Goal: Task Accomplishment & Management: Manage account settings

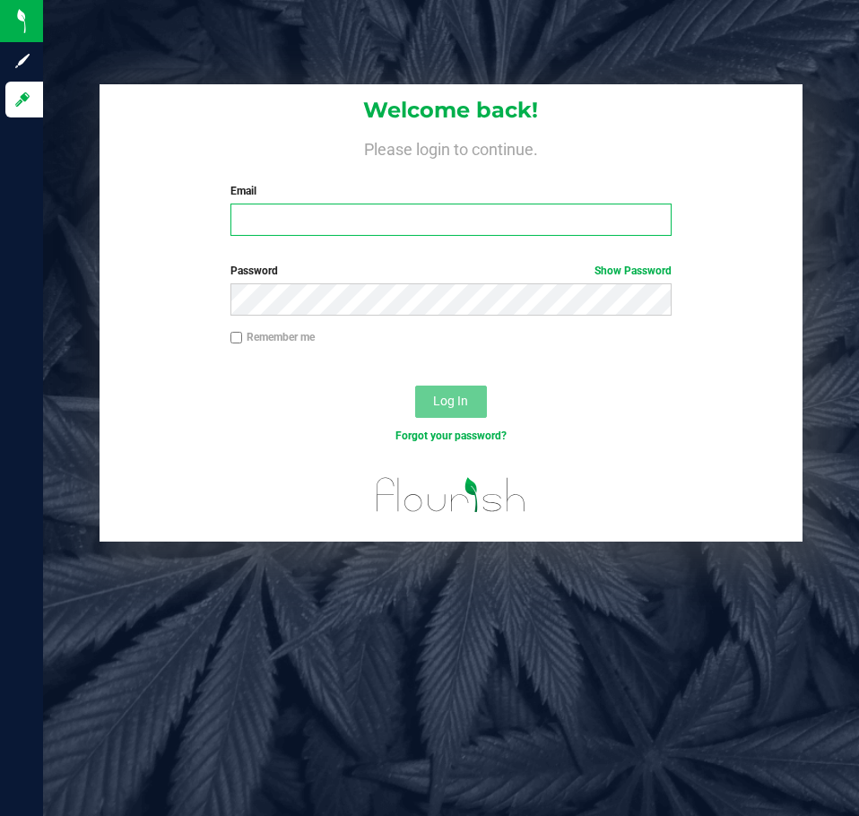
type input "[EMAIL_ADDRESS][DOMAIN_NAME]"
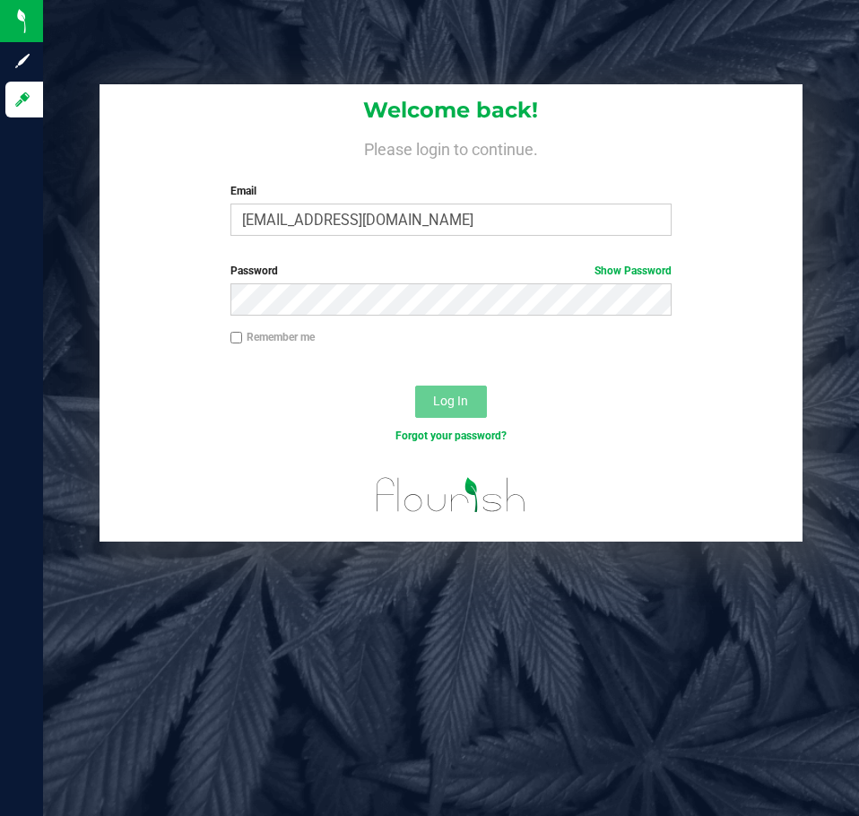
click at [241, 337] on input "Remember me" at bounding box center [236, 338] width 13 height 13
checkbox input "true"
click at [467, 388] on button "Log In" at bounding box center [451, 402] width 72 height 32
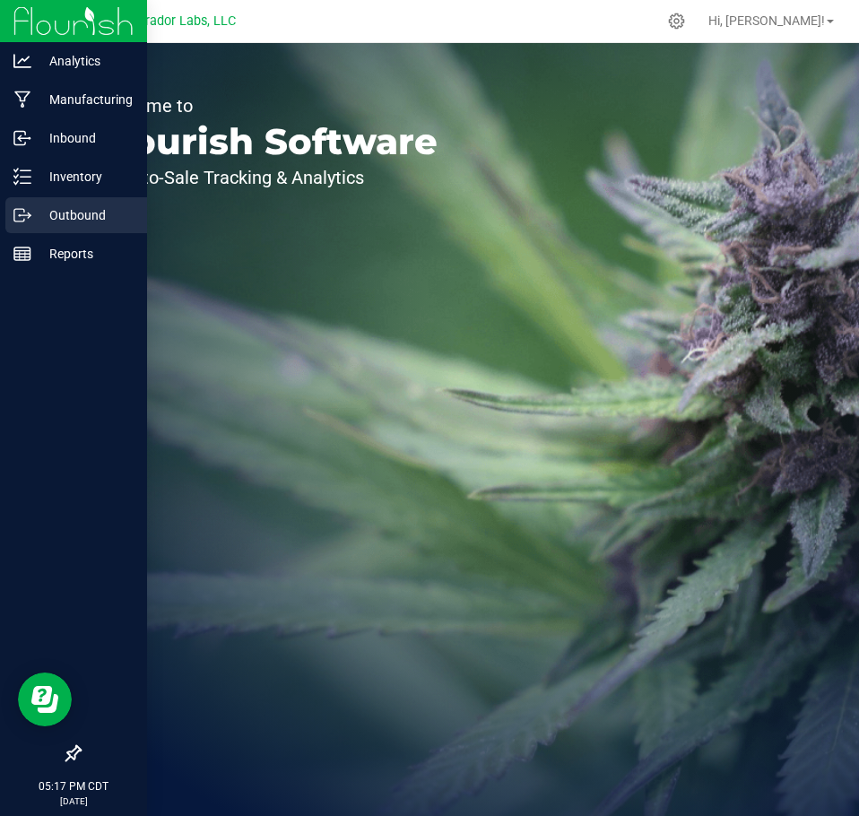
click at [14, 220] on icon at bounding box center [19, 215] width 10 height 13
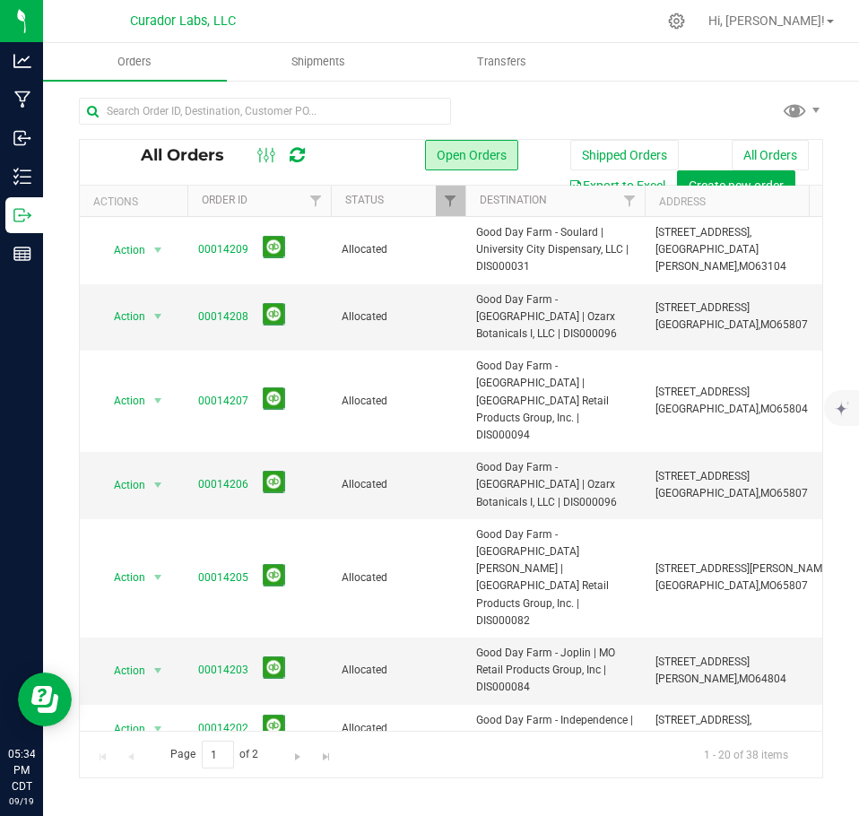
click at [293, 160] on icon at bounding box center [297, 155] width 15 height 18
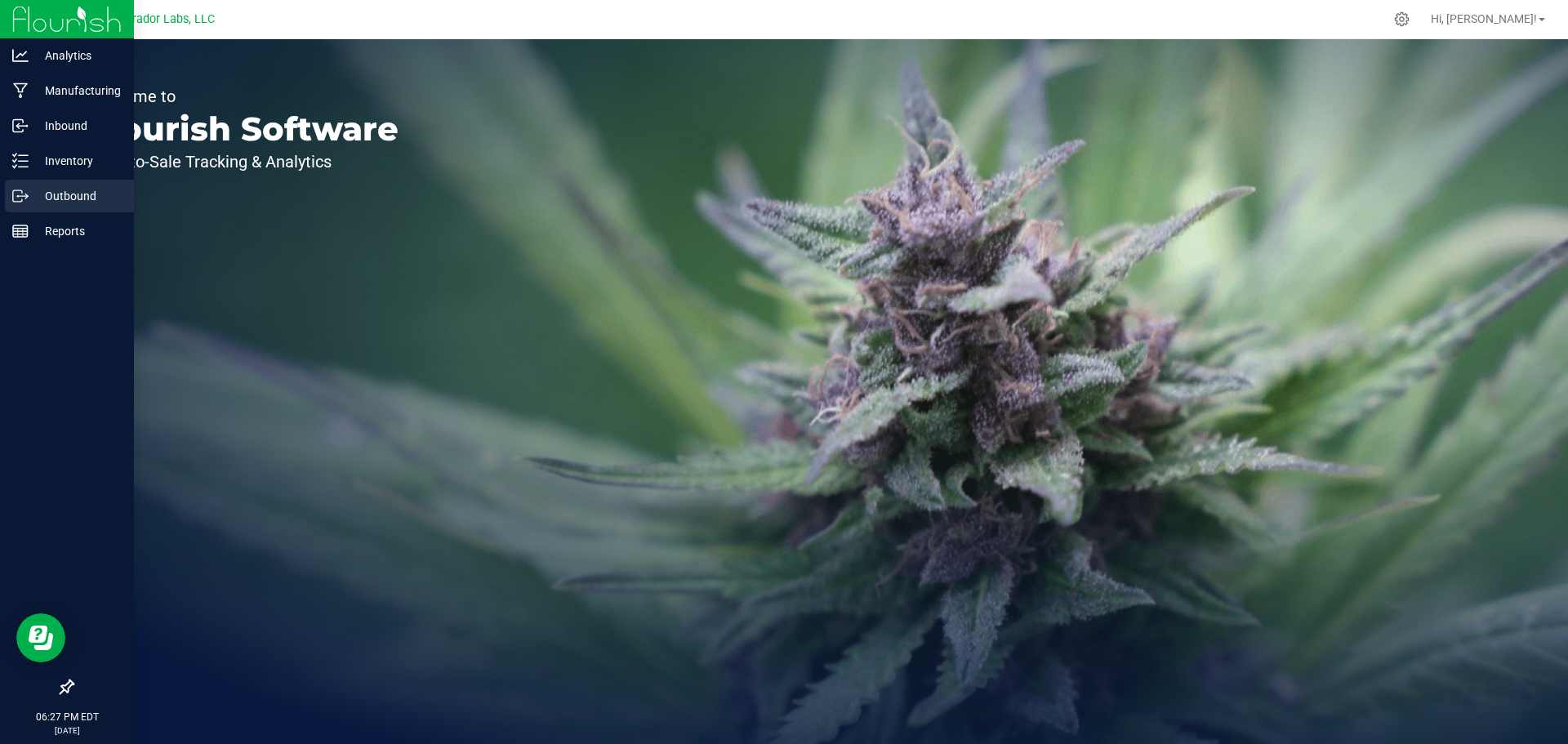
click at [35, 190] on p "Outbound" at bounding box center [77, 196] width 98 height 20
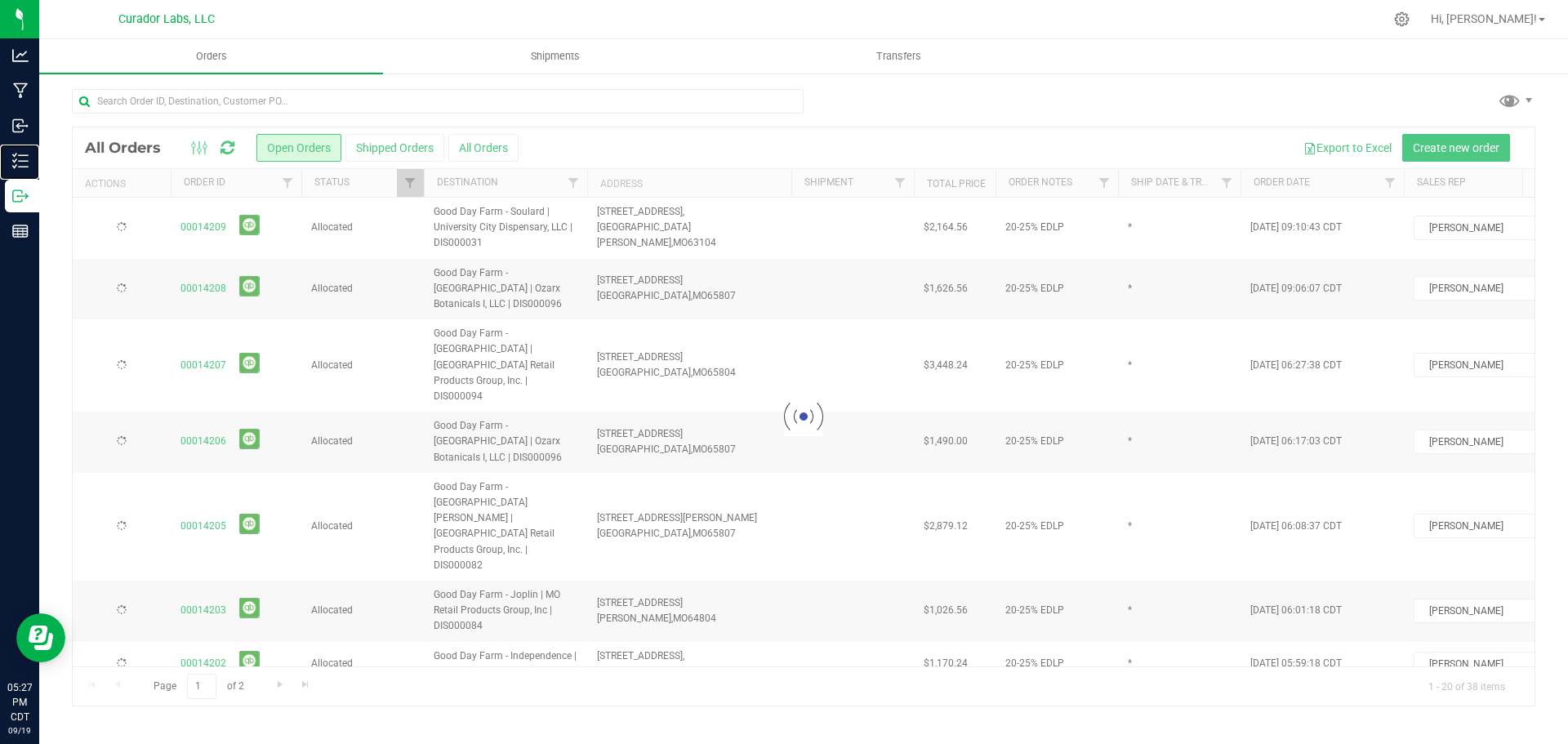
click at [0, 0] on p "Inventory" at bounding box center [0, 0] width 0 height 0
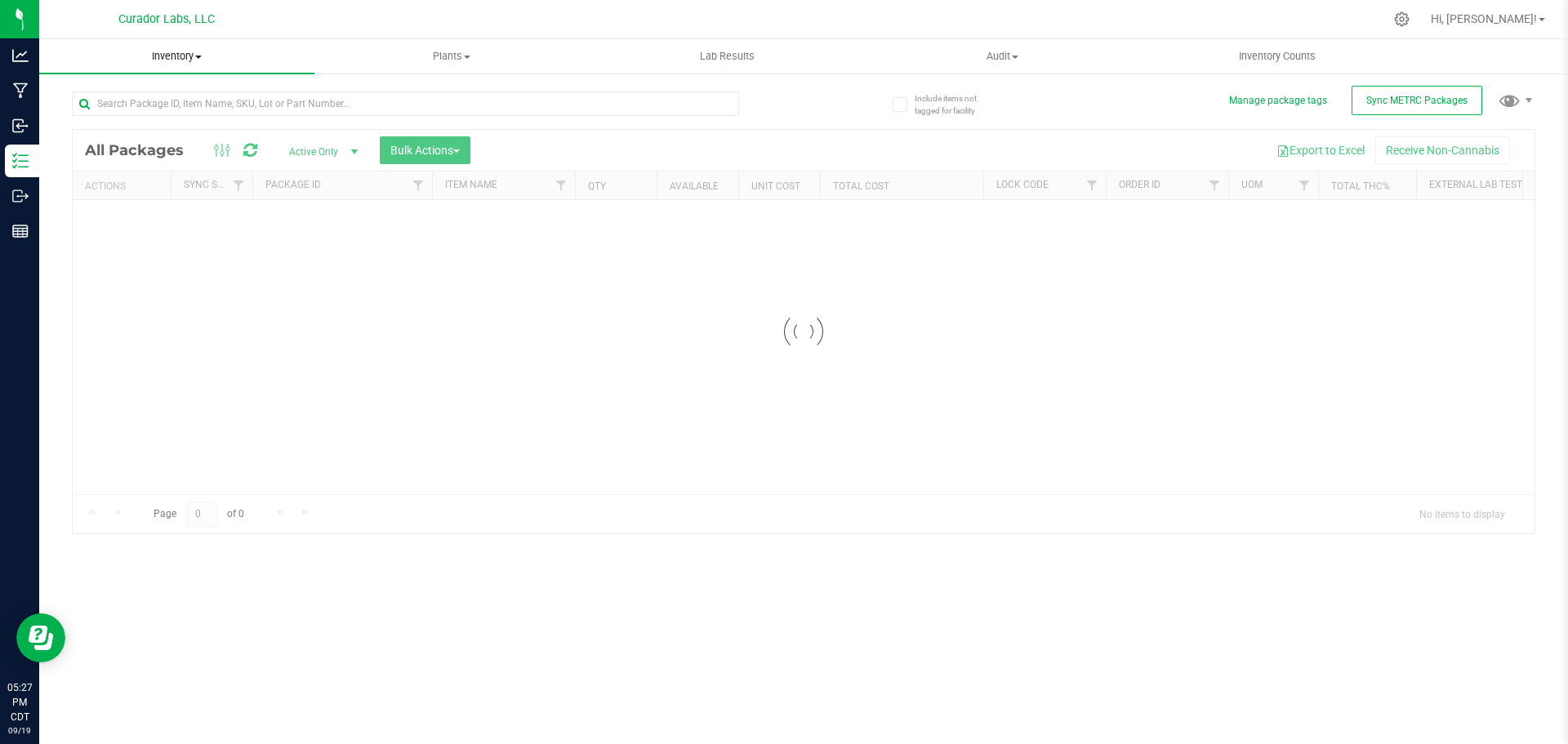
click at [160, 53] on span "Inventory" at bounding box center [177, 56] width 275 height 15
click at [97, 120] on span "All inventory" at bounding box center [94, 117] width 110 height 14
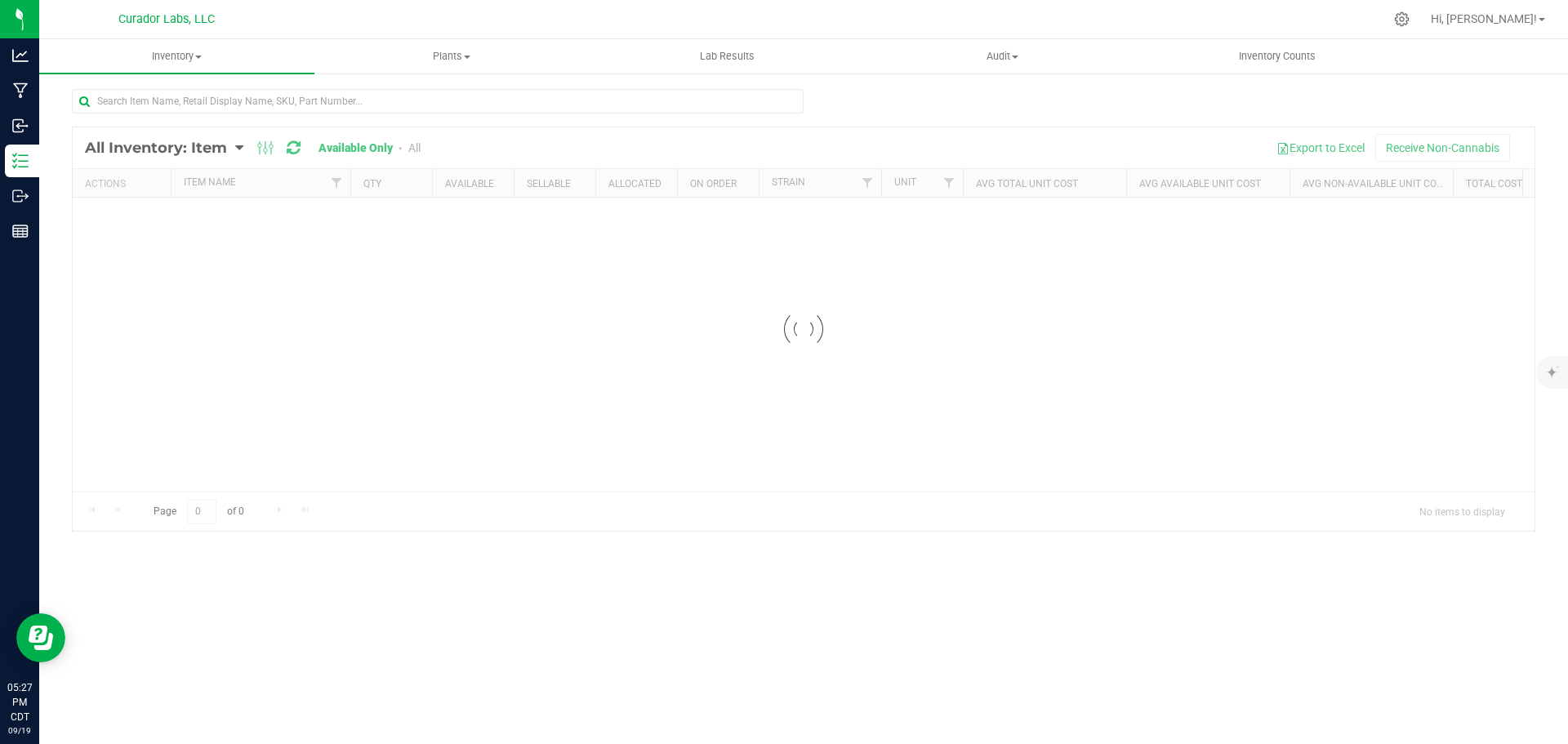
drag, startPoint x: 425, startPoint y: 144, endPoint x: 413, endPoint y: 144, distance: 12.0
click at [415, 144] on div at bounding box center [804, 329] width 1462 height 403
click at [409, 145] on div at bounding box center [804, 329] width 1462 height 403
click at [411, 146] on div at bounding box center [804, 329] width 1462 height 403
click at [417, 147] on div at bounding box center [804, 329] width 1462 height 403
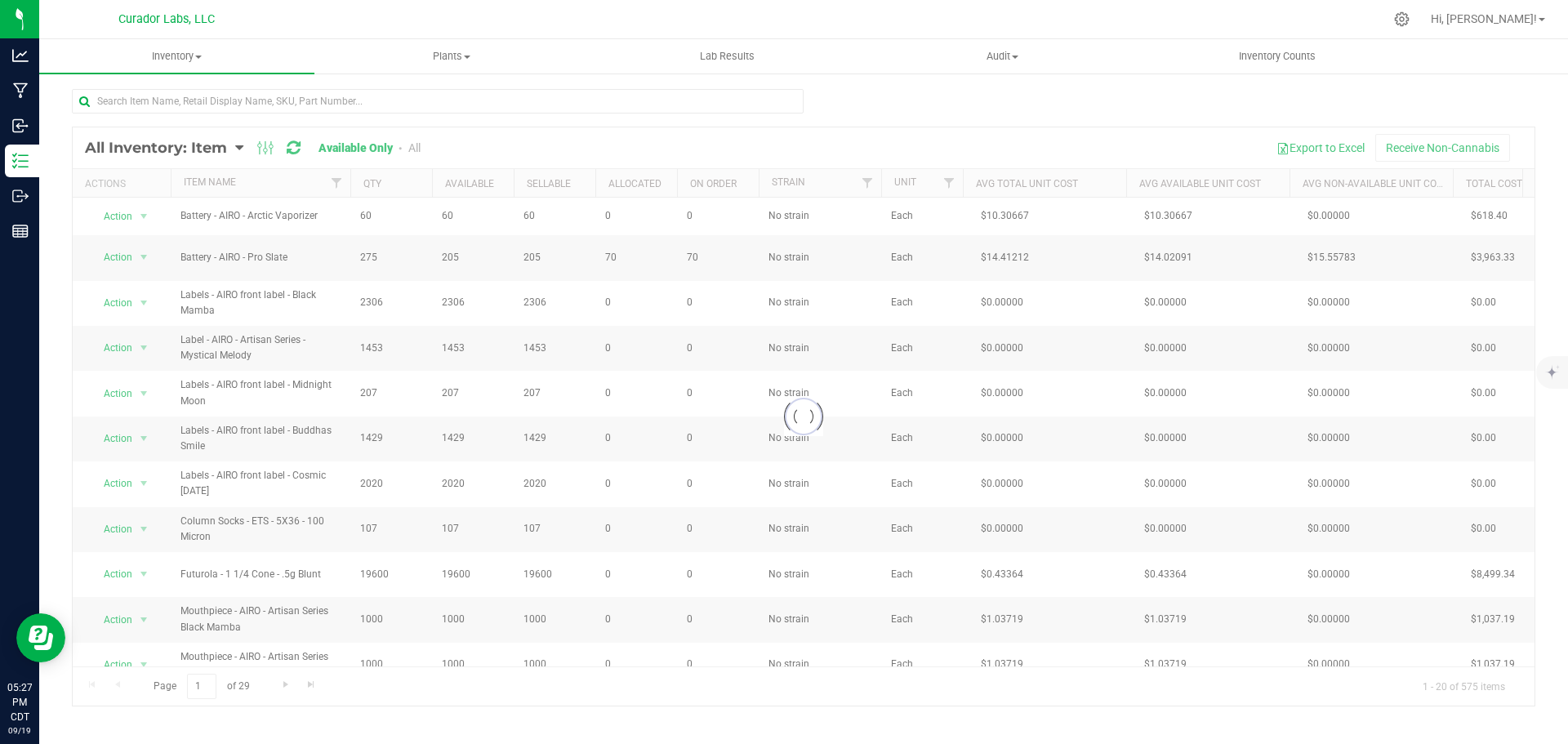
click at [417, 147] on div at bounding box center [804, 416] width 1462 height 578
click at [416, 147] on div at bounding box center [804, 416] width 1462 height 578
click at [415, 147] on div at bounding box center [804, 416] width 1462 height 578
click at [415, 147] on link "All" at bounding box center [414, 148] width 12 height 13
click at [301, 104] on input "text" at bounding box center [437, 101] width 732 height 25
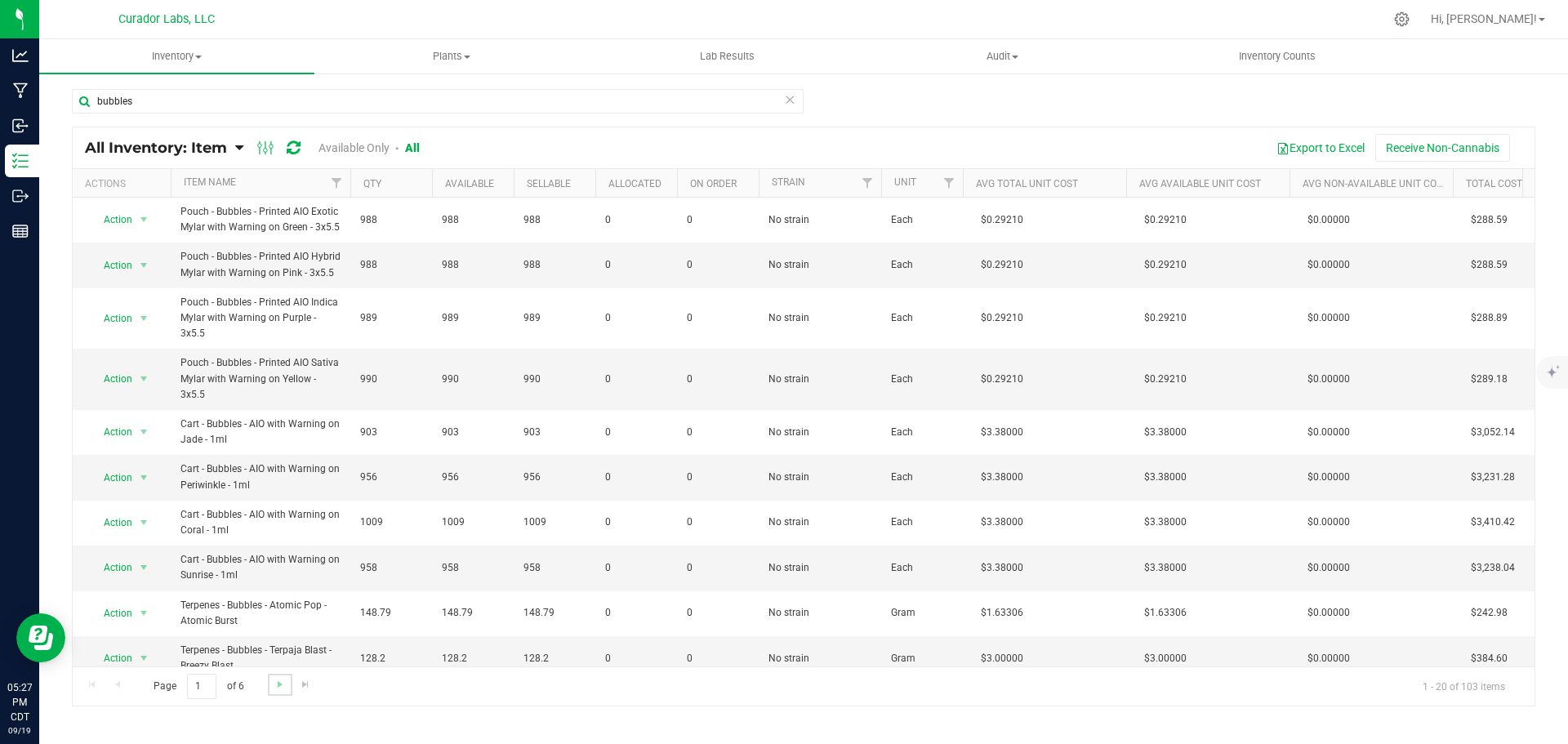
click at [282, 691] on link "Go to the next page" at bounding box center [280, 685] width 24 height 22
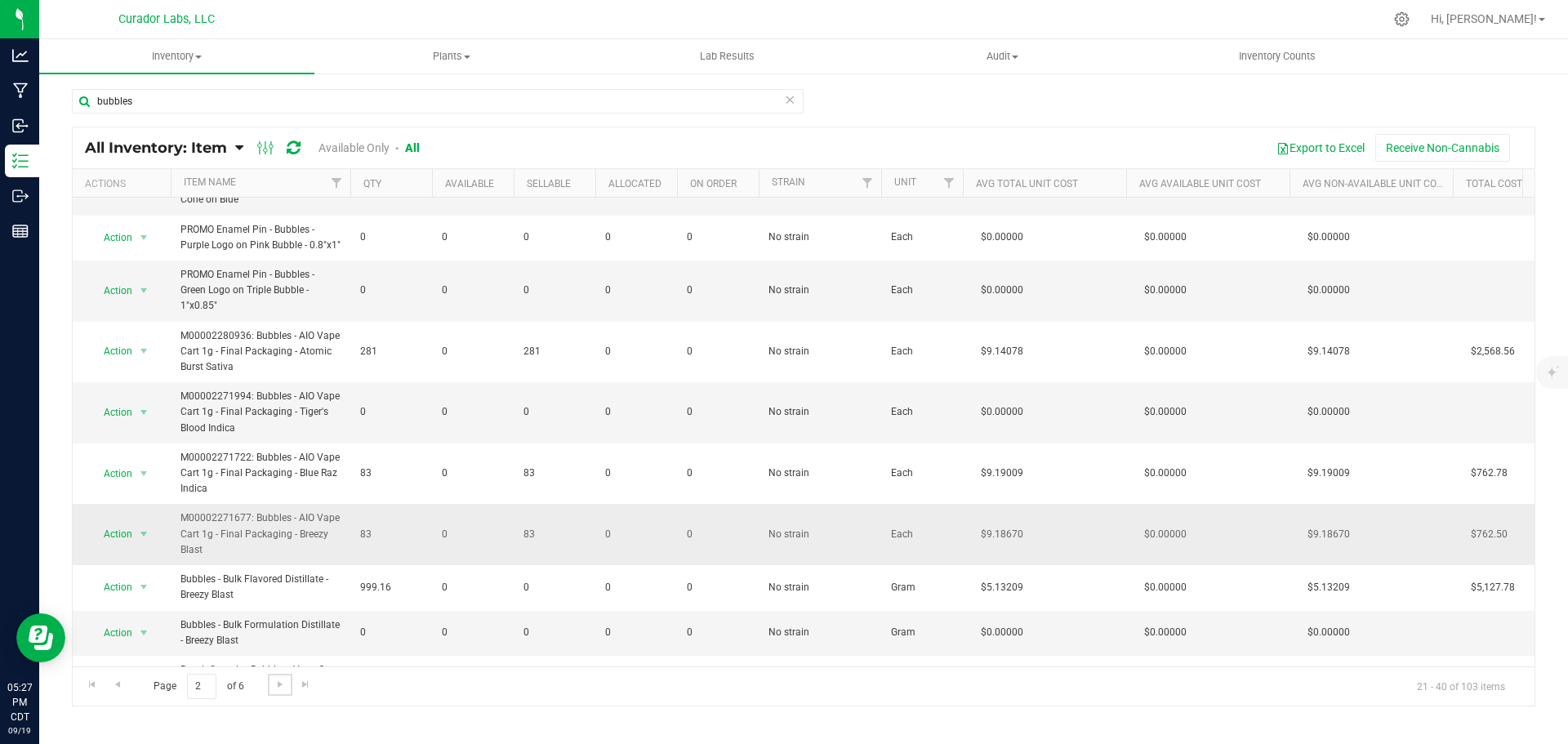
scroll to position [327, 0]
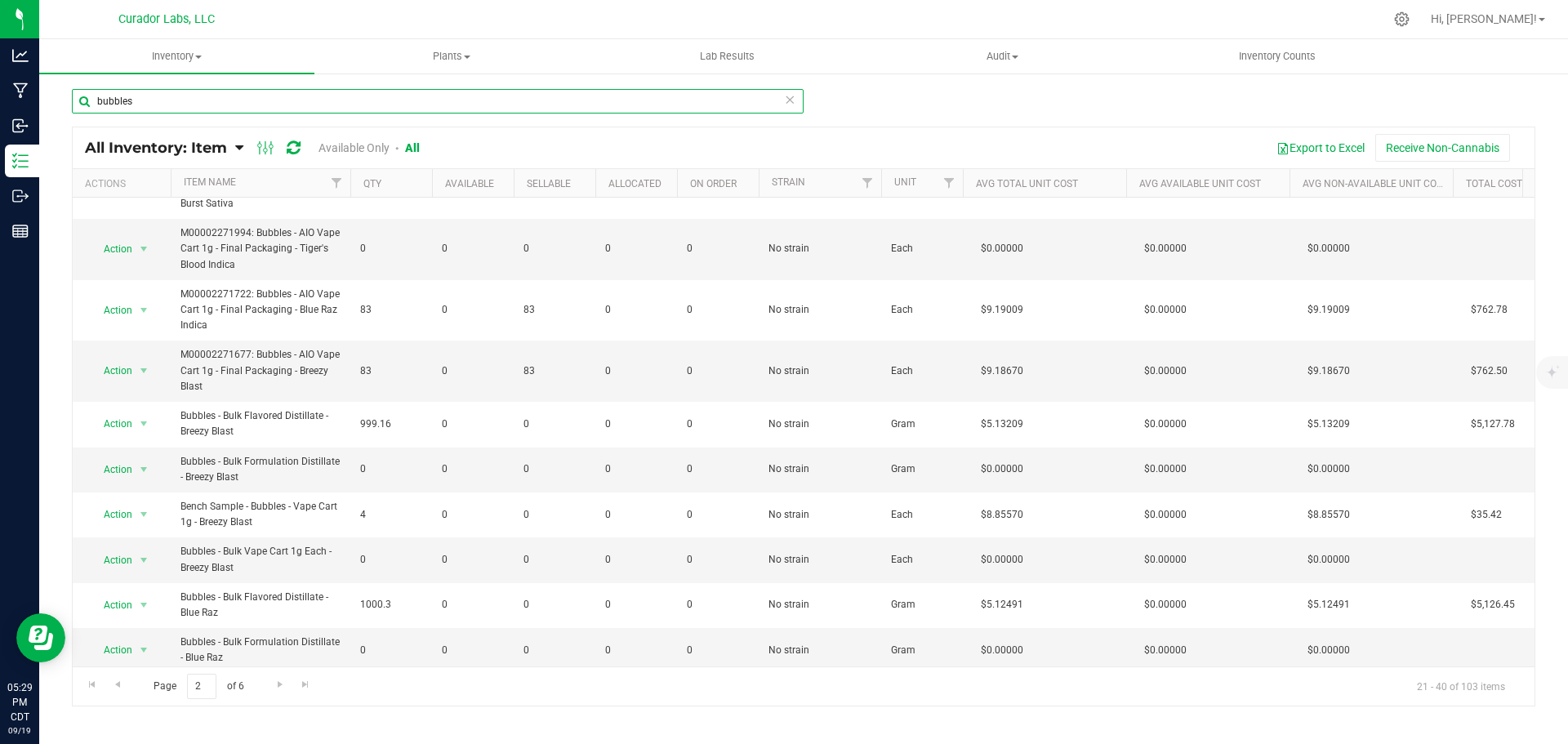
click at [162, 104] on input "bubbles" at bounding box center [437, 101] width 732 height 25
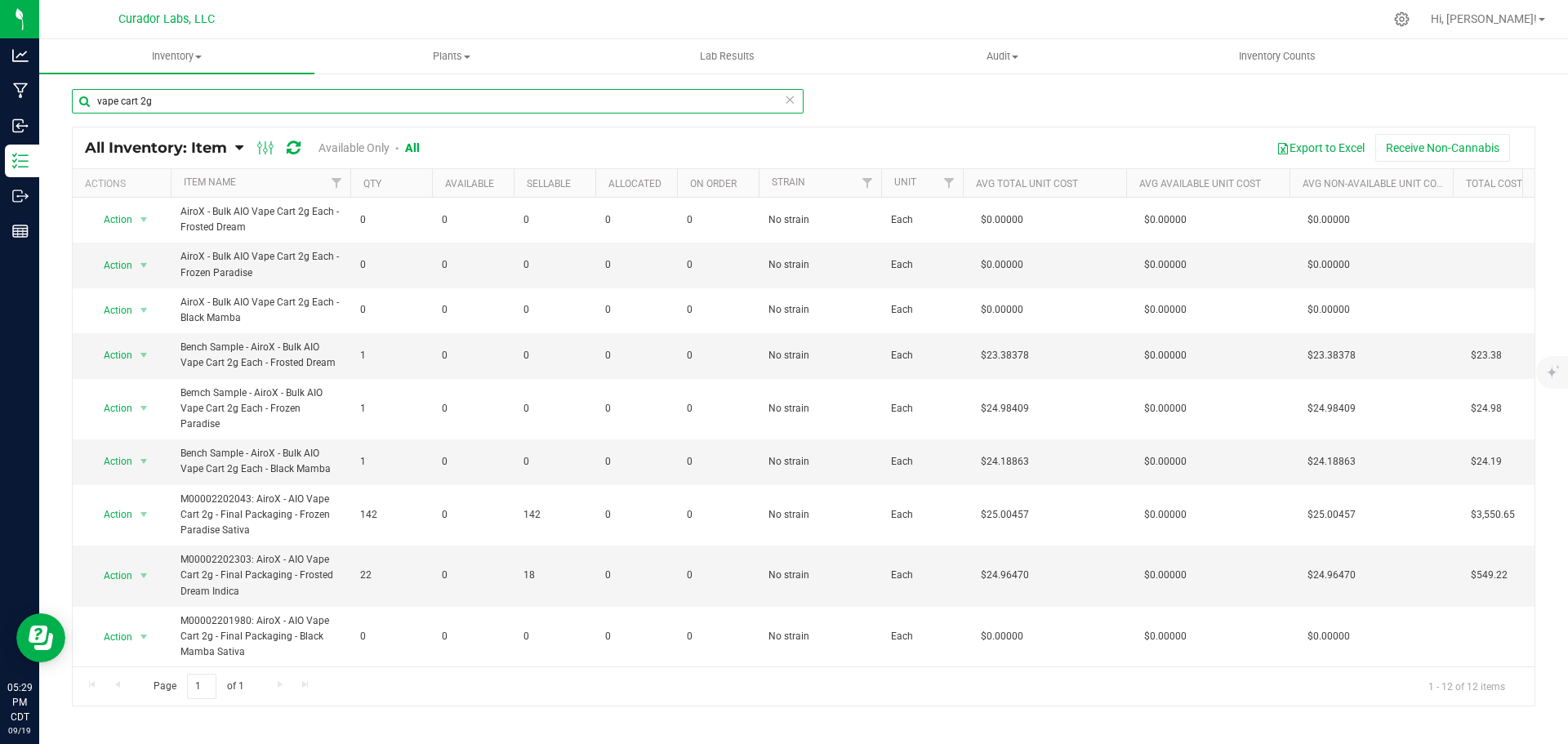
type input "vape cart 2g"
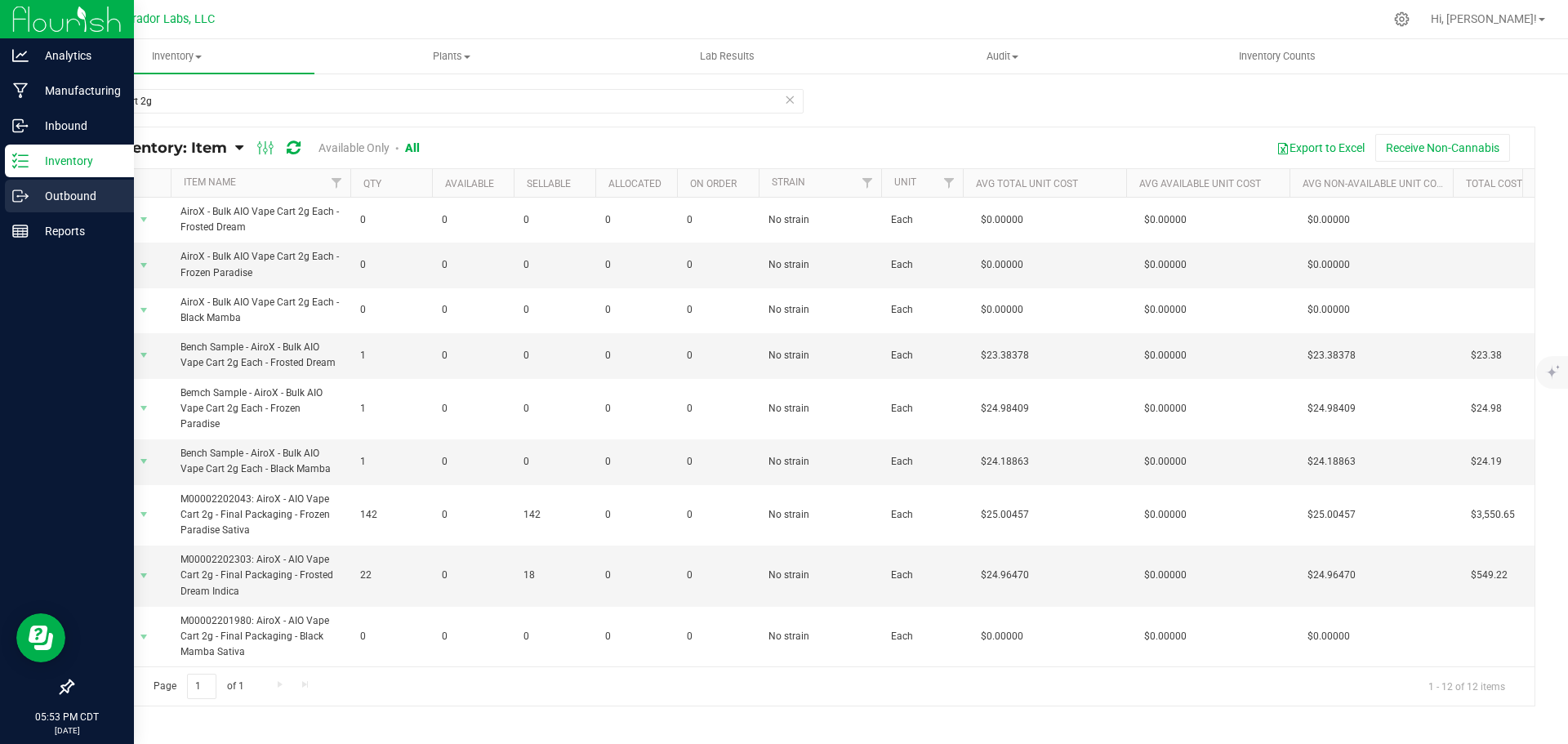
click at [20, 189] on icon at bounding box center [20, 196] width 16 height 16
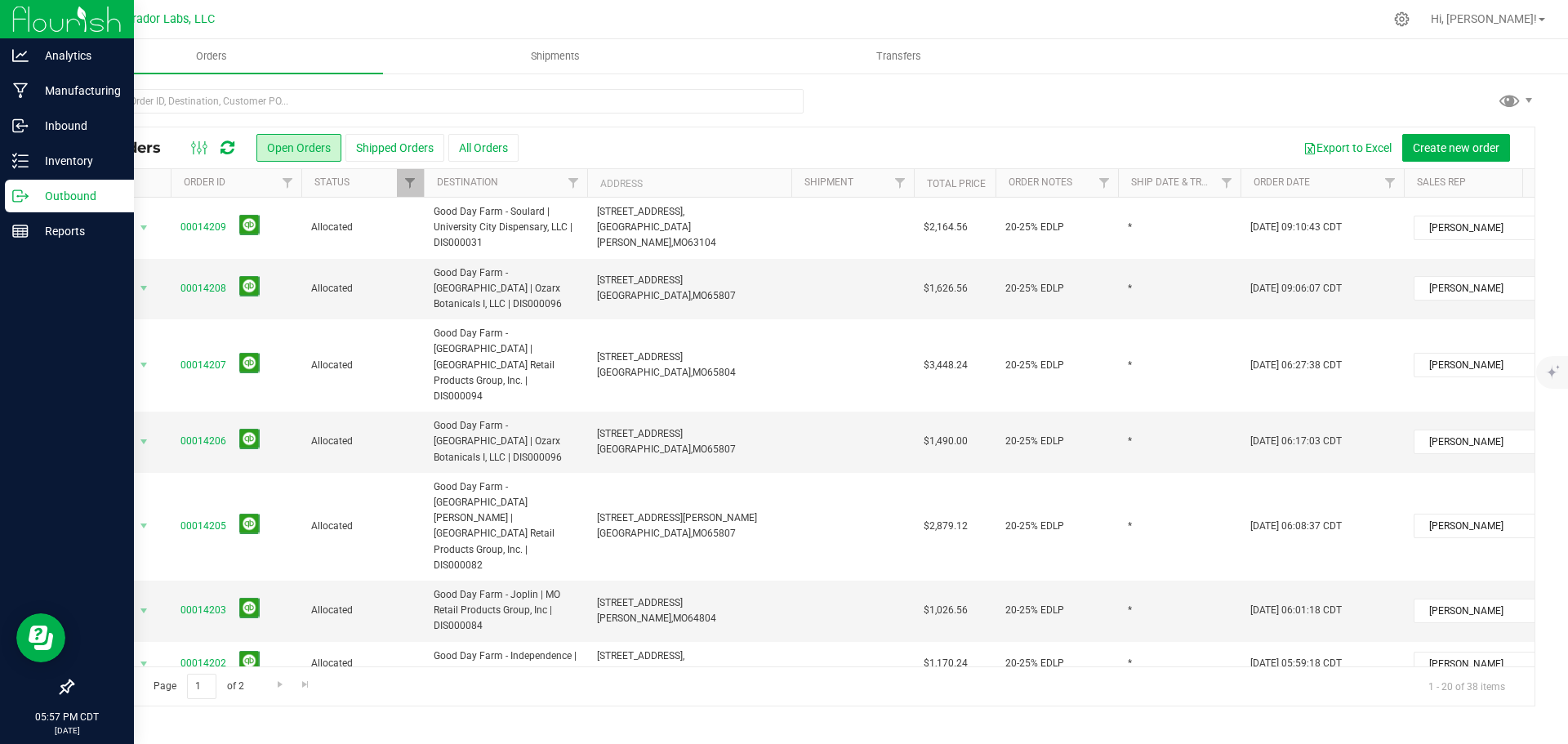
click at [220, 147] on icon at bounding box center [227, 148] width 14 height 16
click at [222, 153] on icon at bounding box center [227, 148] width 16 height 18
click at [25, 167] on line at bounding box center [24, 167] width 9 height 0
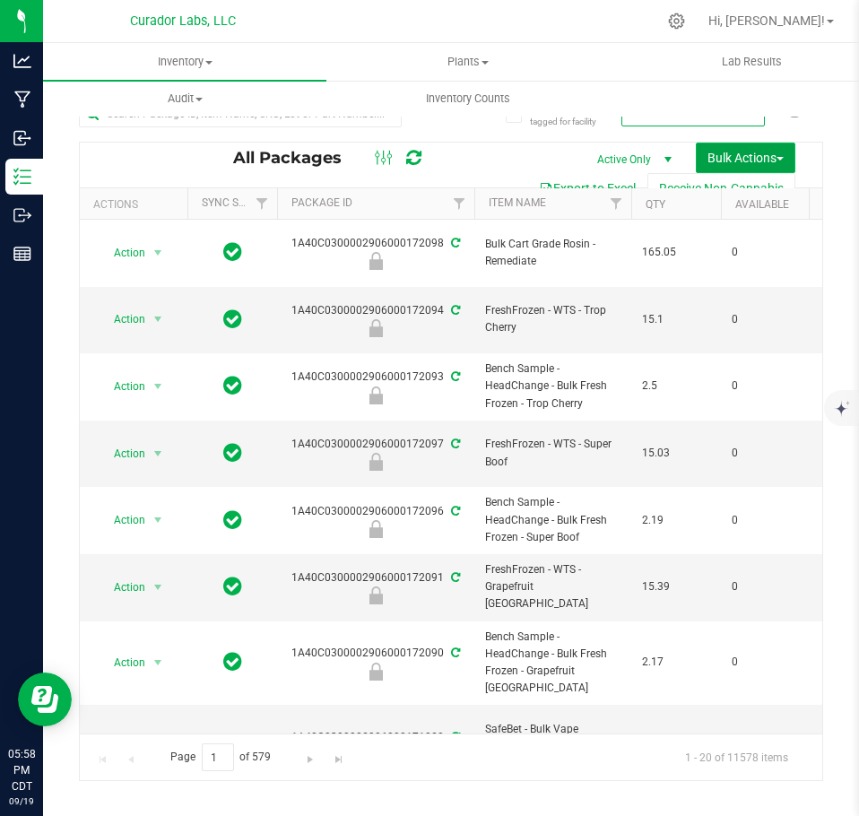
click at [751, 155] on span "Bulk Actions" at bounding box center [745, 158] width 76 height 14
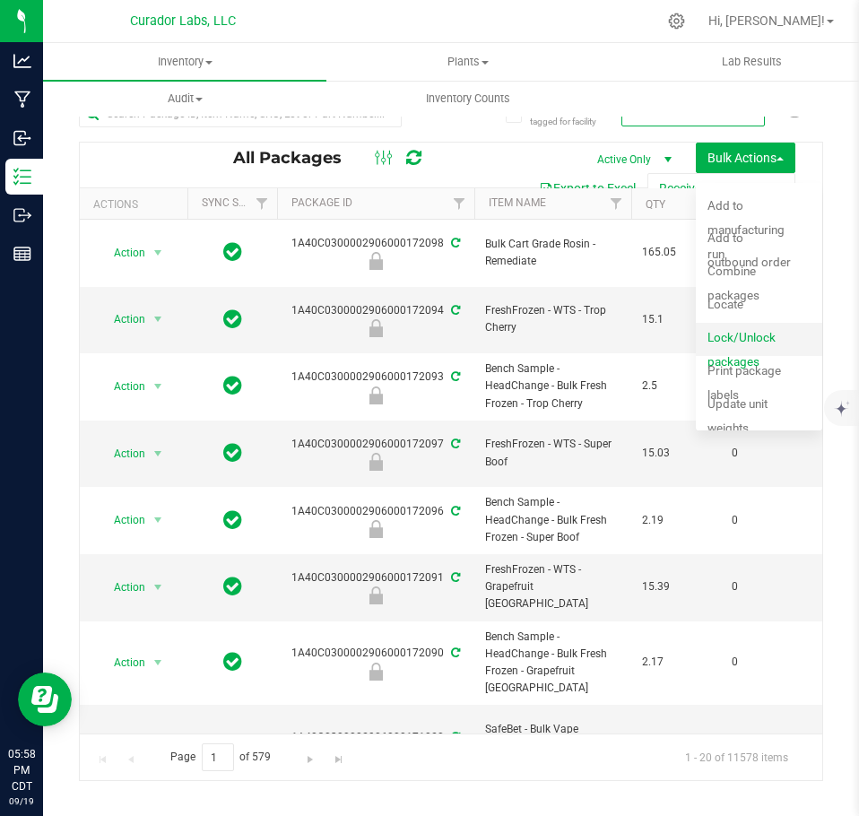
click at [731, 349] on div "Lock/Unlock packages" at bounding box center [762, 339] width 111 height 29
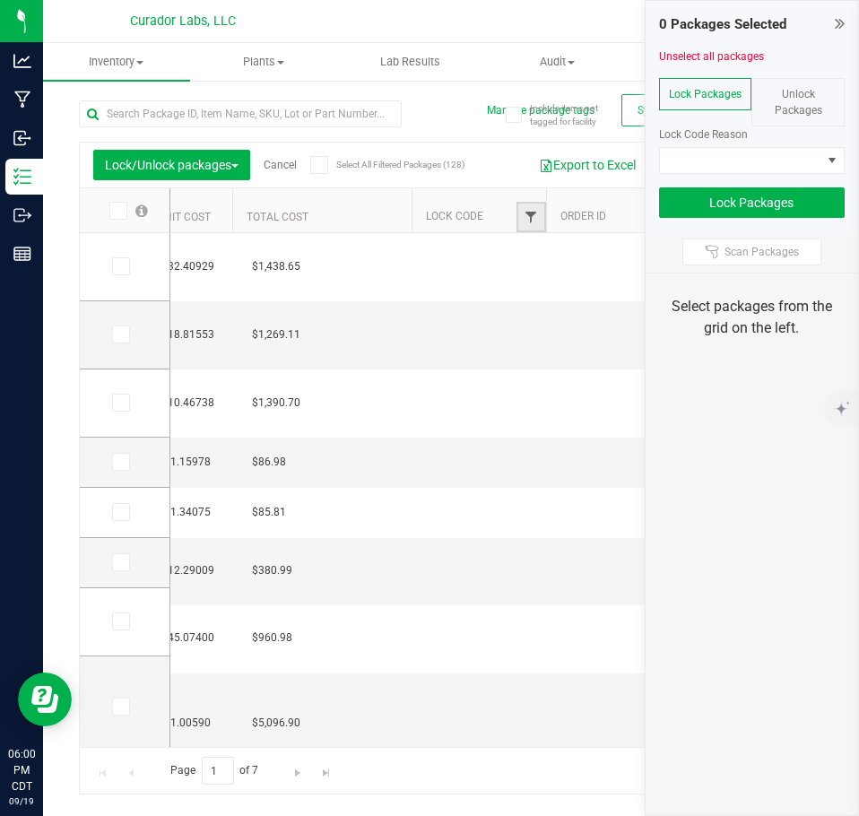
click at [534, 218] on span "Filter" at bounding box center [531, 217] width 14 height 14
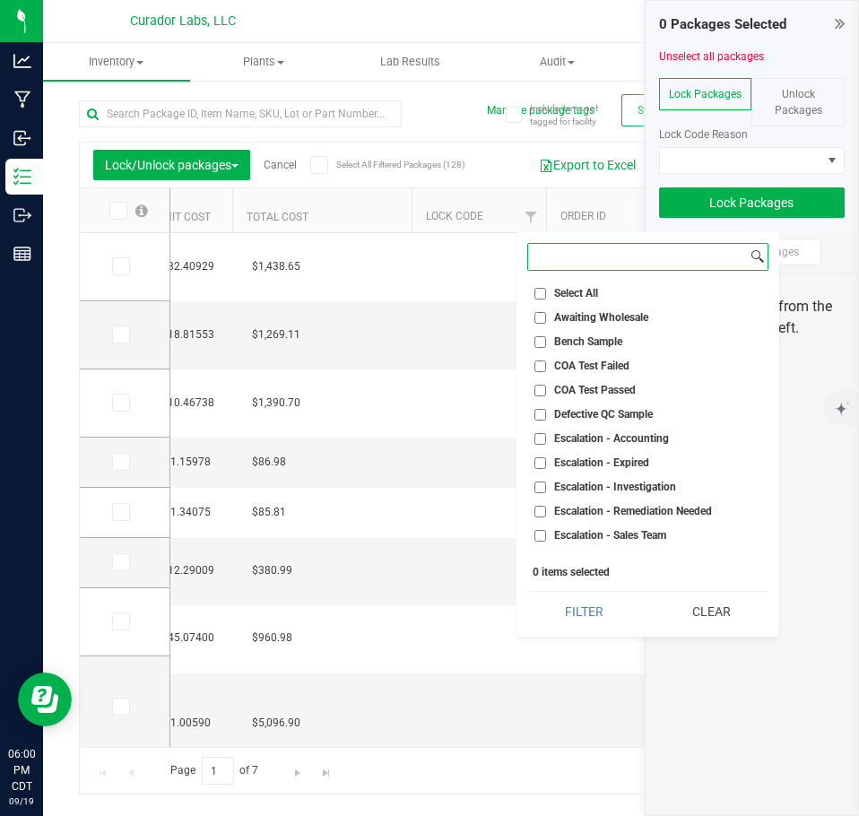
click at [569, 261] on input at bounding box center [637, 257] width 219 height 26
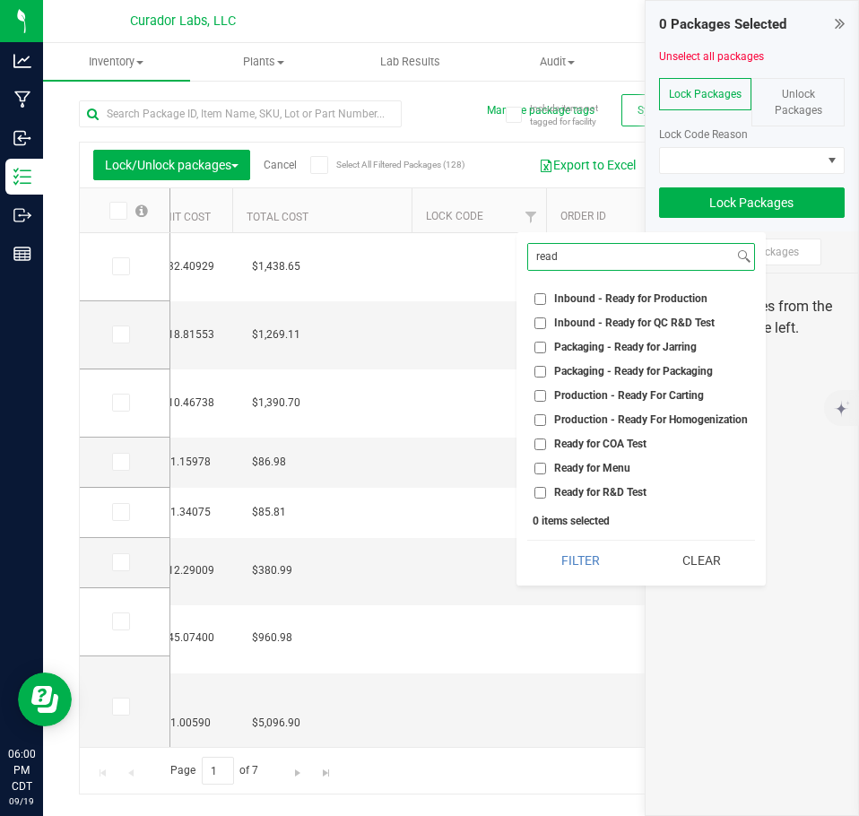
type input "read"
click at [591, 467] on span "Ready for Menu" at bounding box center [592, 468] width 76 height 11
click at [546, 467] on input "Ready for Menu" at bounding box center [540, 469] width 12 height 12
checkbox input "true"
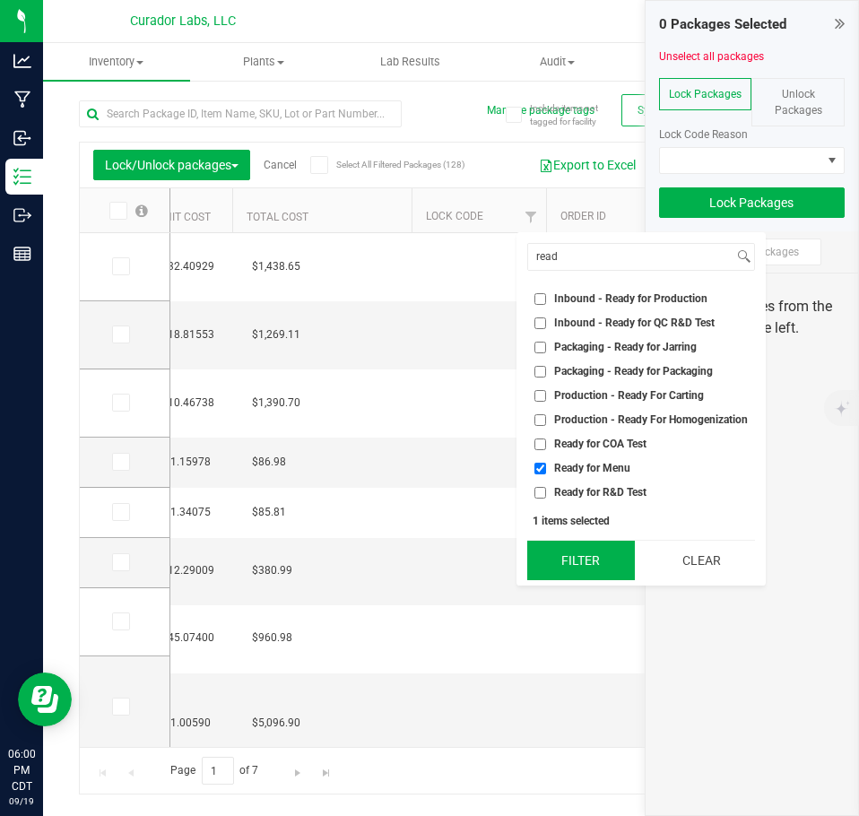
click at [589, 552] on button "Filter" at bounding box center [581, 560] width 108 height 39
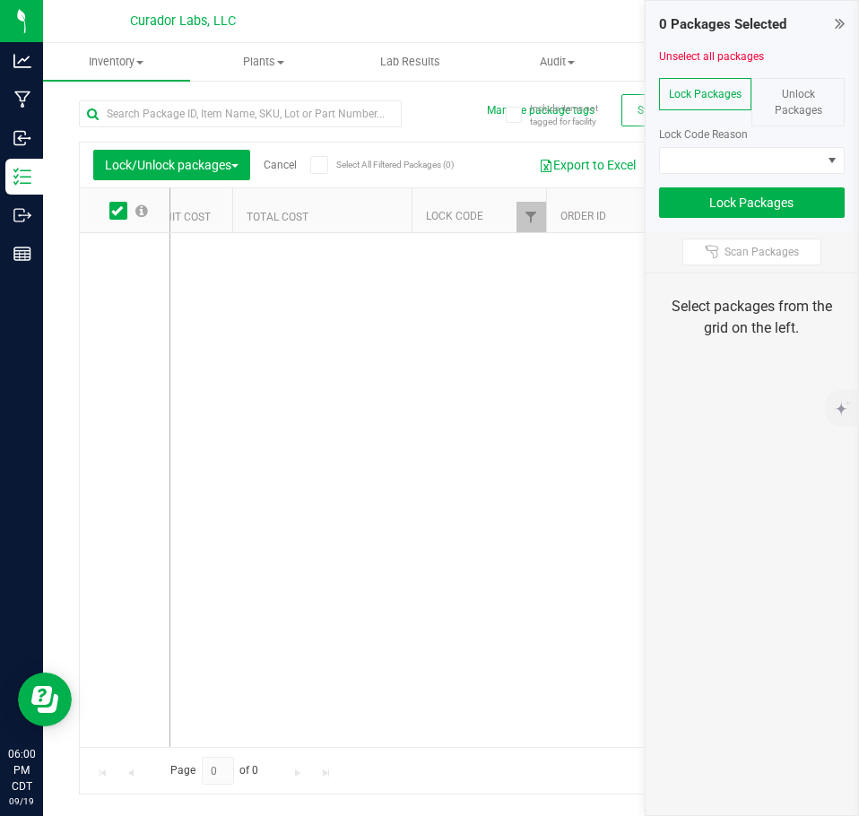
click at [823, 97] on div "Unlock Packages" at bounding box center [797, 102] width 93 height 48
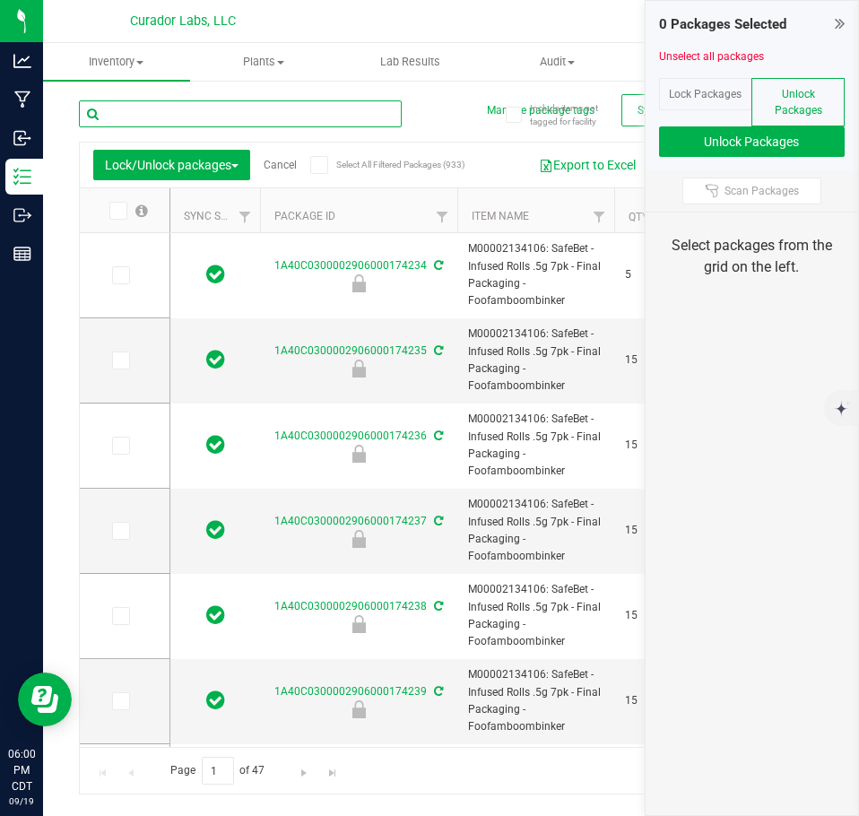
click at [284, 108] on input "text" at bounding box center [240, 113] width 323 height 27
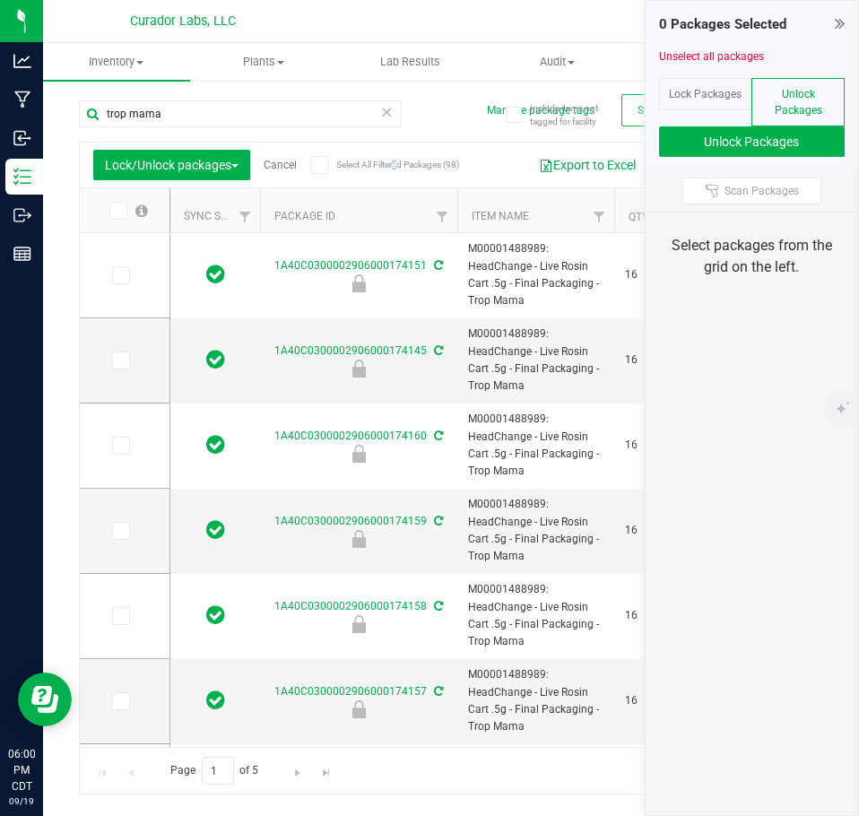
drag, startPoint x: 342, startPoint y: 160, endPoint x: 389, endPoint y: 211, distance: 68.5
click at [338, 160] on label "Select All Filtered Packages (98)" at bounding box center [368, 165] width 116 height 18
click at [319, 165] on icon at bounding box center [319, 165] width 12 height 0
click at [0, 0] on input "Select All Filtered Packages (98)" at bounding box center [0, 0] width 0 height 0
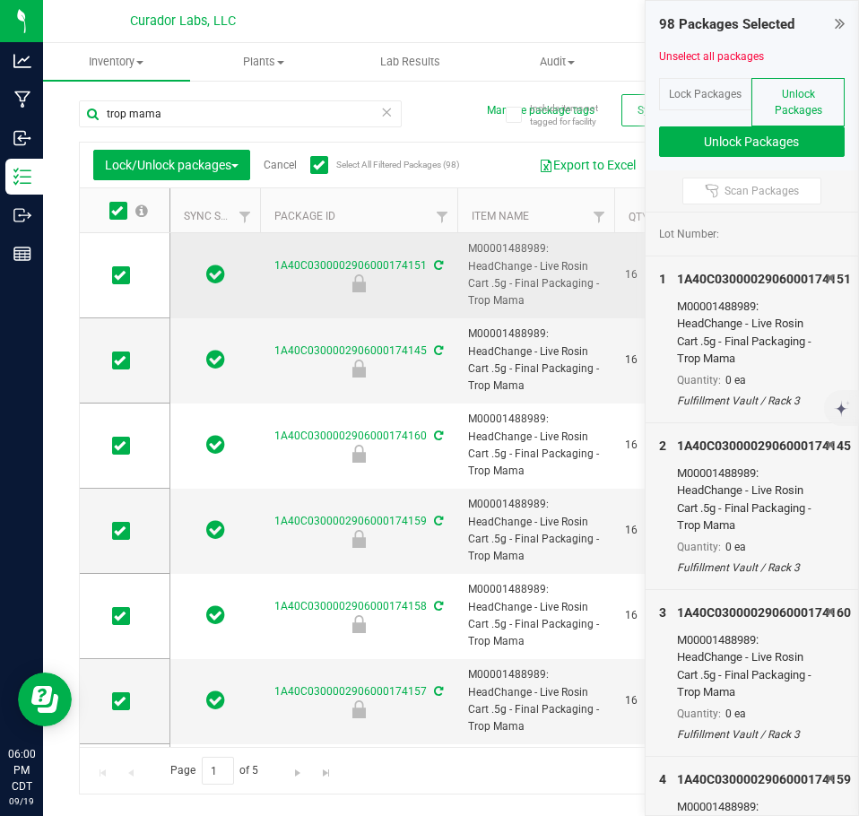
click at [480, 299] on span "M00001488989: HeadChange - Live Rosin Cart .5g - Final Packaging - Trop Mama" at bounding box center [535, 274] width 135 height 69
copy tr "M00001488989: HeadChange - Live Rosin Cart .5g - Final Packaging - Trop Mama"
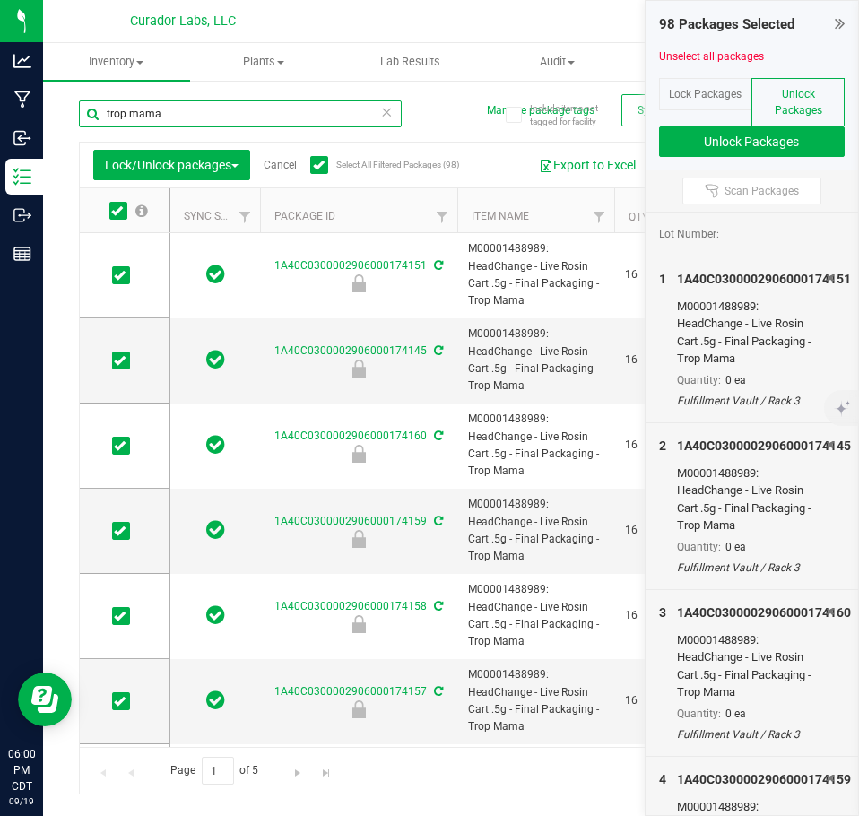
click at [191, 114] on input "trop mama" at bounding box center [240, 113] width 323 height 27
paste input "M00001488989: HeadChange - Live Rosin Cart .5g - Final Packaging - Trop M"
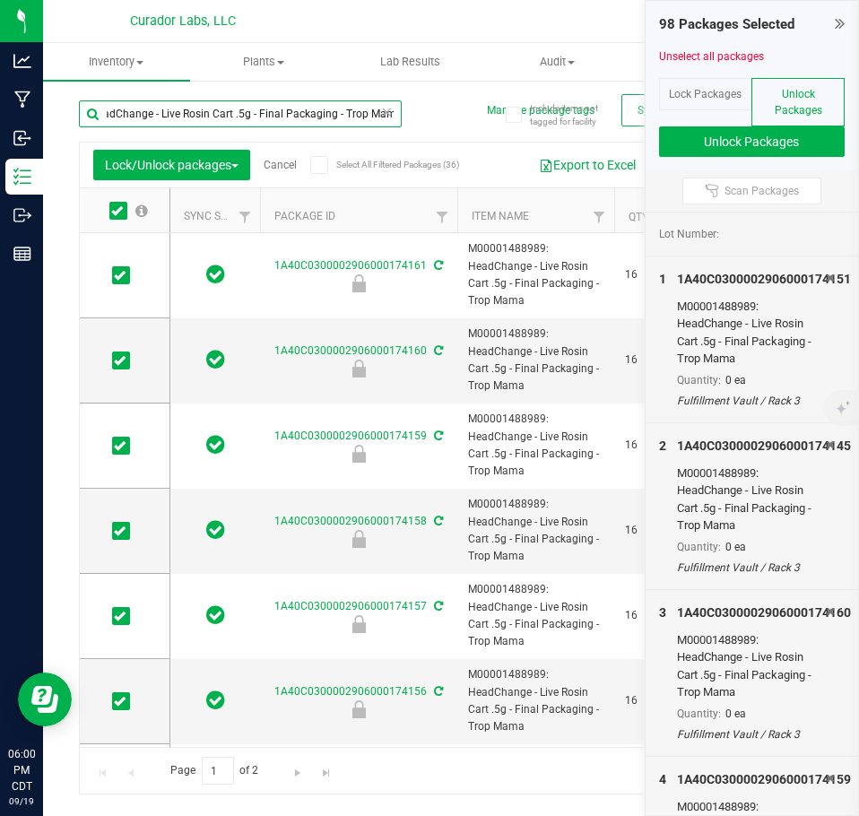
type input "M00001488989: HeadChange - Live Rosin Cart .5g - Final Packaging - Trop Mama"
click at [336, 156] on label "Select All Filtered Packages (36)" at bounding box center [368, 165] width 116 height 18
click at [0, 0] on input "Select All Filtered Packages (36)" at bounding box center [0, 0] width 0 height 0
click at [334, 156] on label "Select All Filtered Packages (36)" at bounding box center [368, 165] width 116 height 18
click at [0, 0] on input "Select All Filtered Packages (36)" at bounding box center [0, 0] width 0 height 0
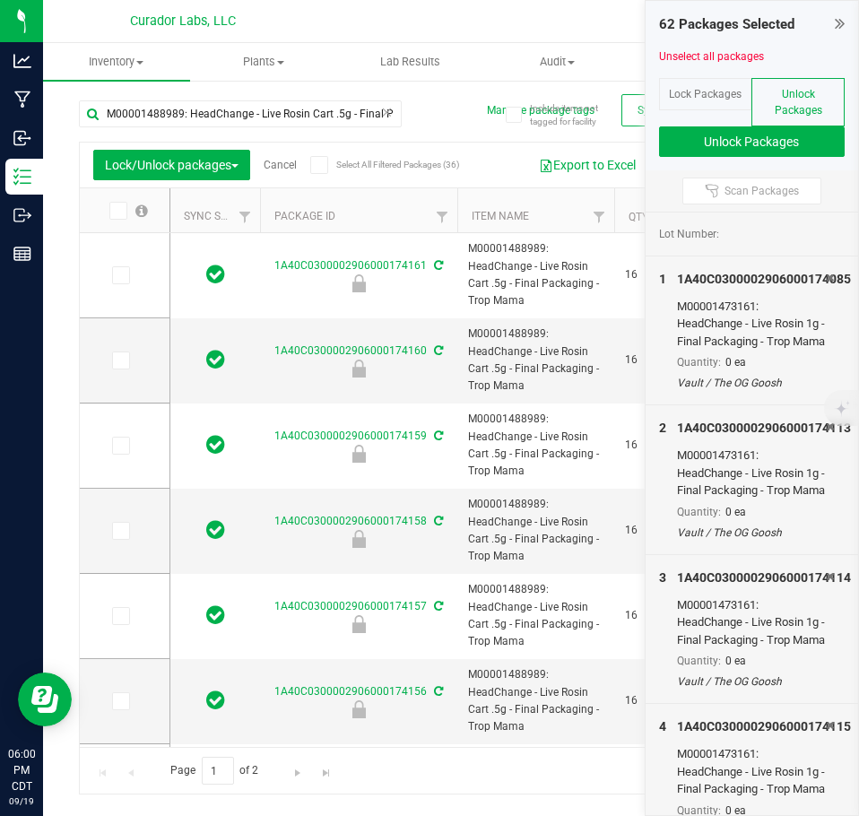
click at [383, 116] on icon at bounding box center [386, 111] width 13 height 22
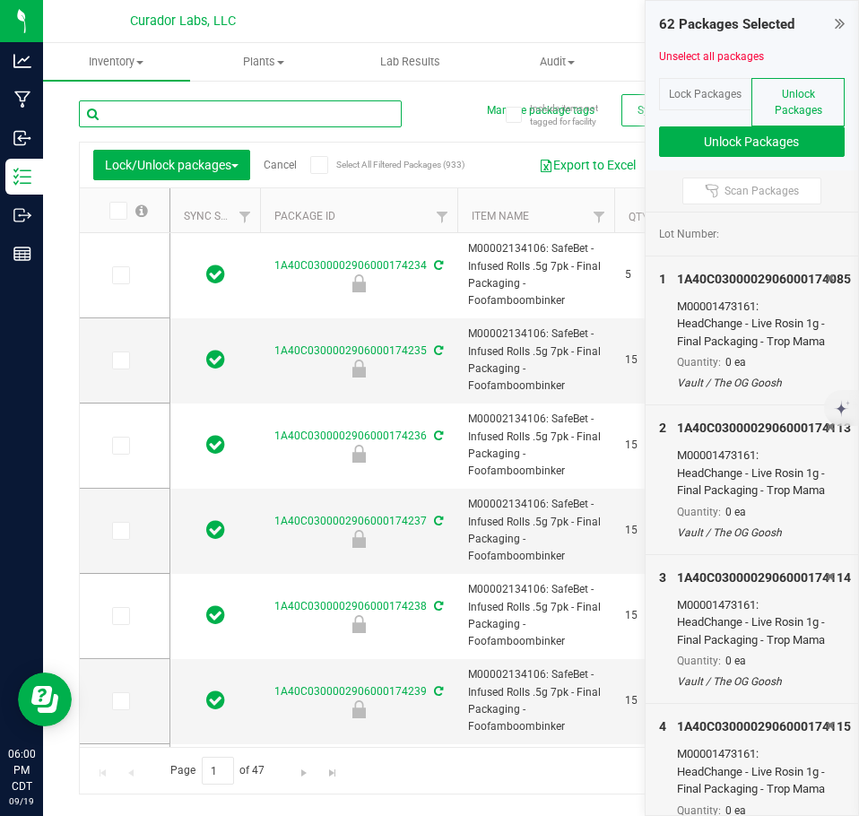
click at [319, 116] on input "text" at bounding box center [240, 113] width 323 height 27
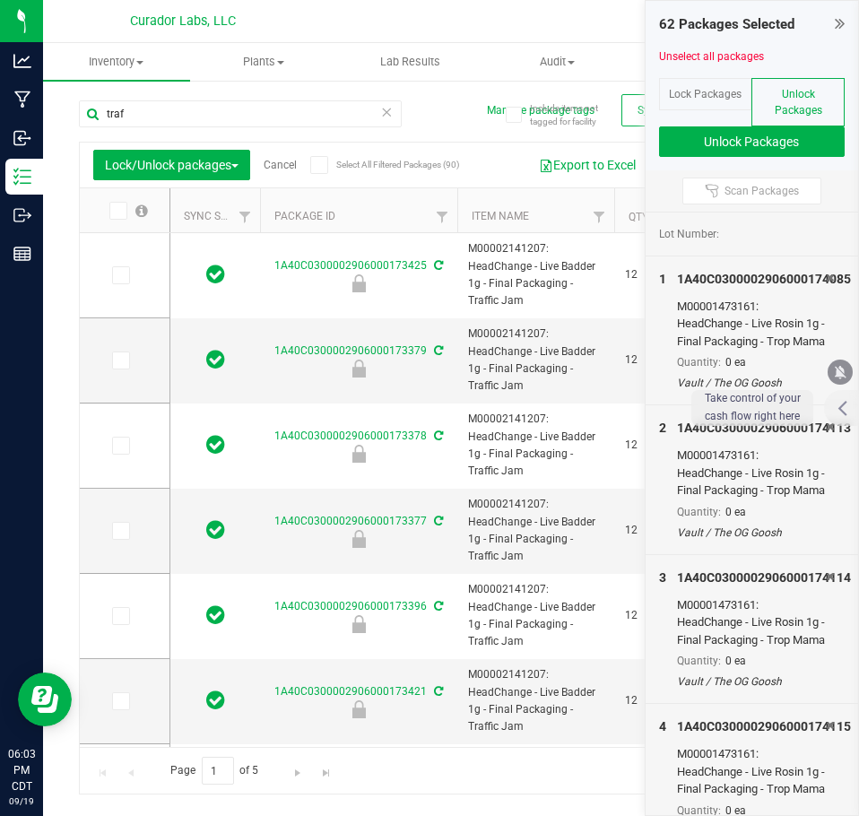
click at [374, 168] on span "Select All Filtered Packages (90)" at bounding box center [381, 165] width 90 height 10
click at [0, 0] on input "Select All Filtered Packages (90)" at bounding box center [0, 0] width 0 height 0
click at [331, 777] on span "Go to the last page" at bounding box center [326, 773] width 14 height 14
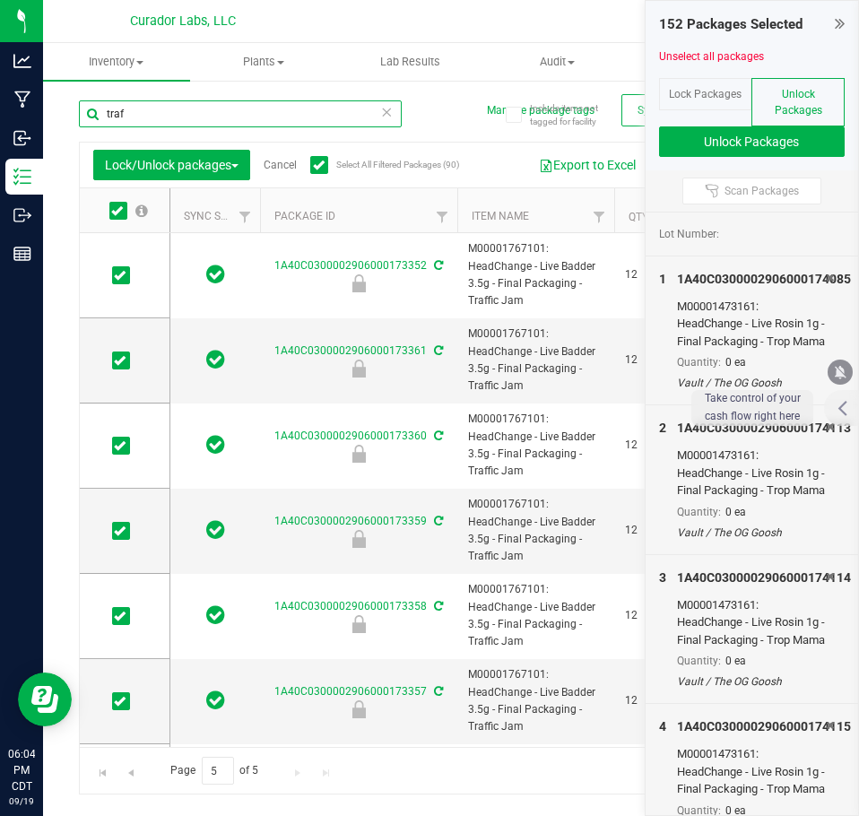
click at [205, 105] on input "traf" at bounding box center [240, 113] width 323 height 27
type input "zkatalites"
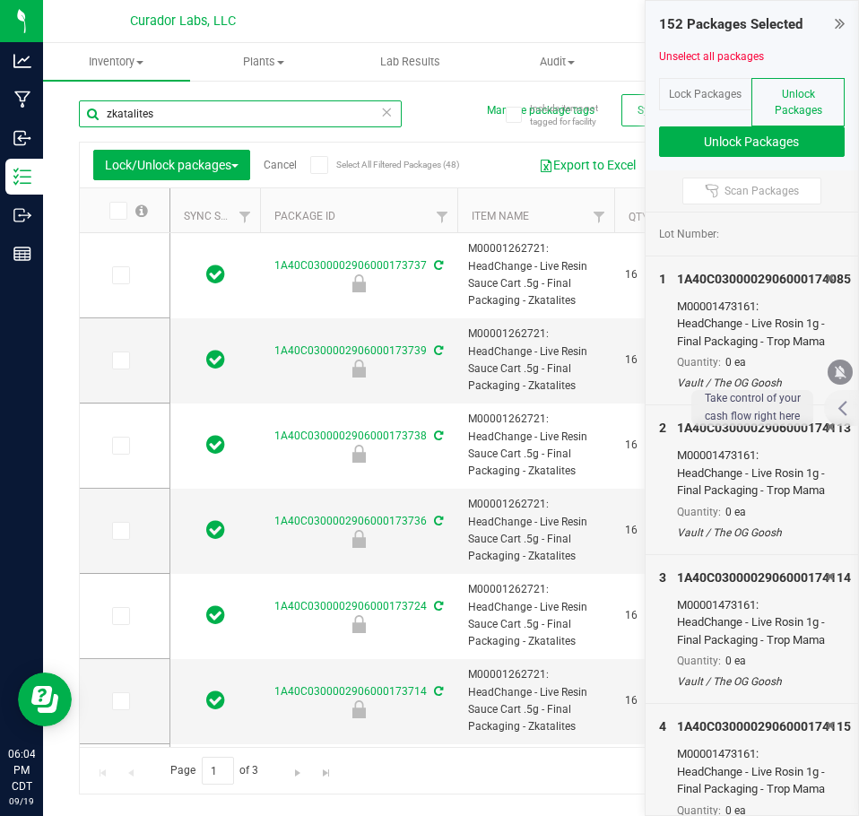
type input "[DATE]"
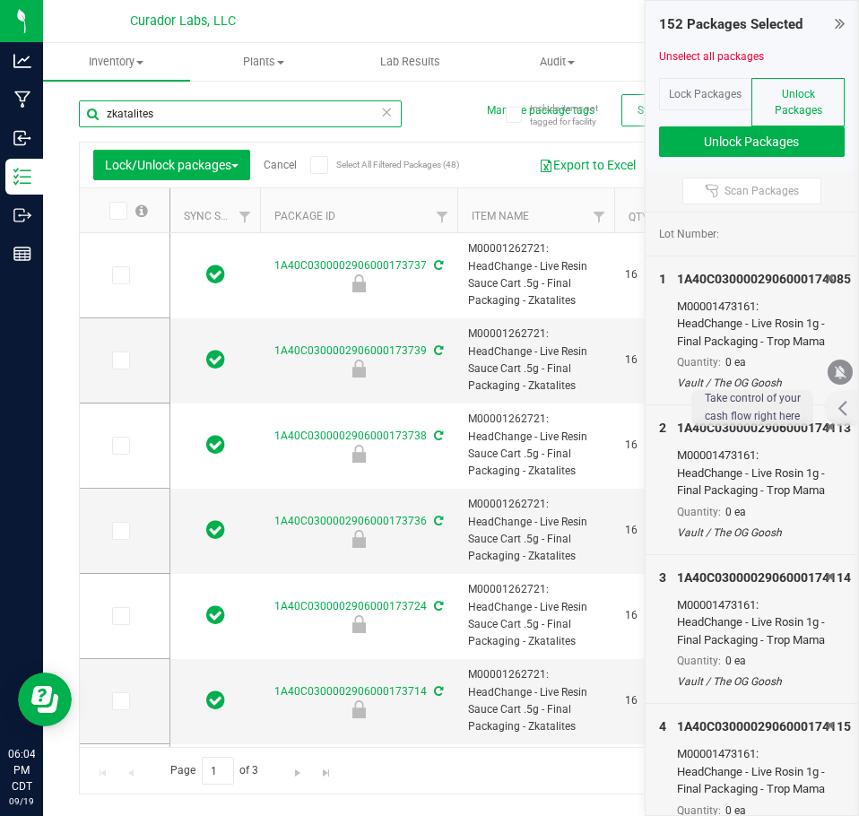
type input "[DATE]"
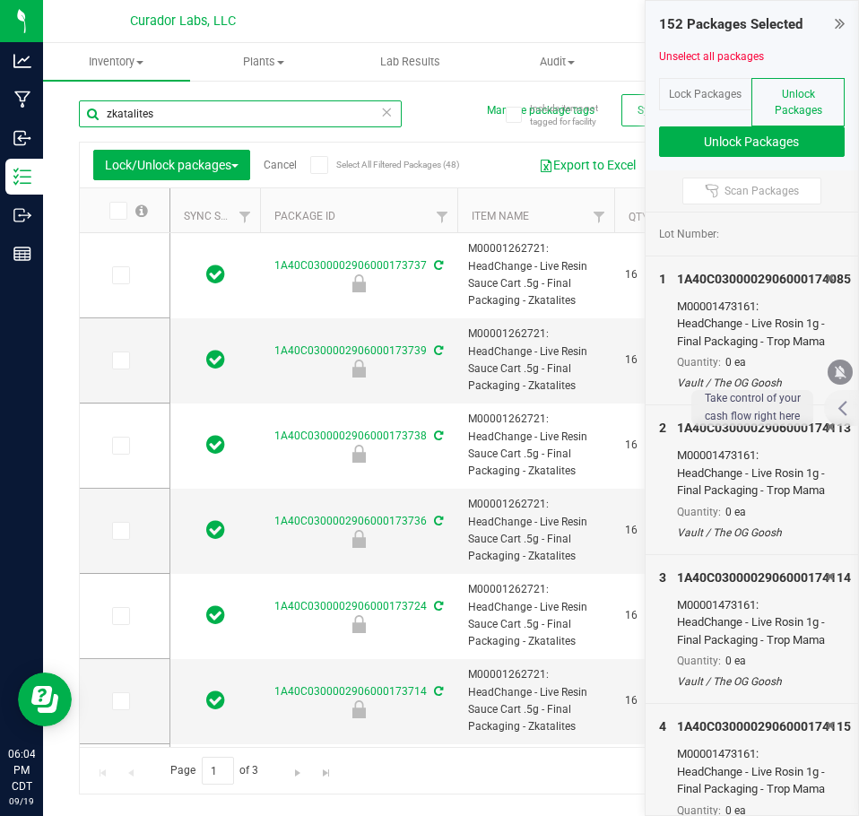
type input "[DATE]"
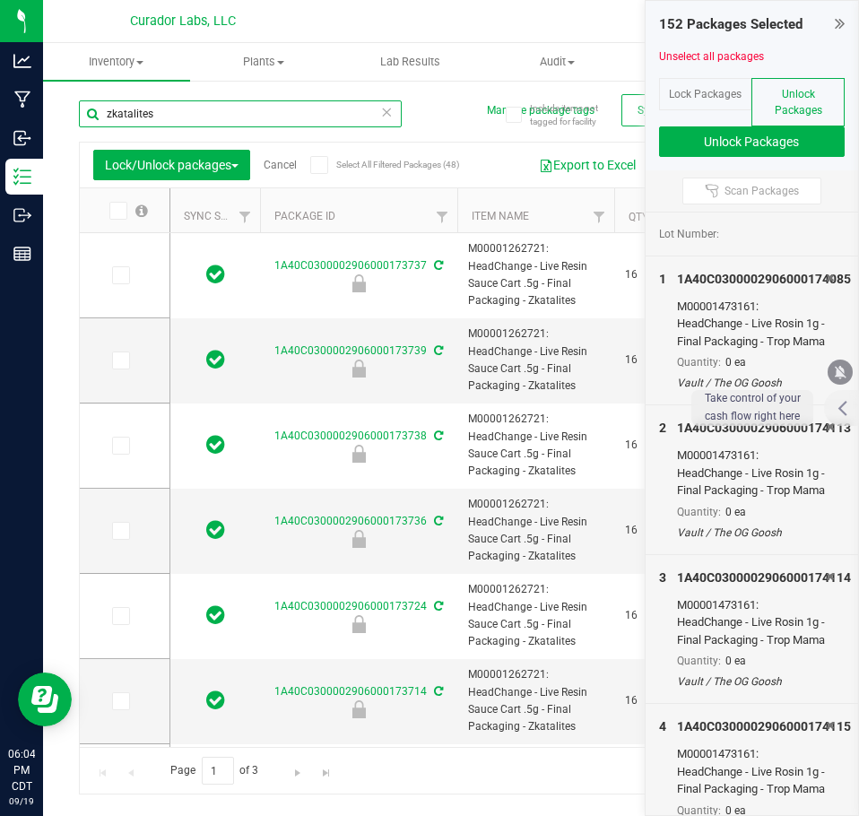
type input "[DATE]"
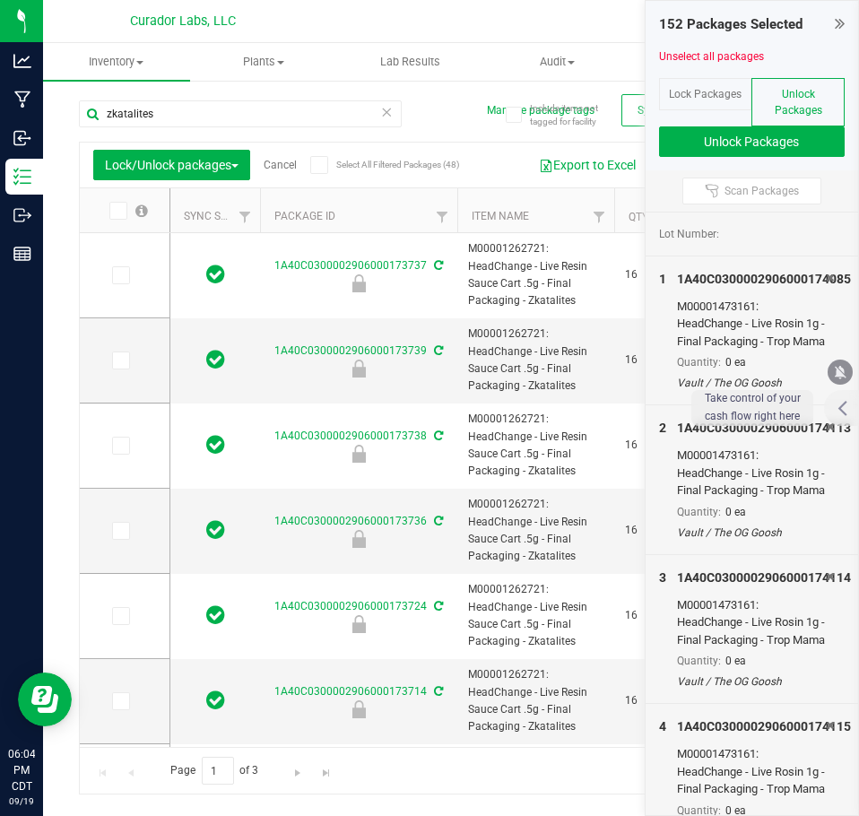
click at [325, 165] on icon at bounding box center [319, 165] width 12 height 0
click at [0, 0] on input "Select All Filtered Packages (48)" at bounding box center [0, 0] width 0 height 0
click at [324, 775] on span "Go to the last page" at bounding box center [326, 773] width 14 height 14
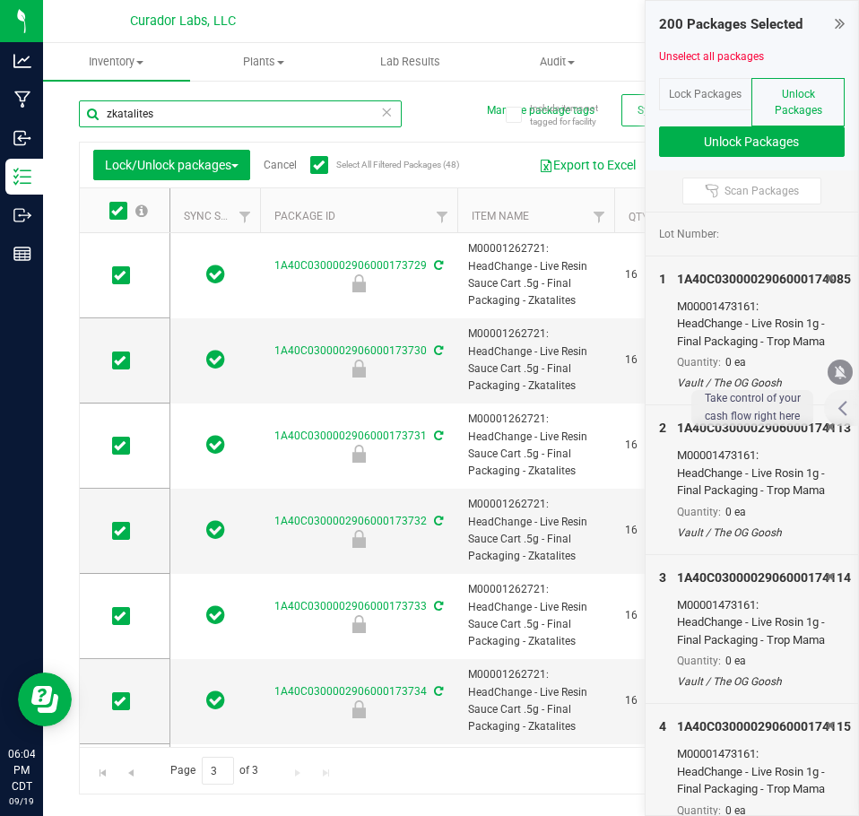
click at [264, 117] on input "zkatalites" at bounding box center [240, 113] width 323 height 27
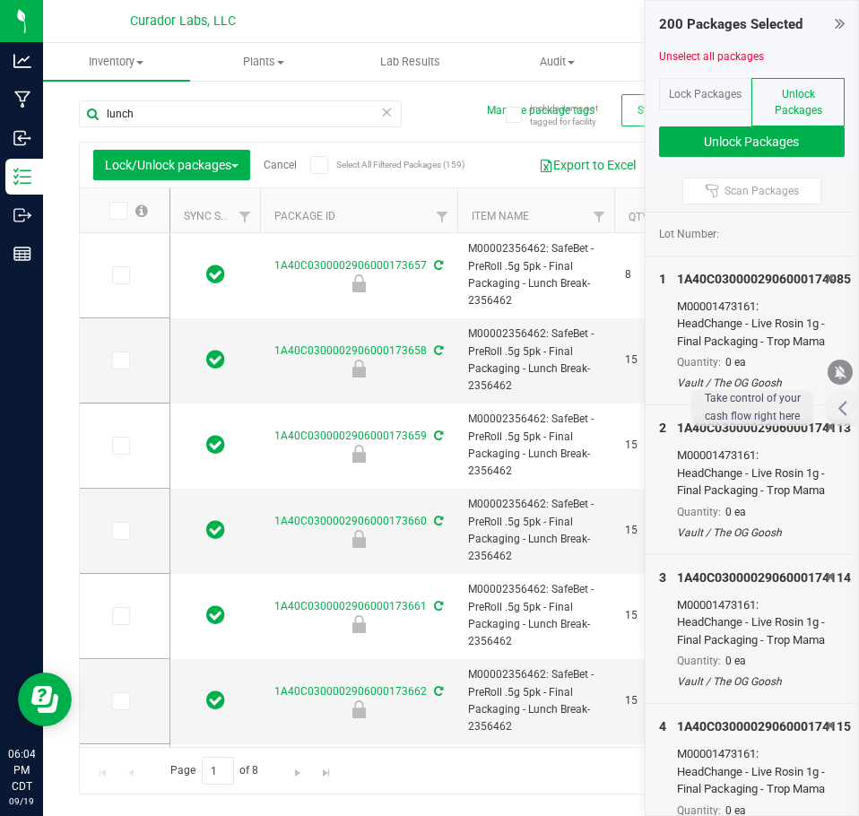
click at [340, 164] on span "Select All Filtered Packages (159)" at bounding box center [381, 165] width 90 height 10
click at [0, 0] on input "Select All Filtered Packages (159)" at bounding box center [0, 0] width 0 height 0
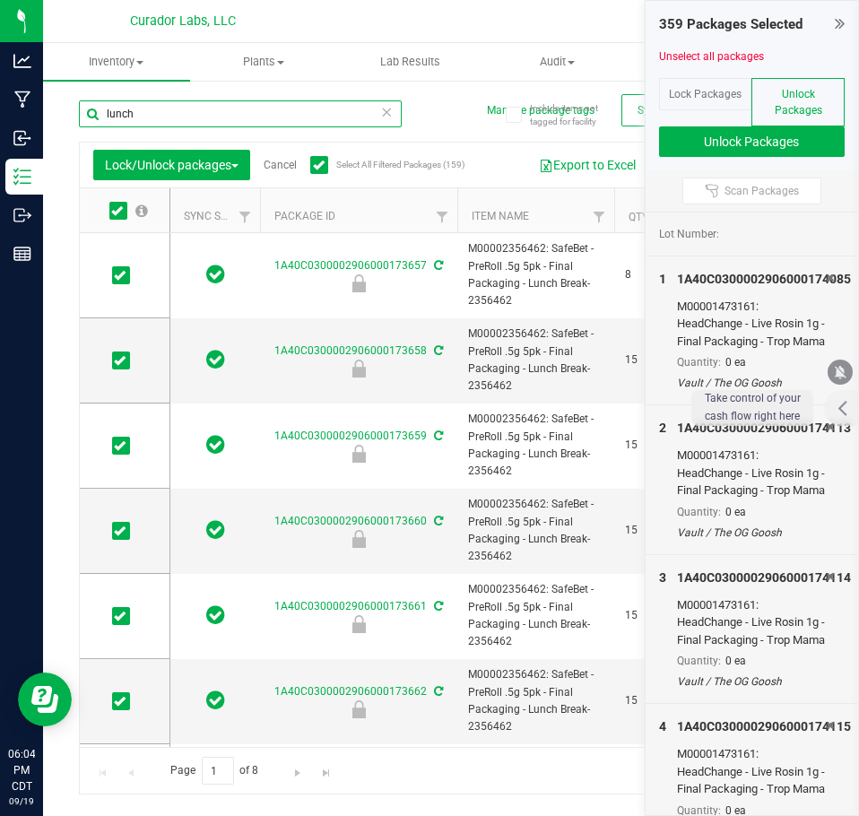
click at [158, 118] on input "lunch" at bounding box center [240, 113] width 323 height 27
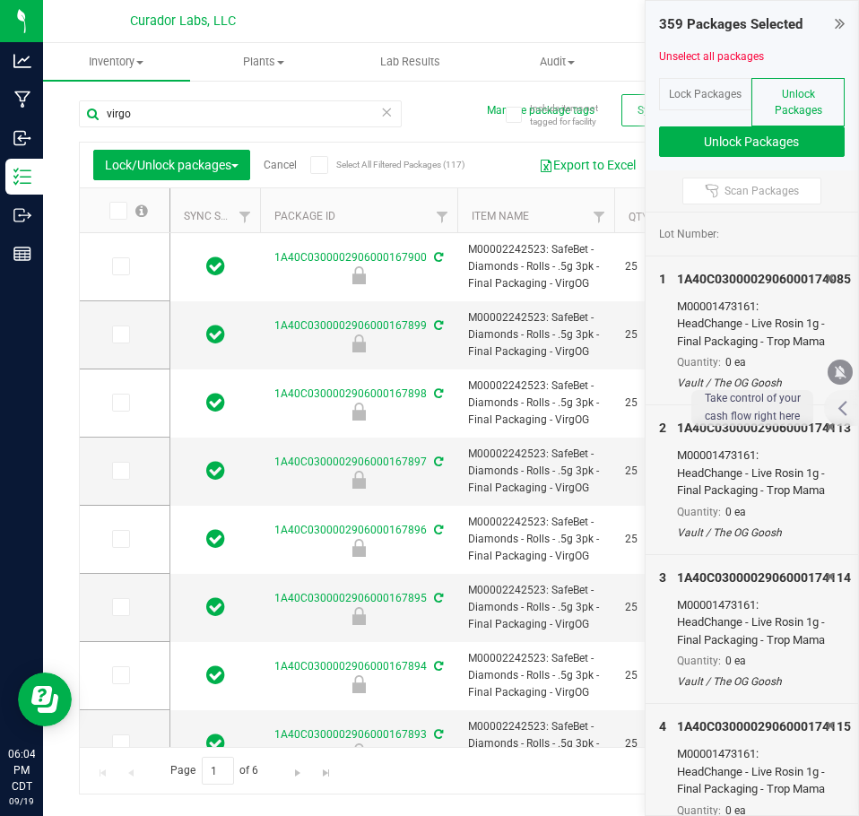
click at [324, 165] on icon at bounding box center [319, 165] width 12 height 0
click at [0, 0] on input "Select All Filtered Packages (117)" at bounding box center [0, 0] width 0 height 0
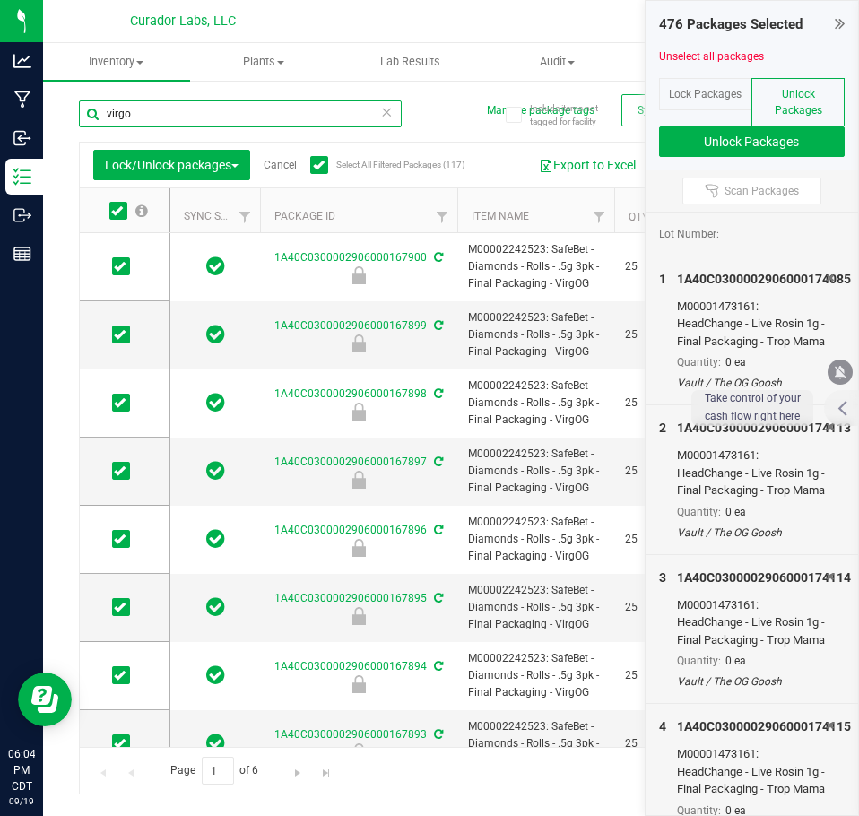
click at [255, 123] on input "virgo" at bounding box center [240, 113] width 323 height 27
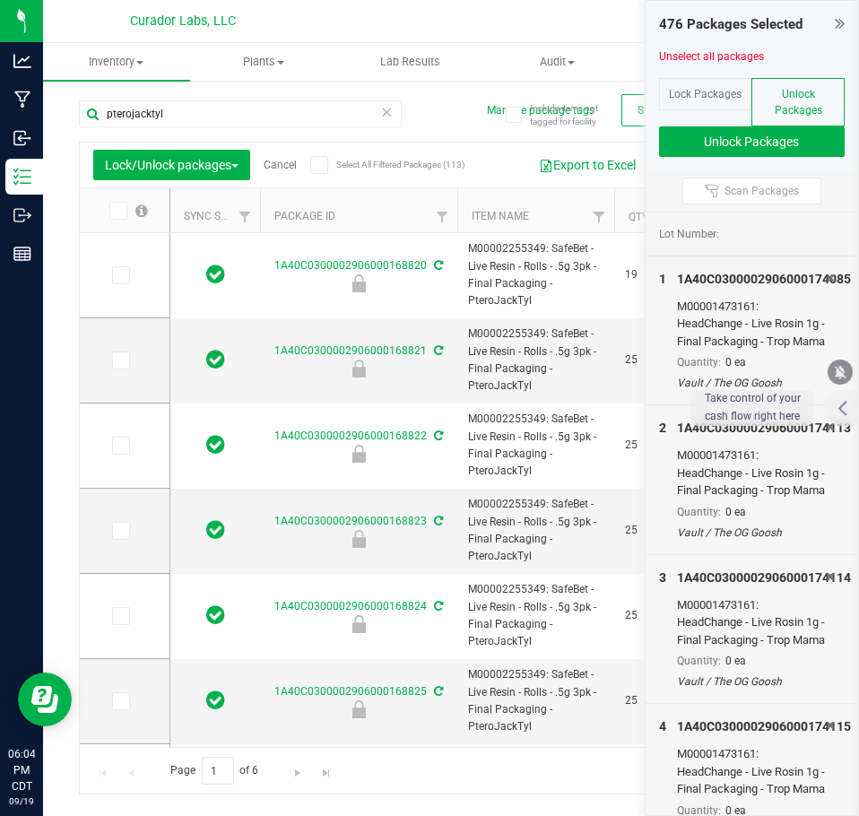
click at [323, 171] on span at bounding box center [319, 165] width 18 height 18
click at [0, 0] on input "Select All Filtered Packages (113)" at bounding box center [0, 0] width 0 height 0
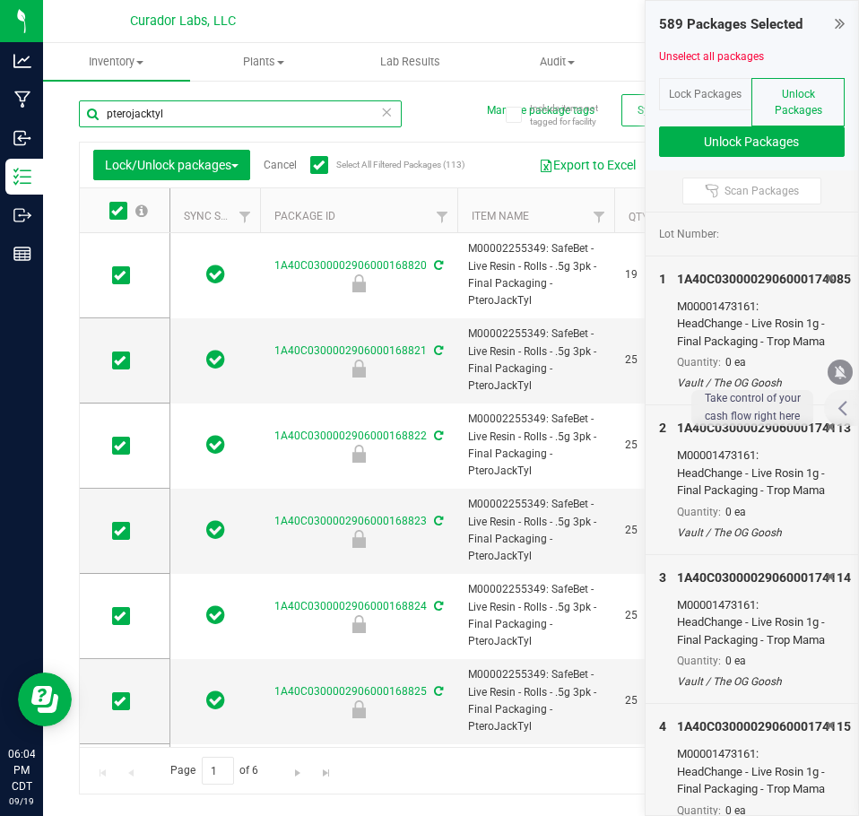
click at [156, 113] on input "pterojacktyl" at bounding box center [240, 113] width 323 height 27
type input "midnight moon"
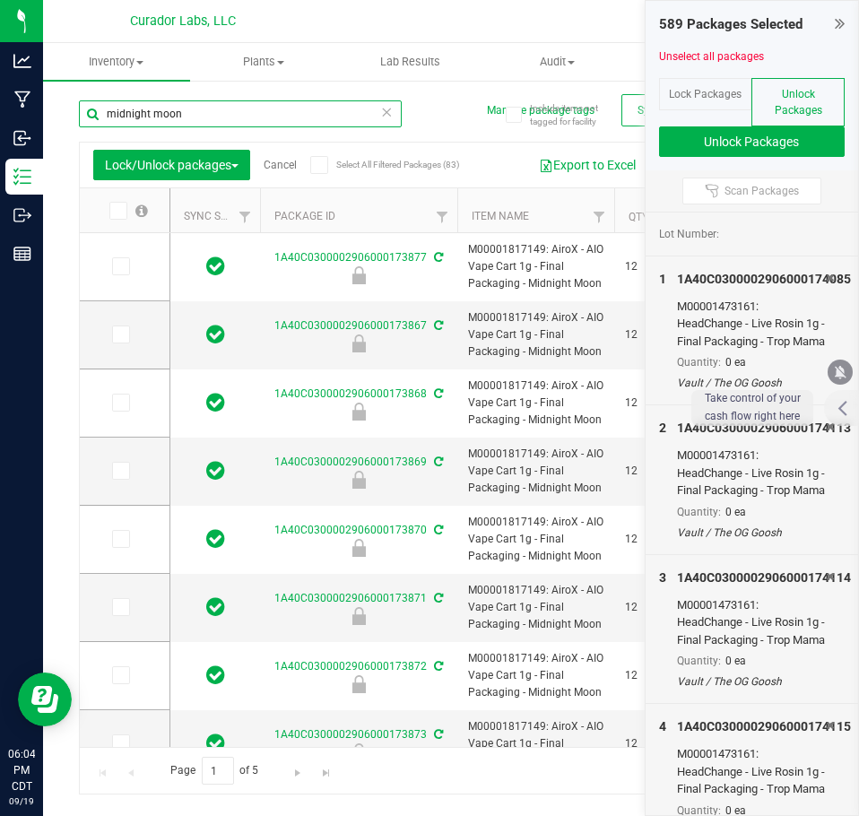
type input "[DATE]"
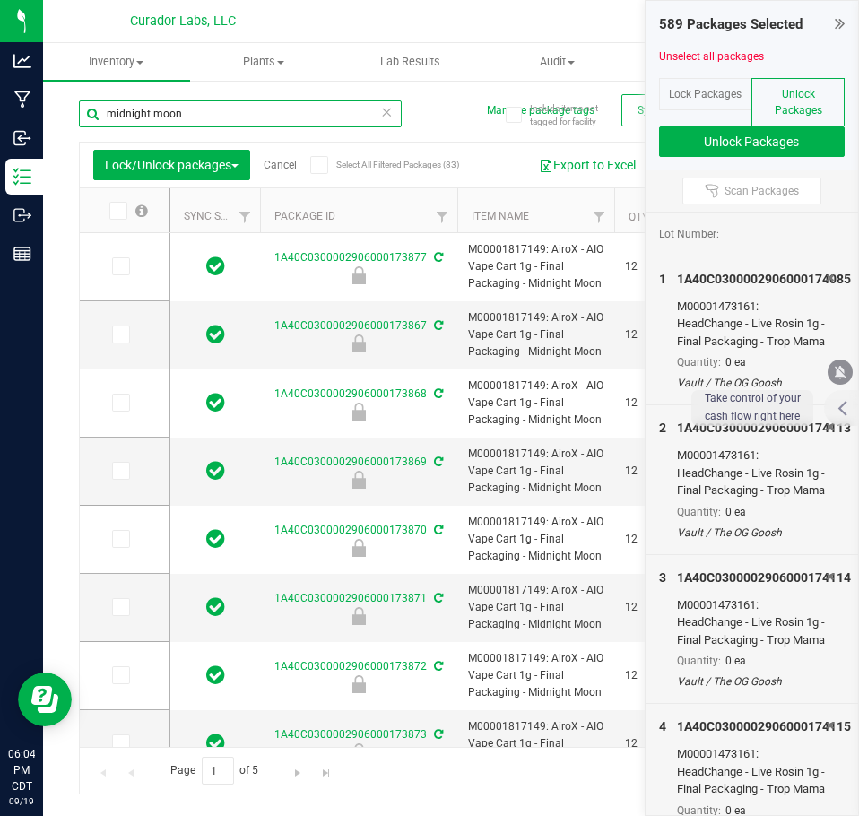
type input "[DATE]"
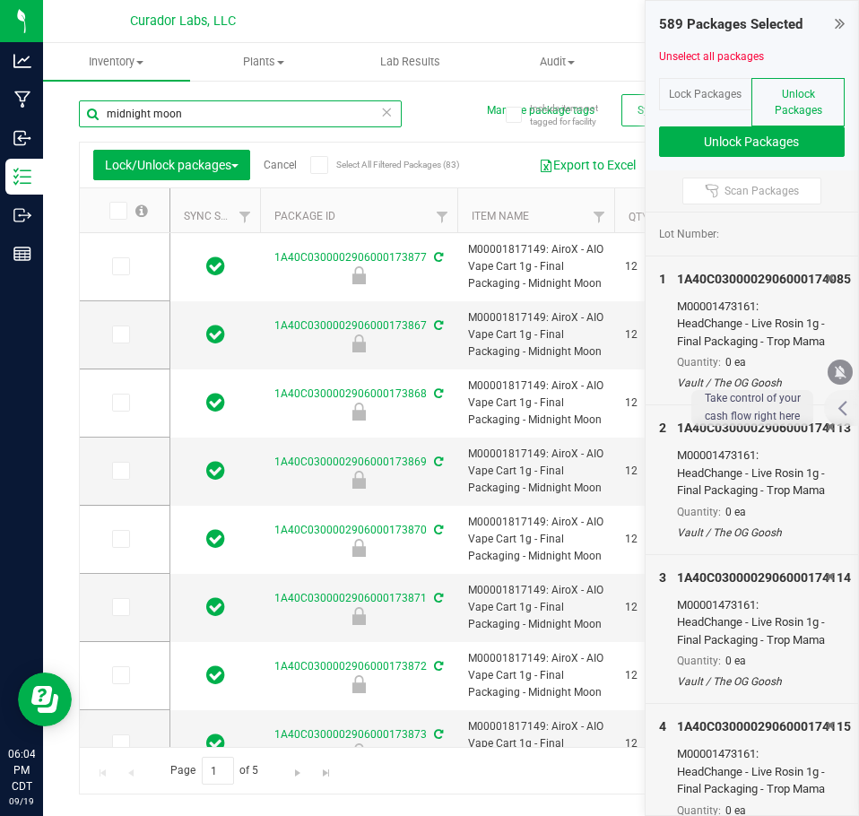
type input "[DATE]"
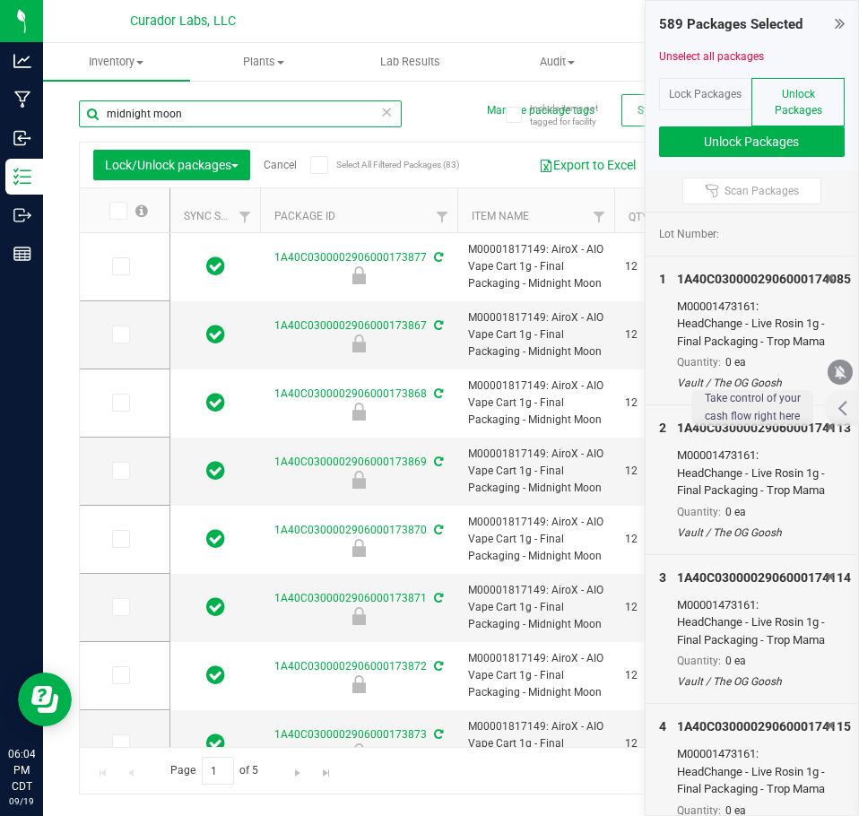
type input "[DATE]"
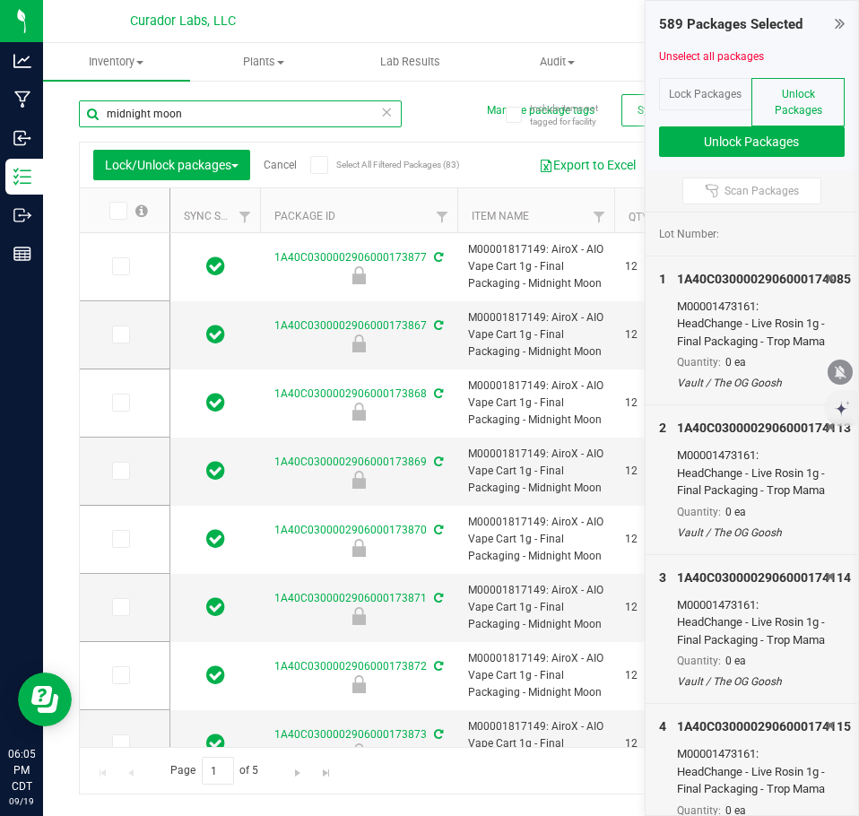
type input "midnight moon"
click at [340, 169] on span "Select All Filtered Packages (83)" at bounding box center [381, 165] width 90 height 10
click at [0, 0] on input "Select All Filtered Packages (83)" at bounding box center [0, 0] width 0 height 0
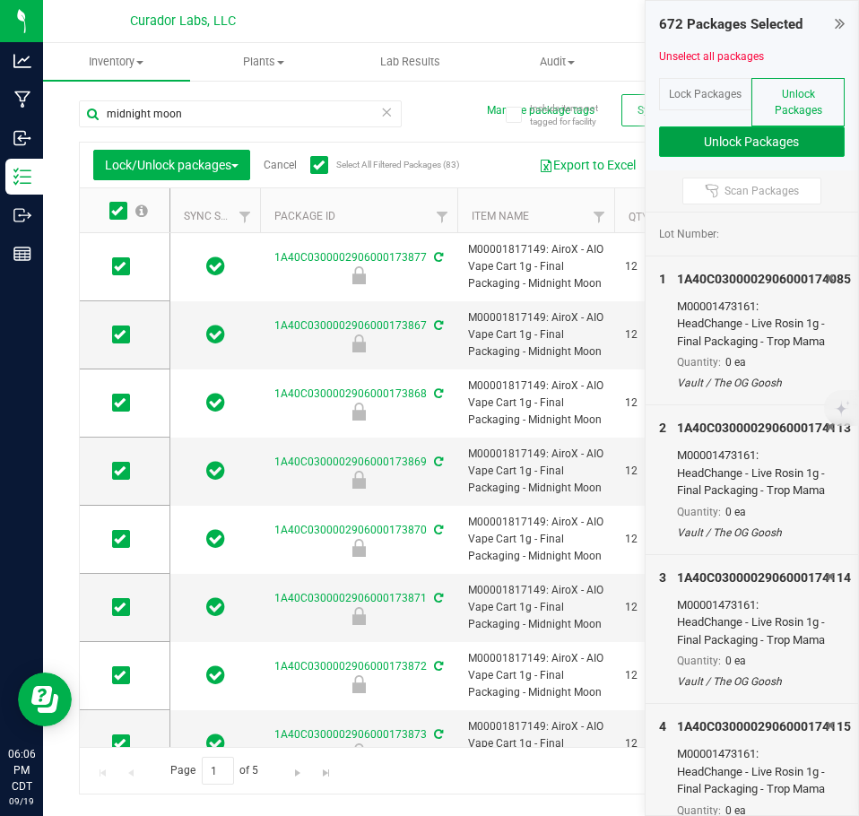
click at [743, 143] on button "Unlock Packages" at bounding box center [752, 141] width 186 height 30
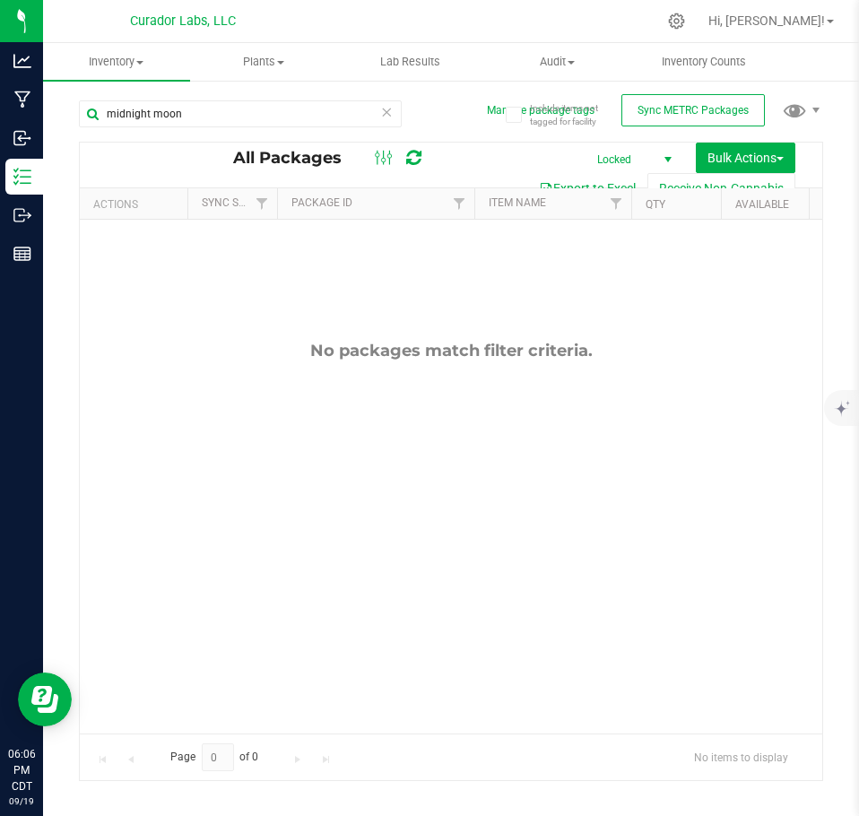
click at [385, 112] on icon at bounding box center [386, 111] width 13 height 22
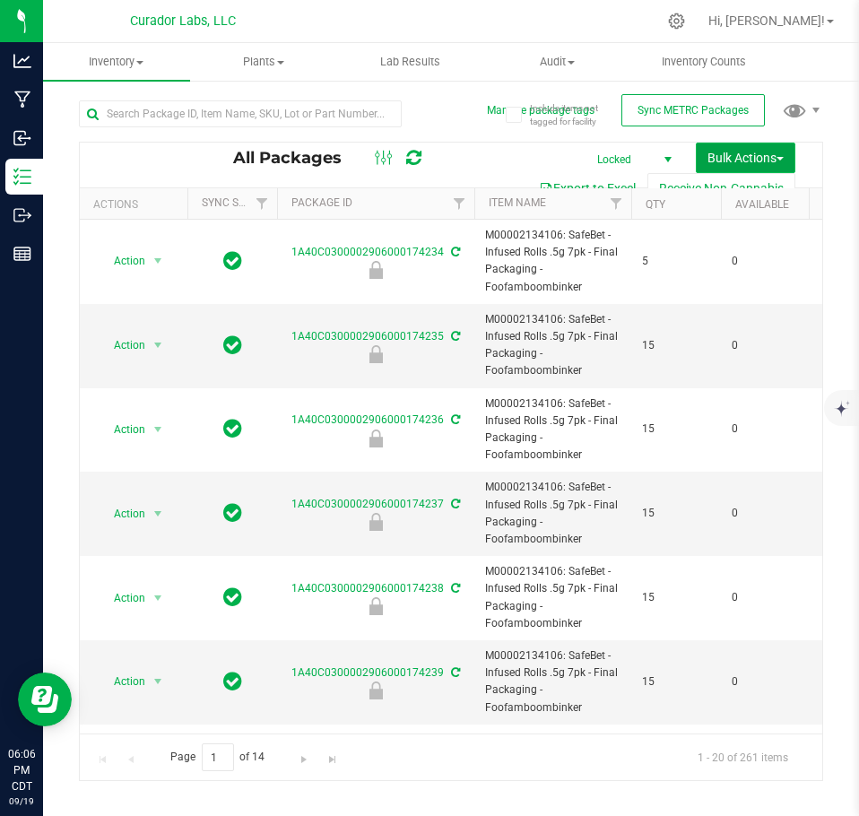
click at [761, 159] on span "Bulk Actions" at bounding box center [745, 158] width 76 height 14
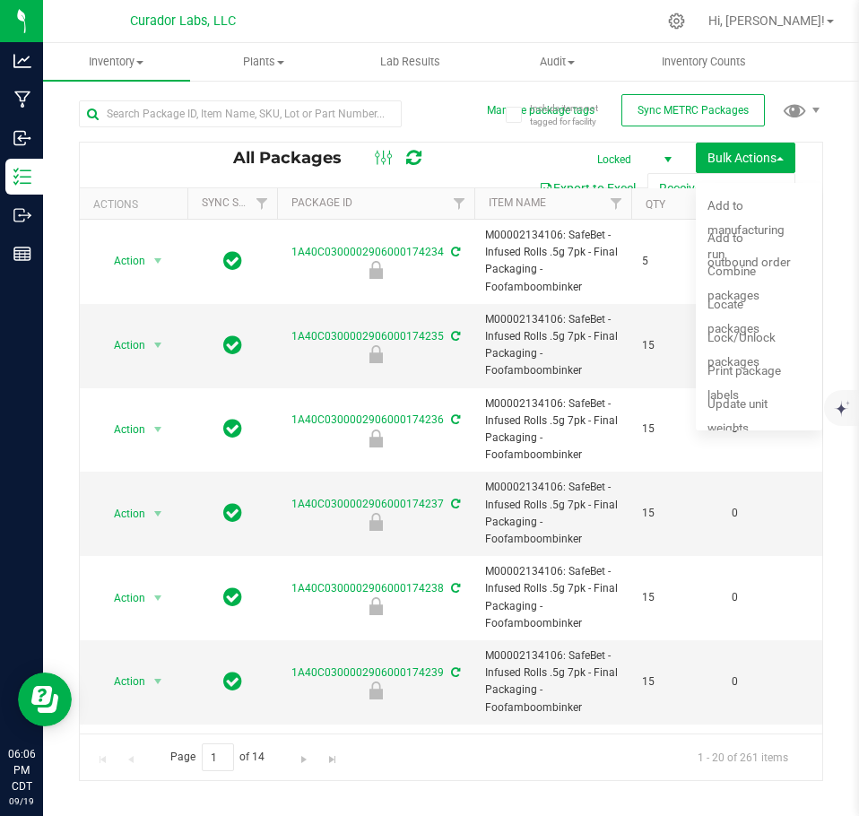
click at [627, 152] on span "Locked" at bounding box center [630, 159] width 99 height 25
click at [640, 184] on li "Active Only" at bounding box center [626, 188] width 97 height 27
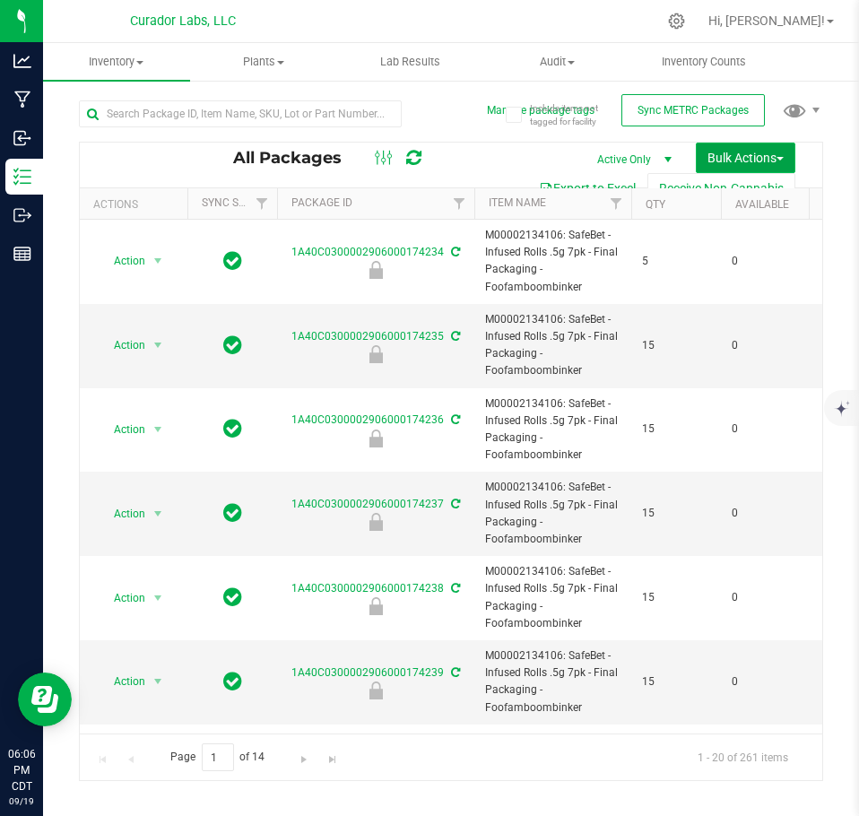
click at [778, 158] on span "button" at bounding box center [779, 159] width 7 height 4
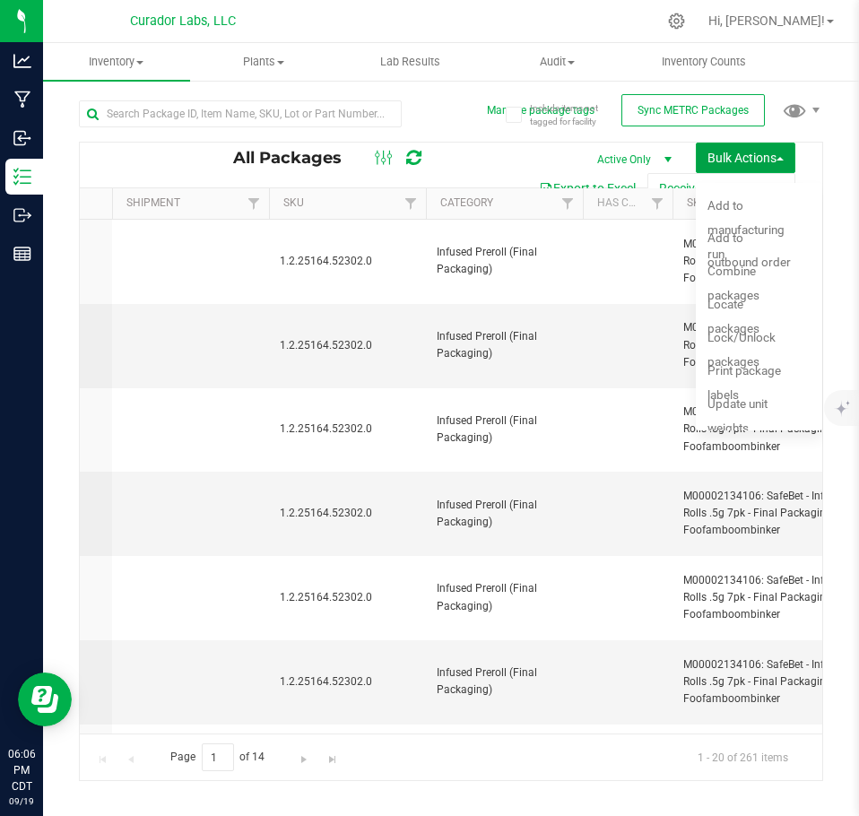
scroll to position [0, 3341]
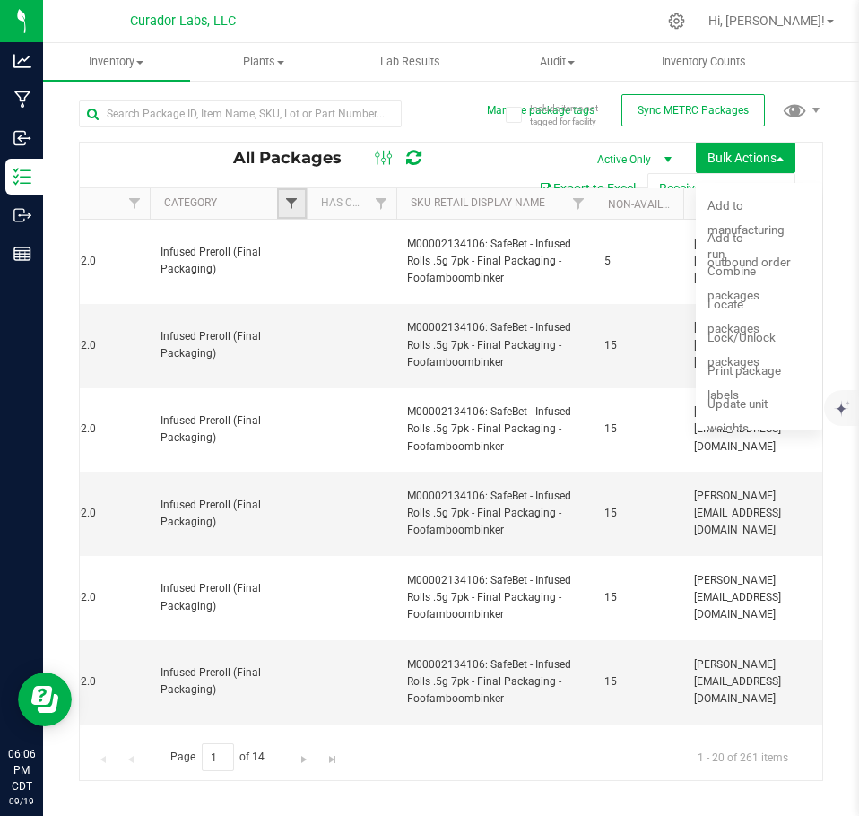
click at [286, 199] on span "Filter" at bounding box center [291, 203] width 14 height 14
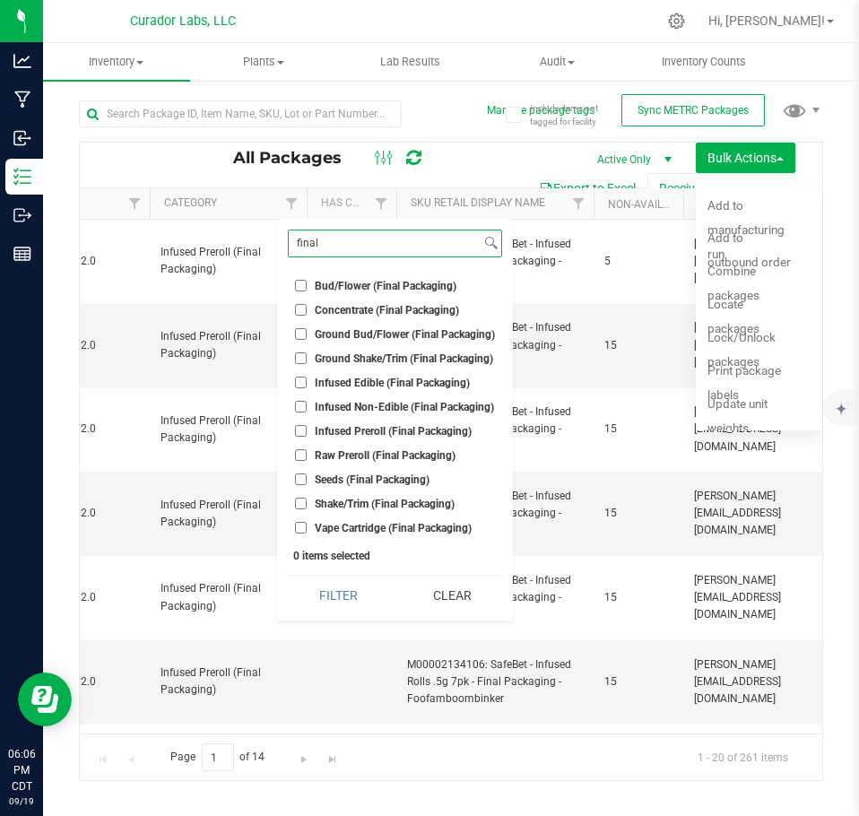
type input "final"
click at [354, 300] on li "Concentrate (Final Packaging)" at bounding box center [395, 309] width 214 height 19
click at [361, 308] on span "Concentrate (Final Packaging)" at bounding box center [387, 310] width 144 height 11
click at [307, 308] on input "Concentrate (Final Packaging)" at bounding box center [301, 310] width 12 height 12
checkbox input "true"
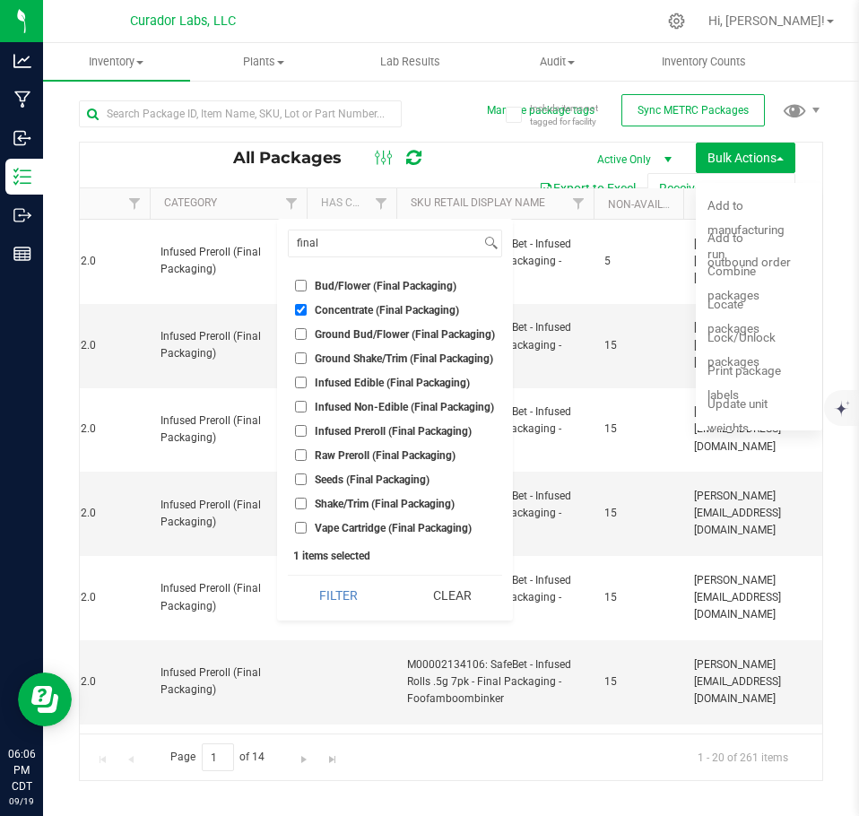
click at [310, 423] on li "Infused Preroll (Final Packaging)" at bounding box center [395, 430] width 214 height 19
click at [325, 457] on span "Raw Preroll (Final Packaging)" at bounding box center [385, 455] width 141 height 11
click at [307, 457] on input "Raw Preroll (Final Packaging)" at bounding box center [301, 455] width 12 height 12
checkbox input "true"
click at [290, 433] on li "Infused Preroll (Final Packaging)" at bounding box center [395, 430] width 214 height 19
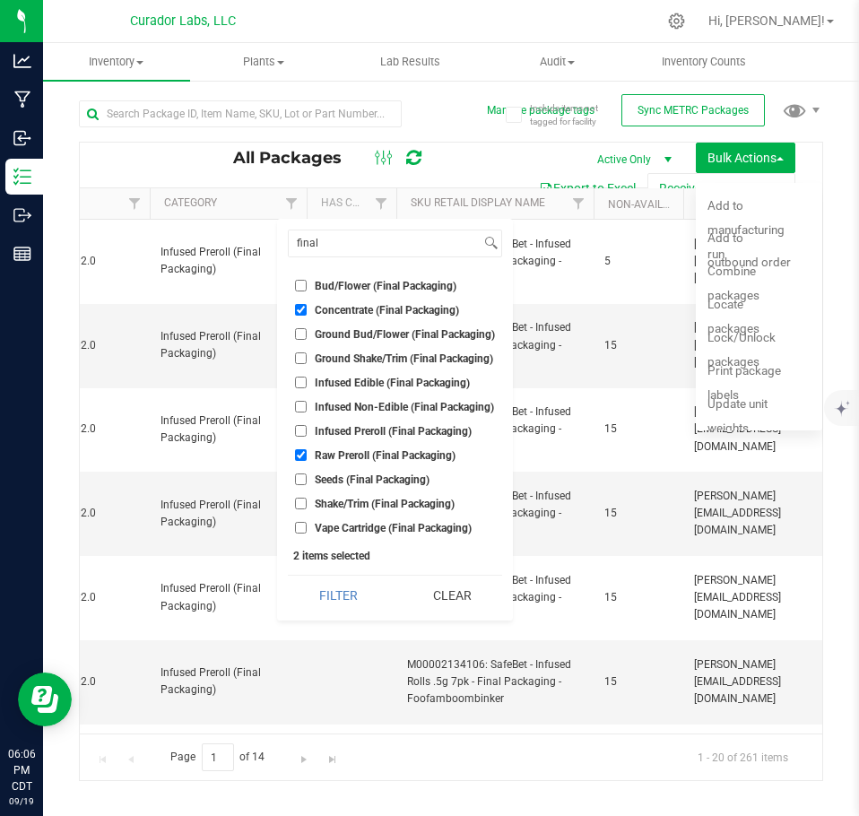
click at [299, 436] on input "Infused Preroll (Final Packaging)" at bounding box center [301, 431] width 12 height 12
checkbox input "true"
click at [315, 526] on span "Vape Cartridge (Final Packaging)" at bounding box center [393, 528] width 157 height 11
click at [307, 526] on input "Vape Cartridge (Final Packaging)" at bounding box center [301, 528] width 12 height 12
checkbox input "true"
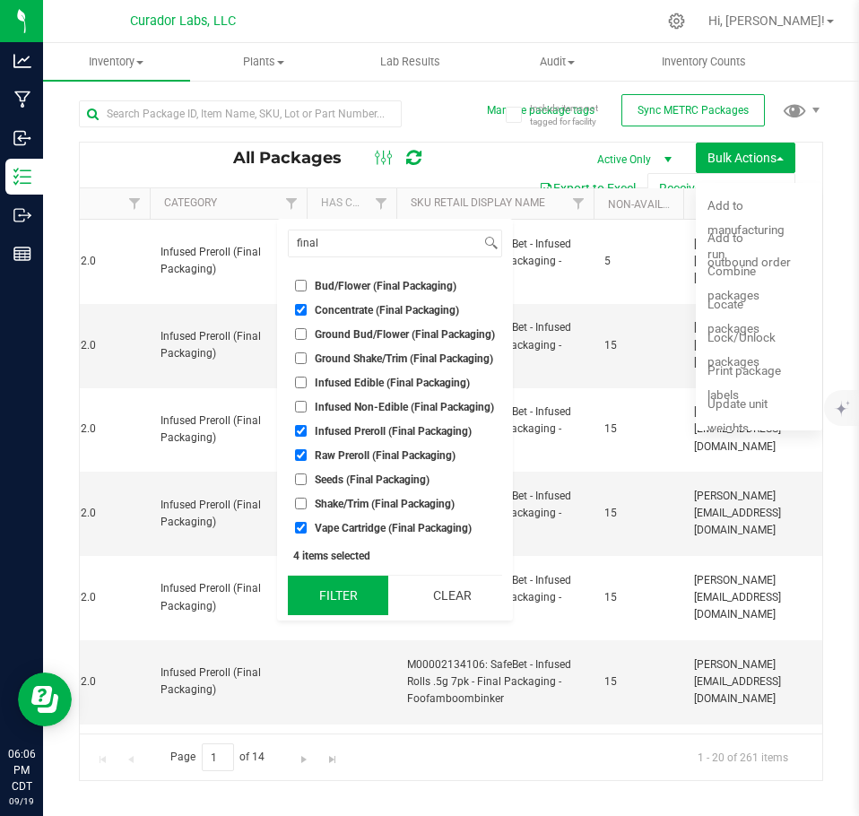
click at [351, 603] on button "Filter" at bounding box center [338, 595] width 100 height 39
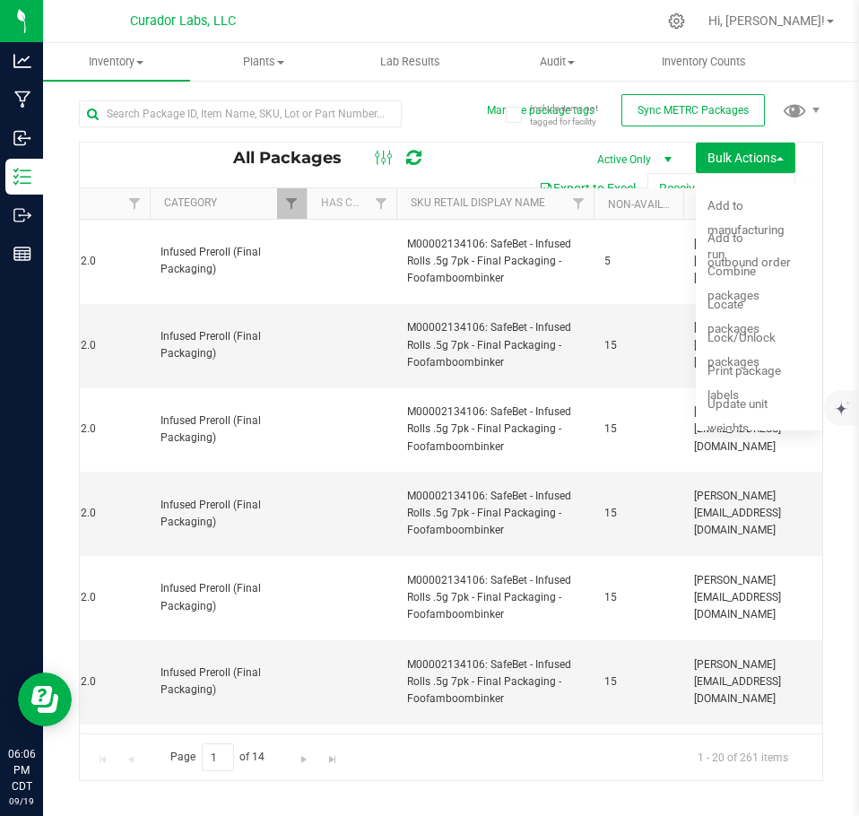
type input "[DATE]"
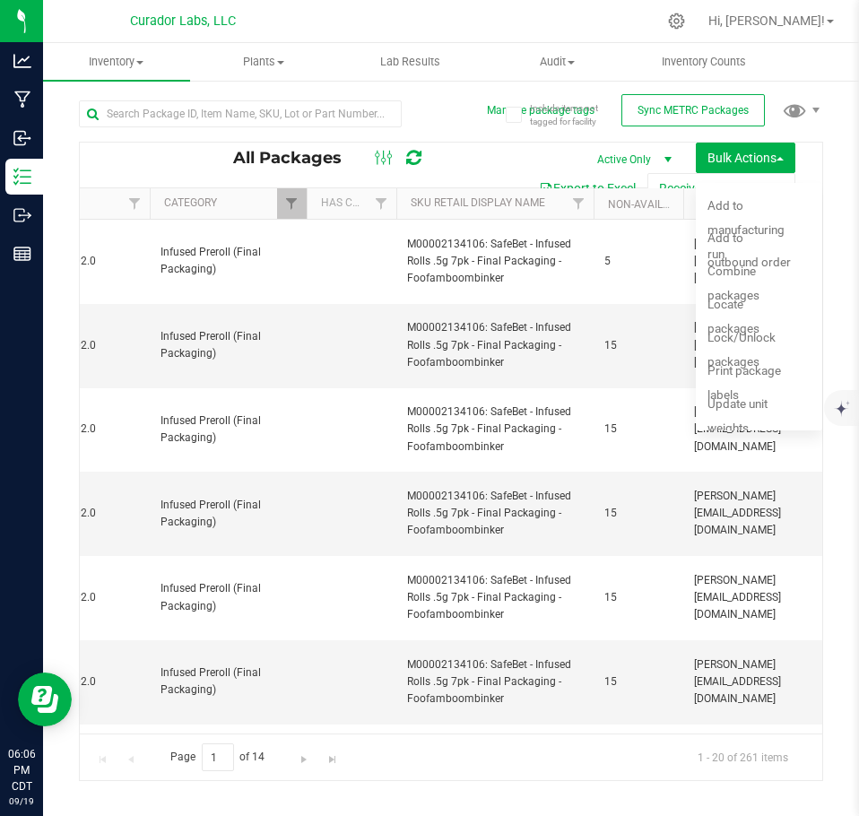
type input "[DATE]"
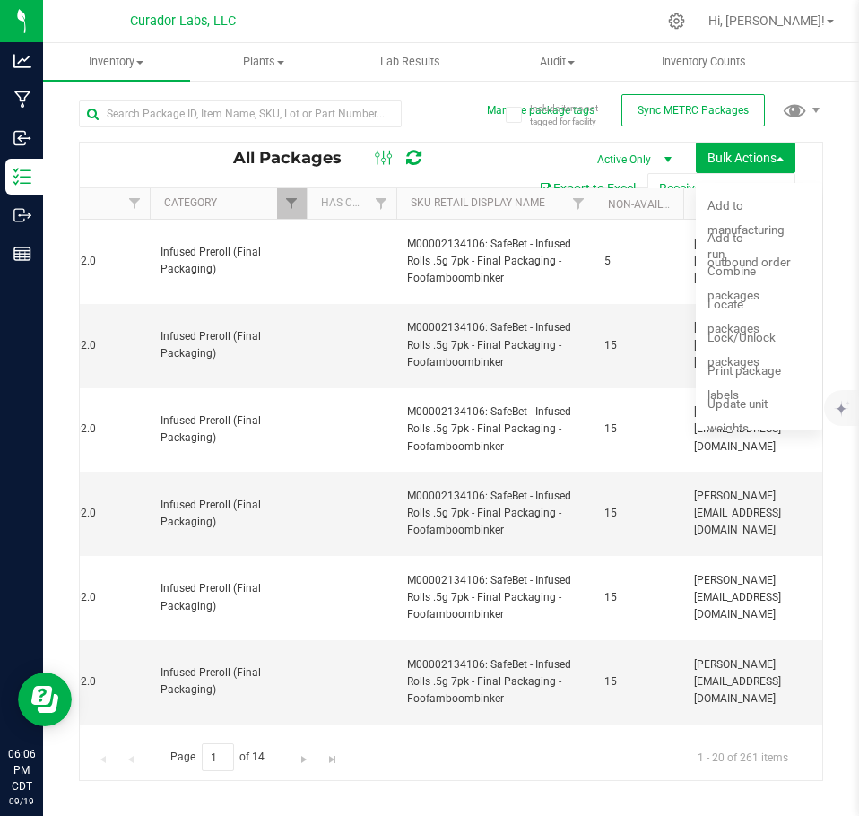
type input "[DATE]"
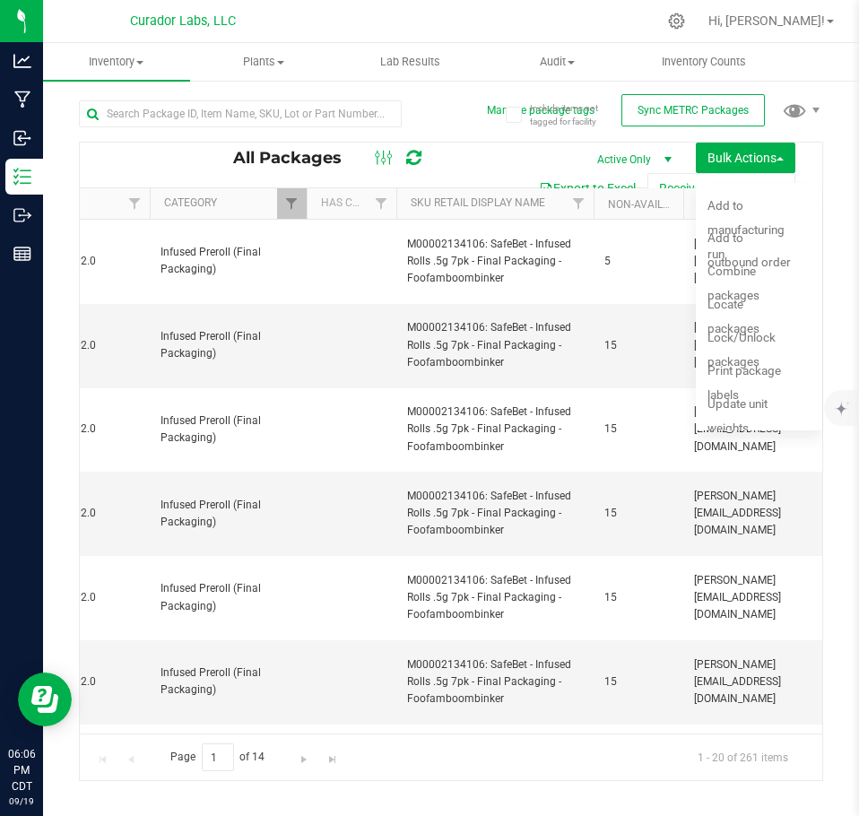
type input "[DATE]"
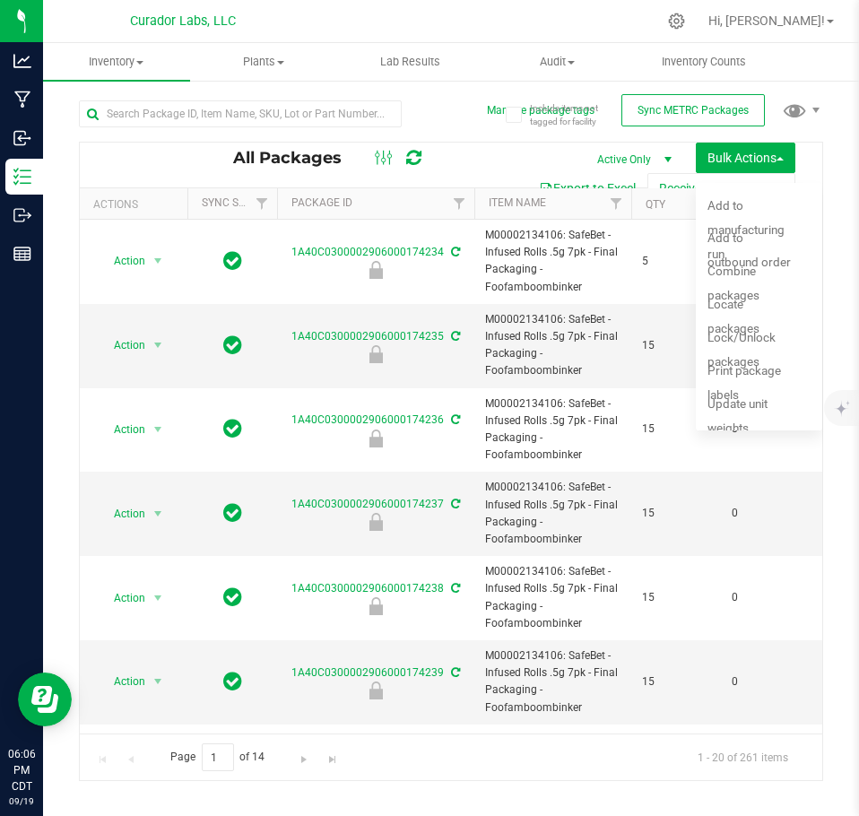
scroll to position [0, 568]
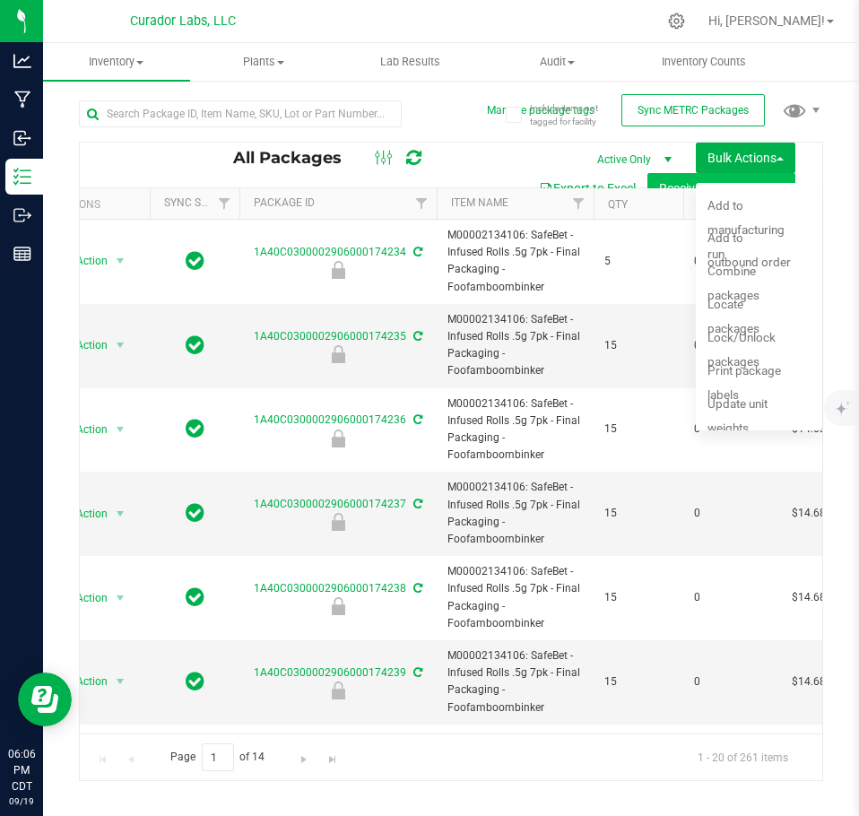
click at [745, 173] on button "Receive Non-Cannabis" at bounding box center [721, 188] width 148 height 30
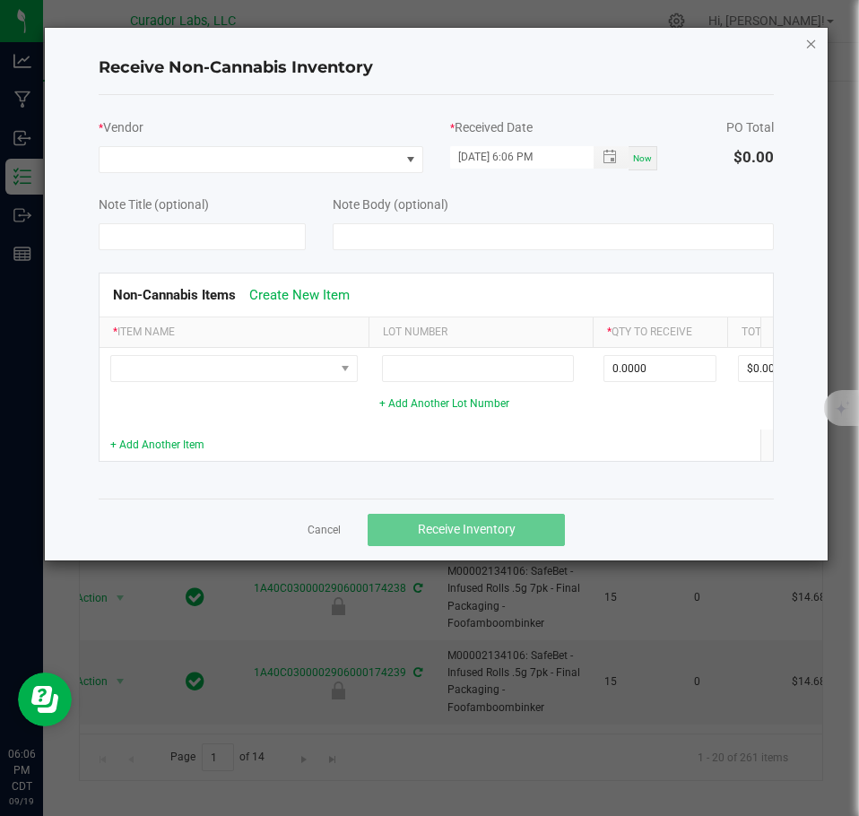
click at [810, 42] on icon "Close" at bounding box center [811, 43] width 13 height 22
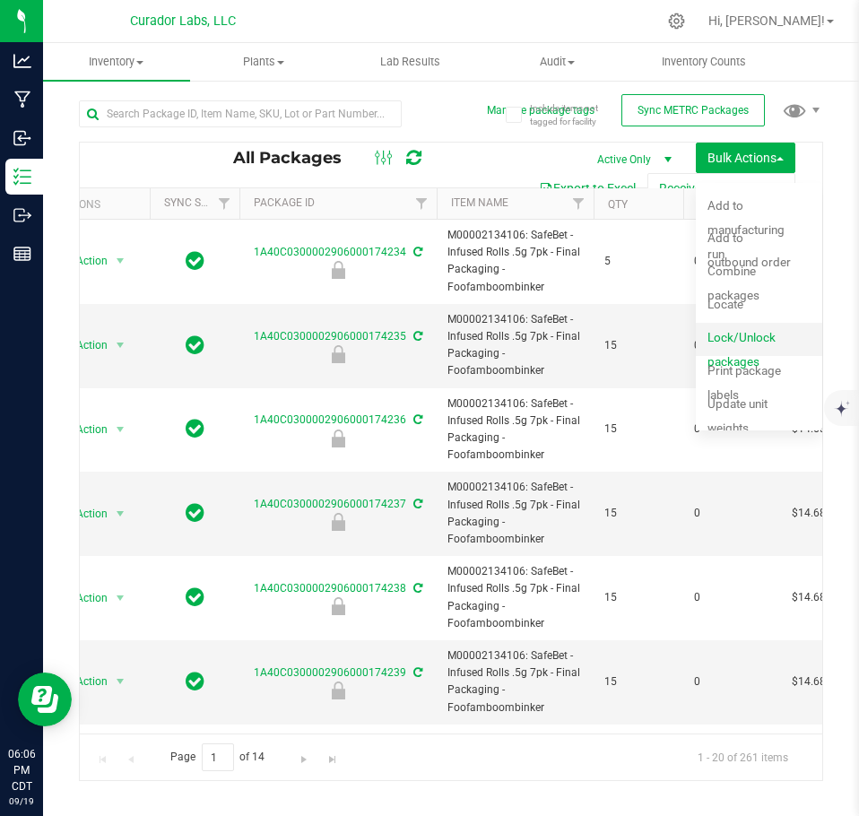
click at [734, 349] on div "Lock/Unlock packages" at bounding box center [762, 339] width 111 height 29
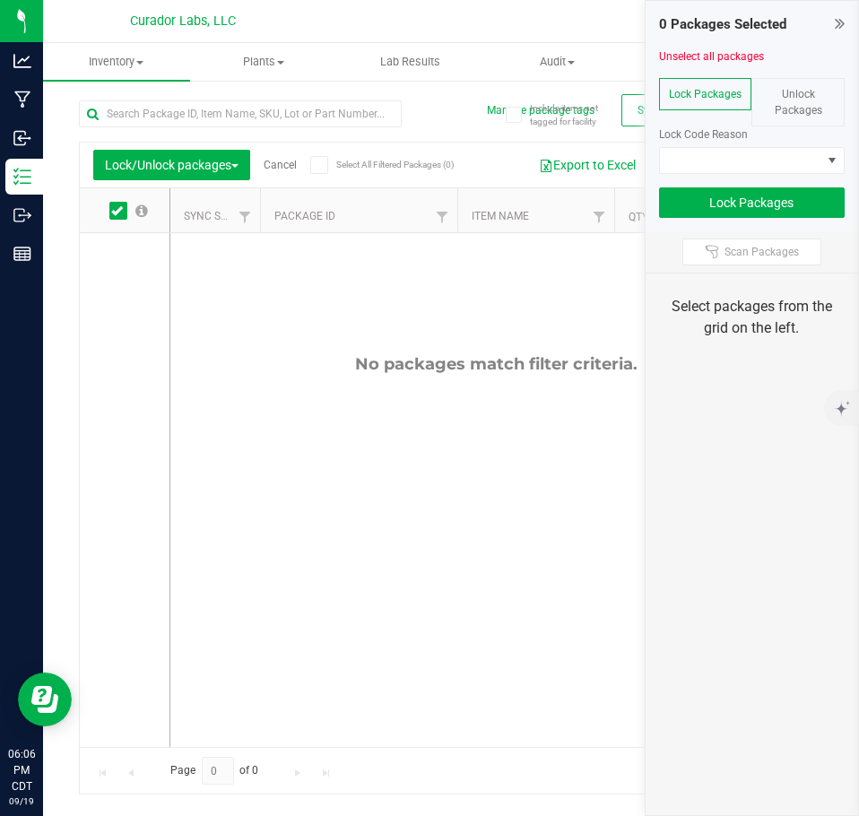
click at [814, 113] on span "Unlock Packages" at bounding box center [799, 102] width 48 height 29
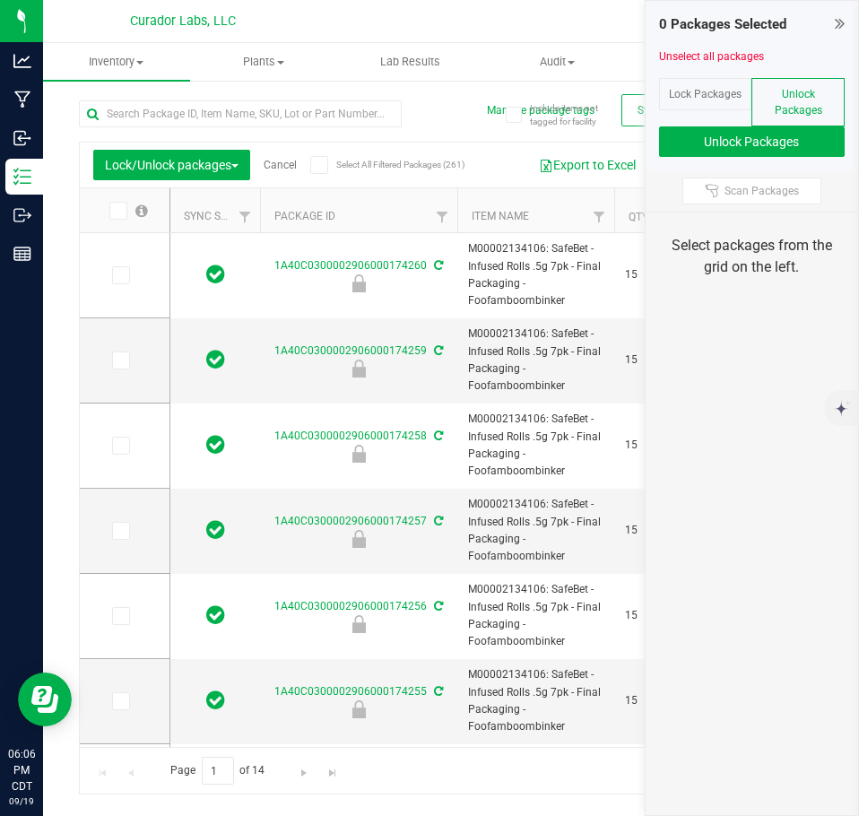
click at [717, 98] on span "Lock Packages" at bounding box center [705, 94] width 73 height 13
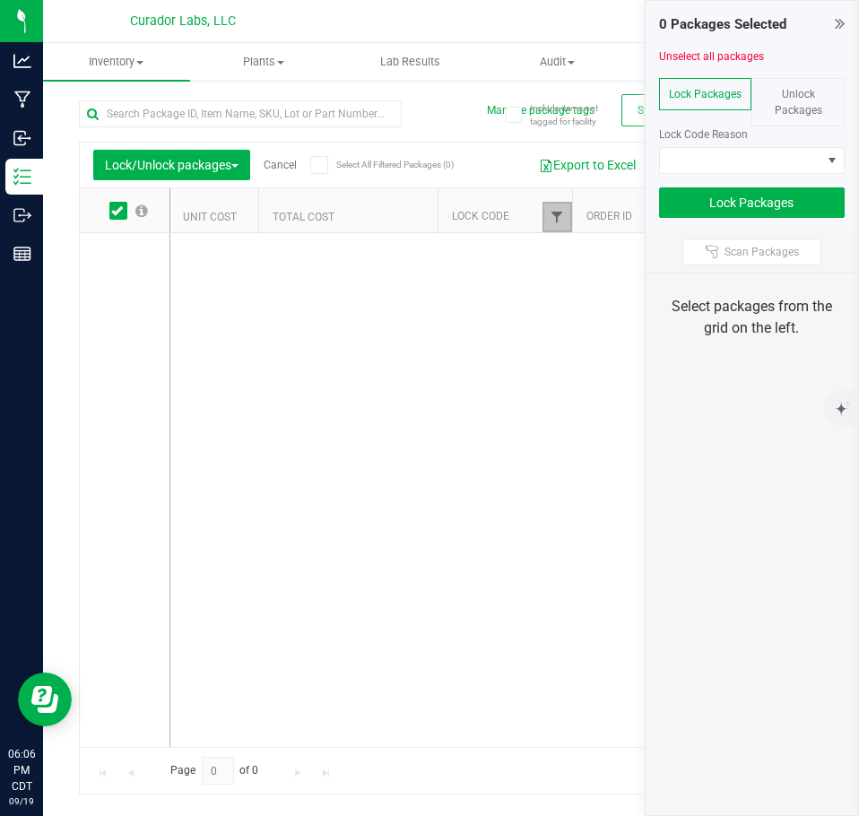
click at [558, 211] on span "Filter" at bounding box center [557, 217] width 14 height 14
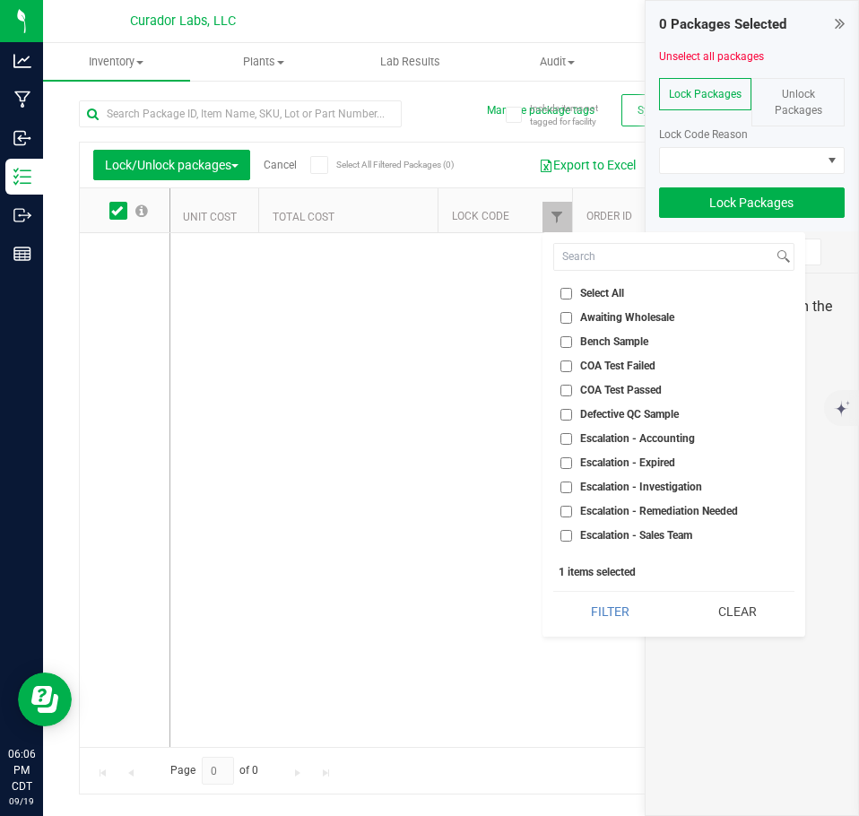
click at [743, 603] on button "Clear" at bounding box center [737, 611] width 115 height 39
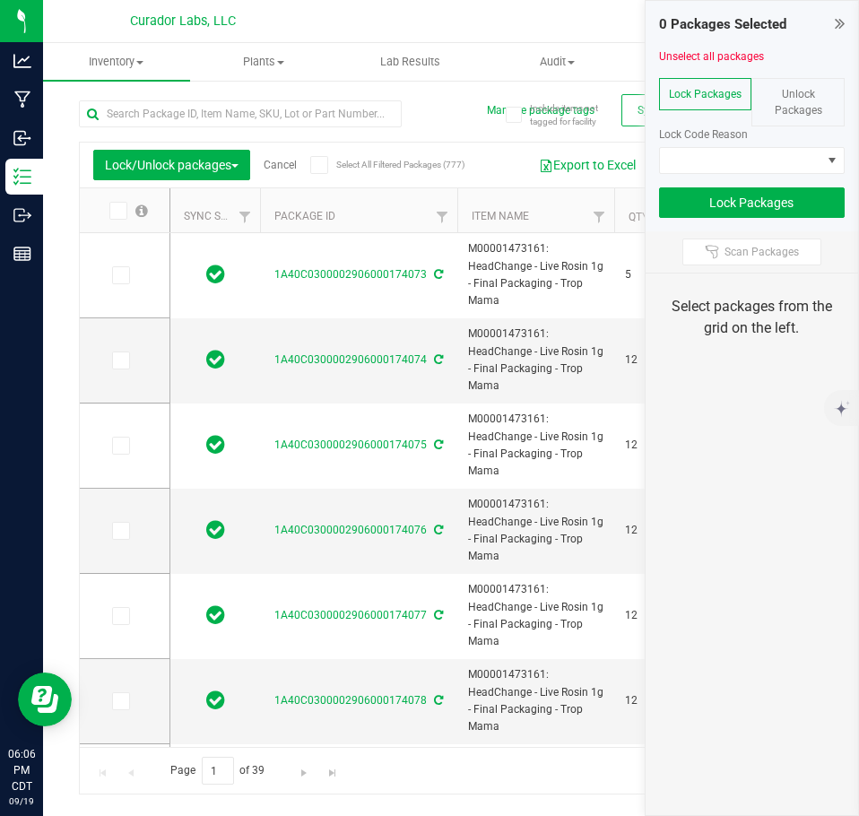
click at [349, 166] on span "Select All Filtered Packages (777)" at bounding box center [381, 165] width 90 height 10
click at [0, 0] on input "Select All Filtered Packages (777)" at bounding box center [0, 0] width 0 height 0
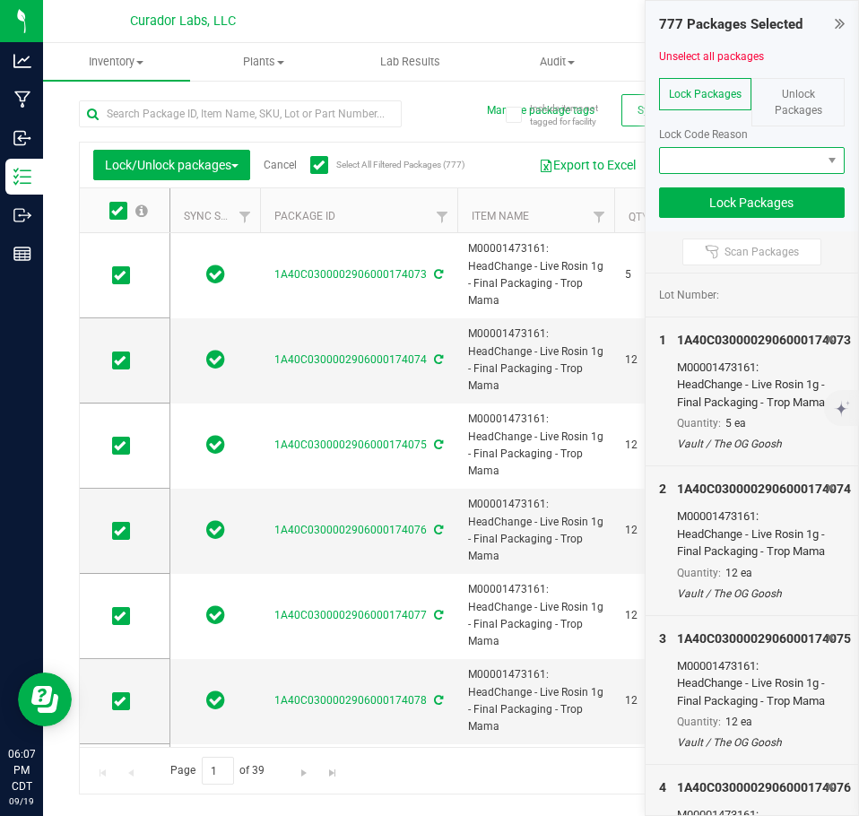
click at [750, 169] on span at bounding box center [741, 160] width 162 height 25
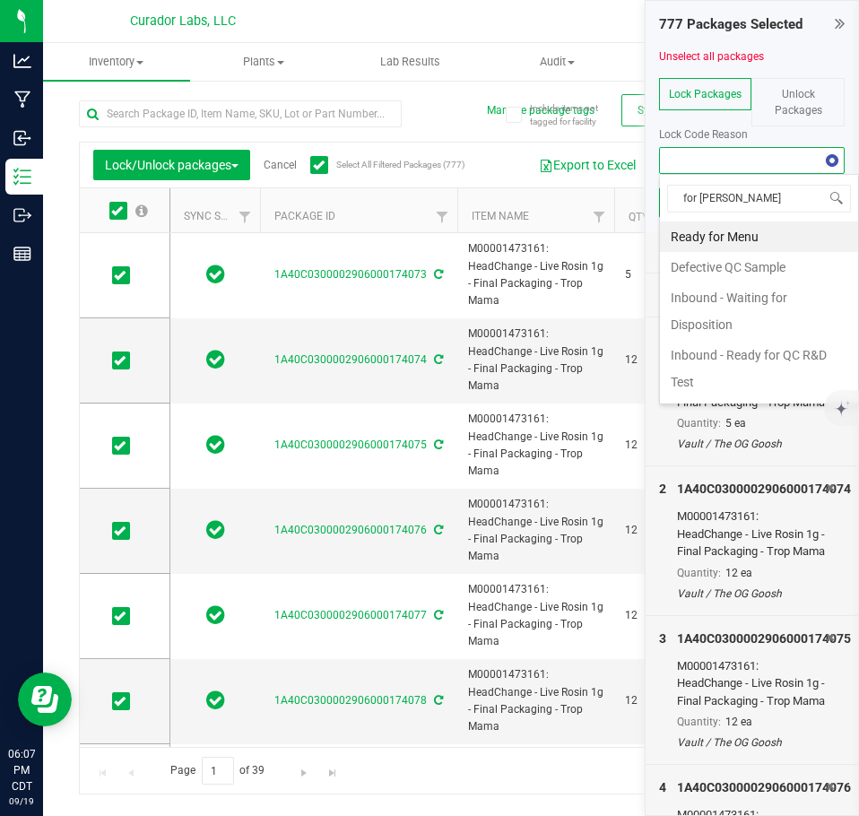
type input "for sale"
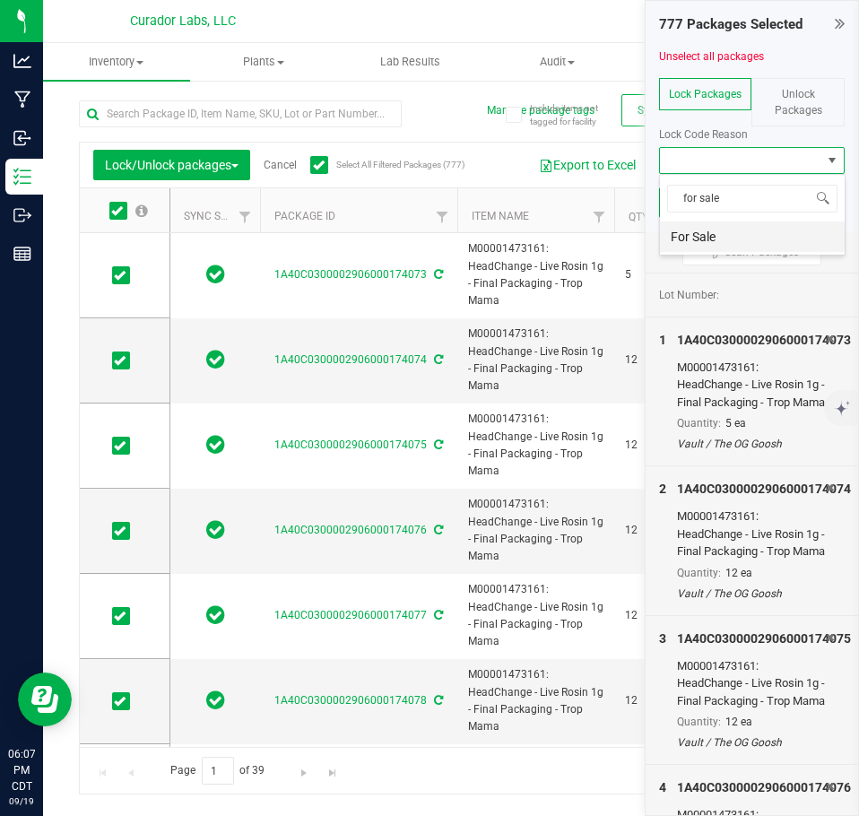
click at [707, 247] on li "For Sale" at bounding box center [752, 236] width 185 height 30
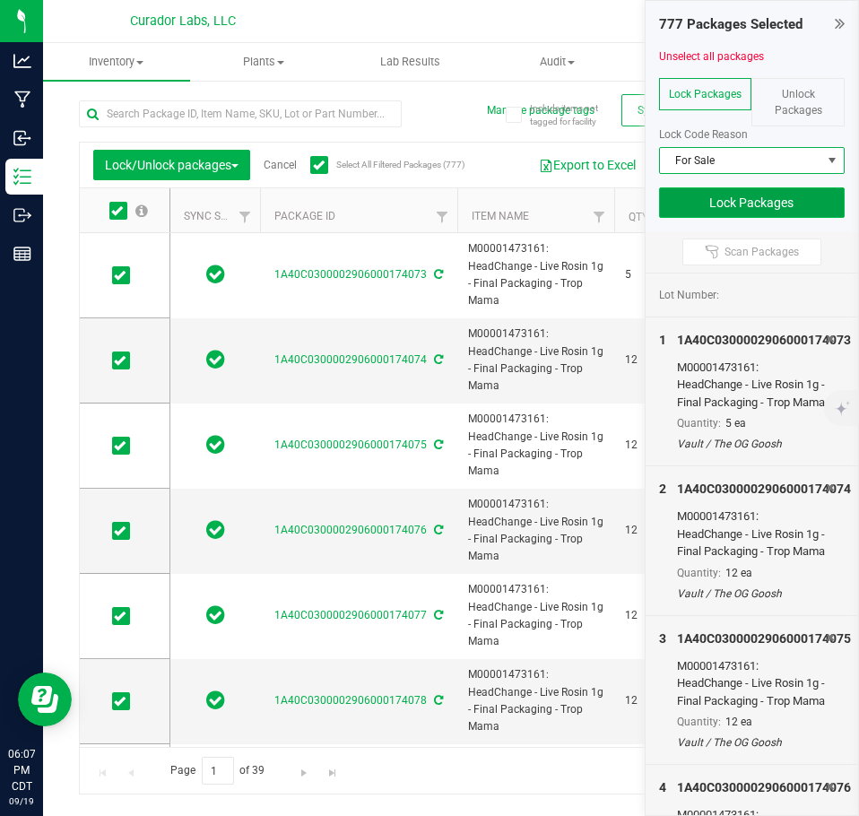
click at [697, 205] on button "Lock Packages" at bounding box center [752, 202] width 186 height 30
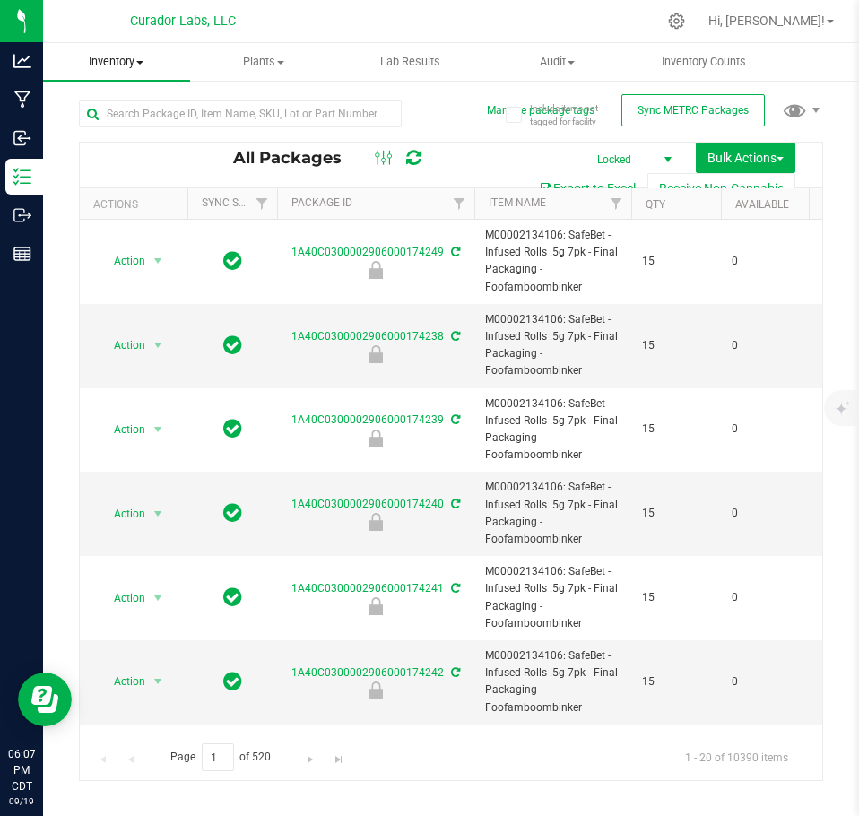
click at [120, 76] on uib-tab-heading "Inventory All packages All inventory Waste log Create inventory" at bounding box center [116, 62] width 147 height 38
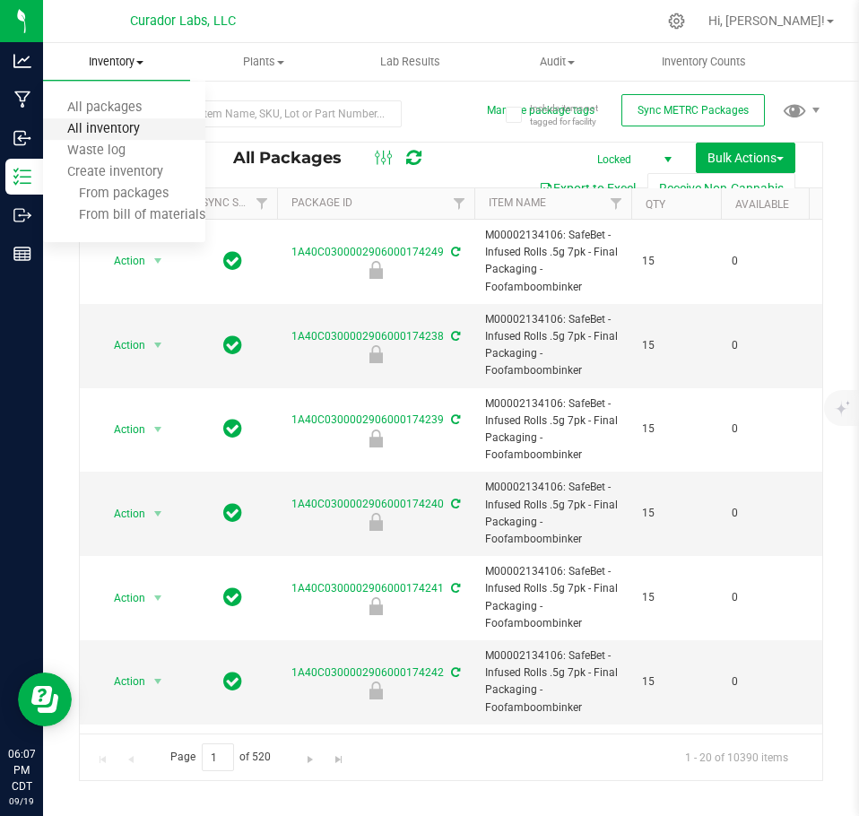
click at [122, 128] on span "All inventory" at bounding box center [103, 129] width 121 height 15
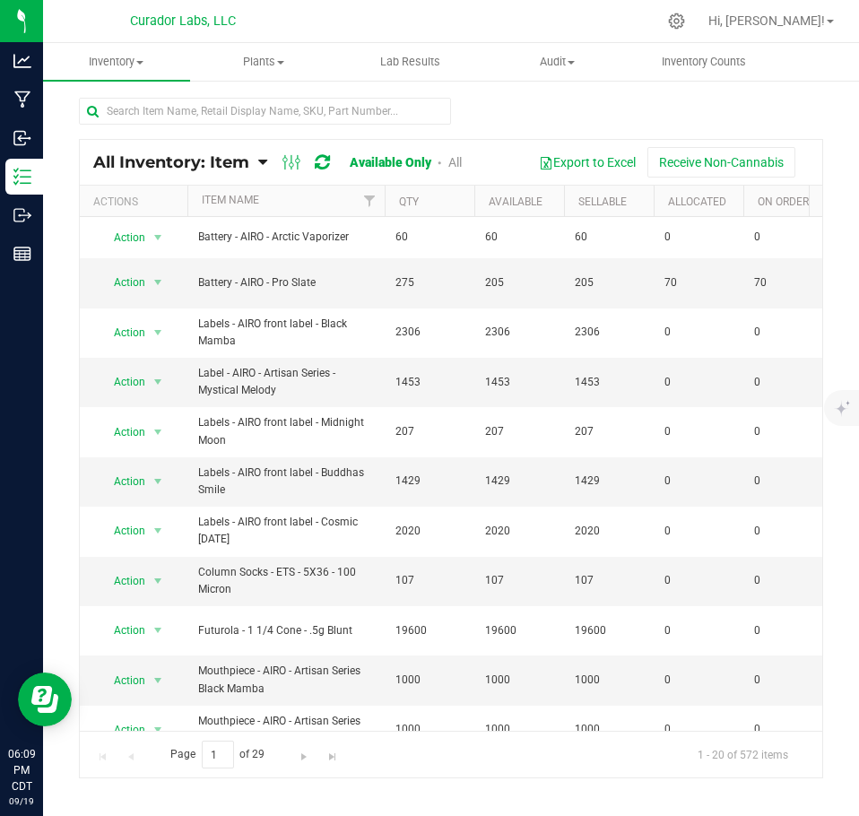
click at [456, 161] on link "All" at bounding box center [454, 162] width 13 height 14
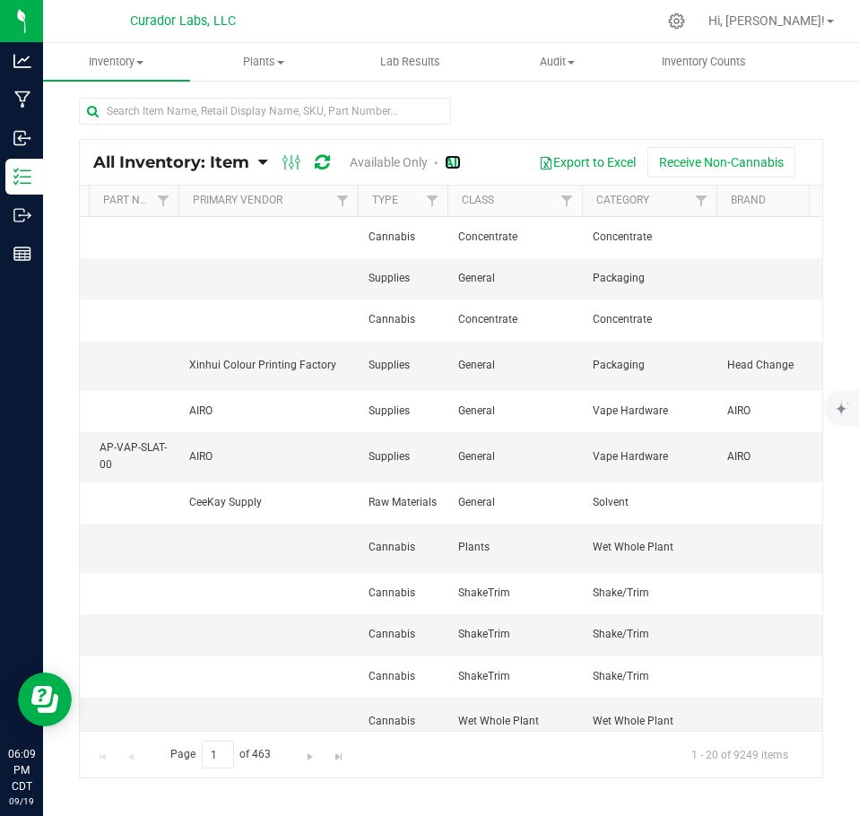
scroll to position [0, 3007]
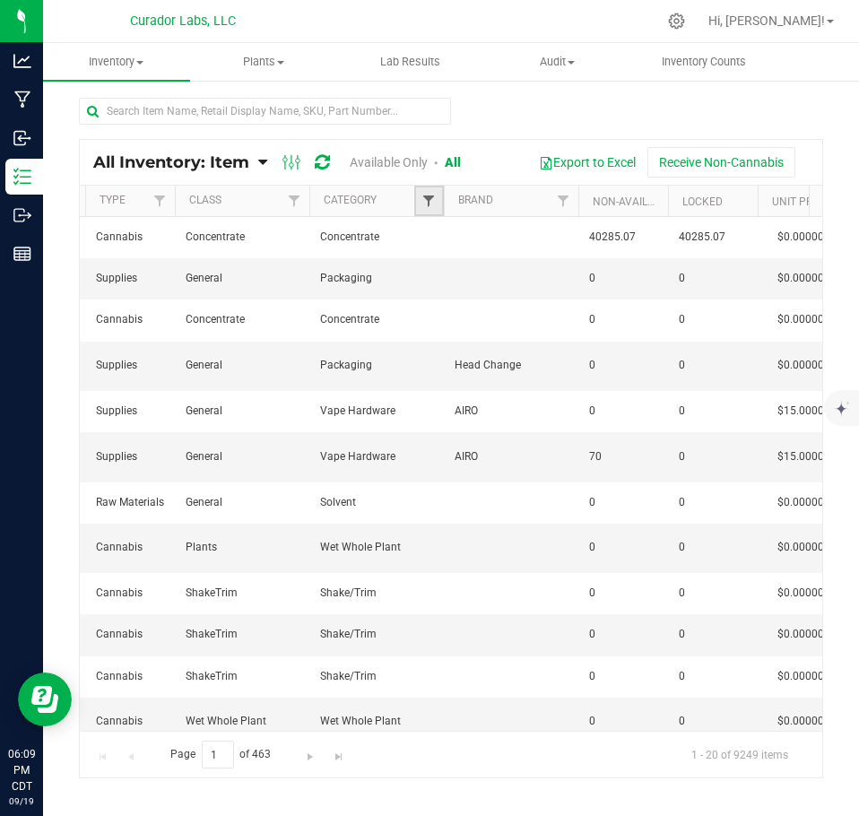
click at [435, 195] on span "Filter" at bounding box center [428, 201] width 14 height 14
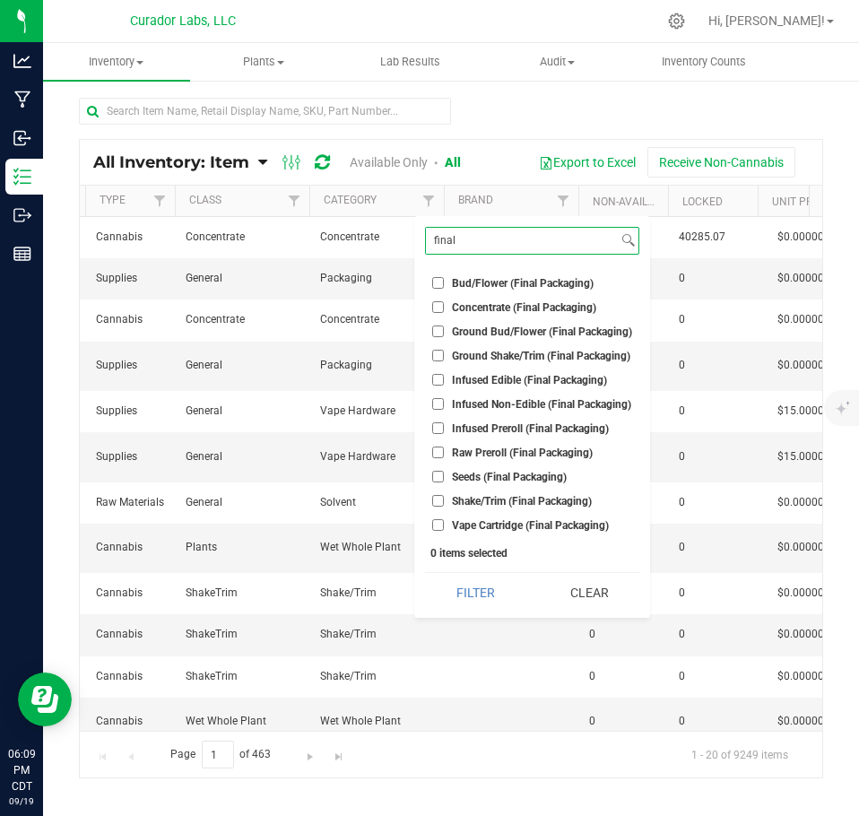
type input "final"
click at [482, 295] on ul "Select All Badder Biomass Blunt .5g Blunt 1g Bud/Flower Bud/Flower (Final Packa…" at bounding box center [532, 401] width 214 height 266
click at [493, 309] on span "Concentrate (Final Packaging)" at bounding box center [524, 307] width 144 height 11
click at [444, 309] on input "Concentrate (Final Packaging)" at bounding box center [438, 307] width 12 height 12
checkbox input "true"
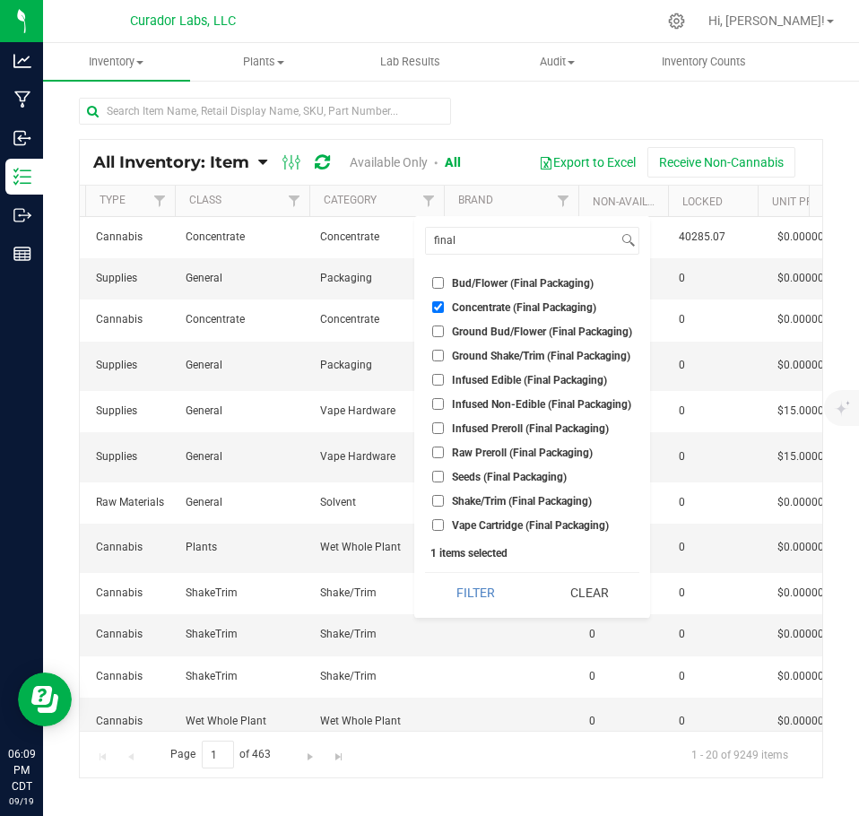
click at [493, 423] on span "Infused Preroll (Final Packaging)" at bounding box center [530, 428] width 157 height 11
click at [444, 422] on input "Infused Preroll (Final Packaging)" at bounding box center [438, 428] width 12 height 12
checkbox input "true"
click at [488, 453] on span "Raw Preroll (Final Packaging)" at bounding box center [522, 452] width 141 height 11
click at [444, 453] on input "Raw Preroll (Final Packaging)" at bounding box center [438, 452] width 12 height 12
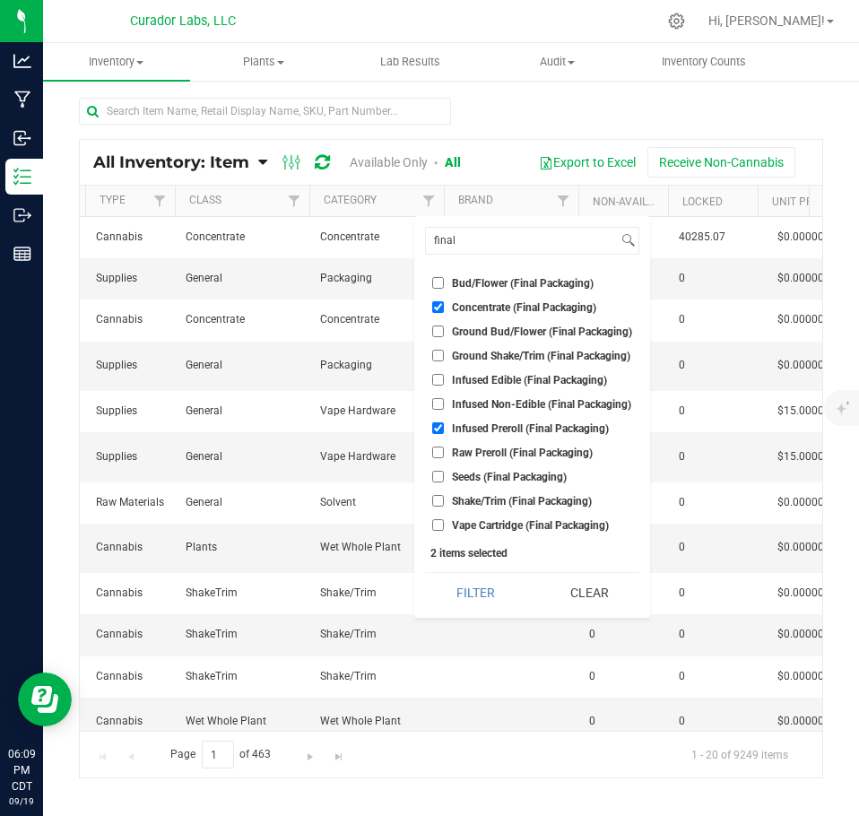
checkbox input "true"
click at [449, 524] on label "Vape Cartridge (Final Packaging)" at bounding box center [520, 525] width 177 height 12
click at [444, 524] on input "Vape Cartridge (Final Packaging)" at bounding box center [438, 525] width 12 height 12
checkbox input "true"
click at [478, 577] on button "Filter" at bounding box center [475, 592] width 100 height 39
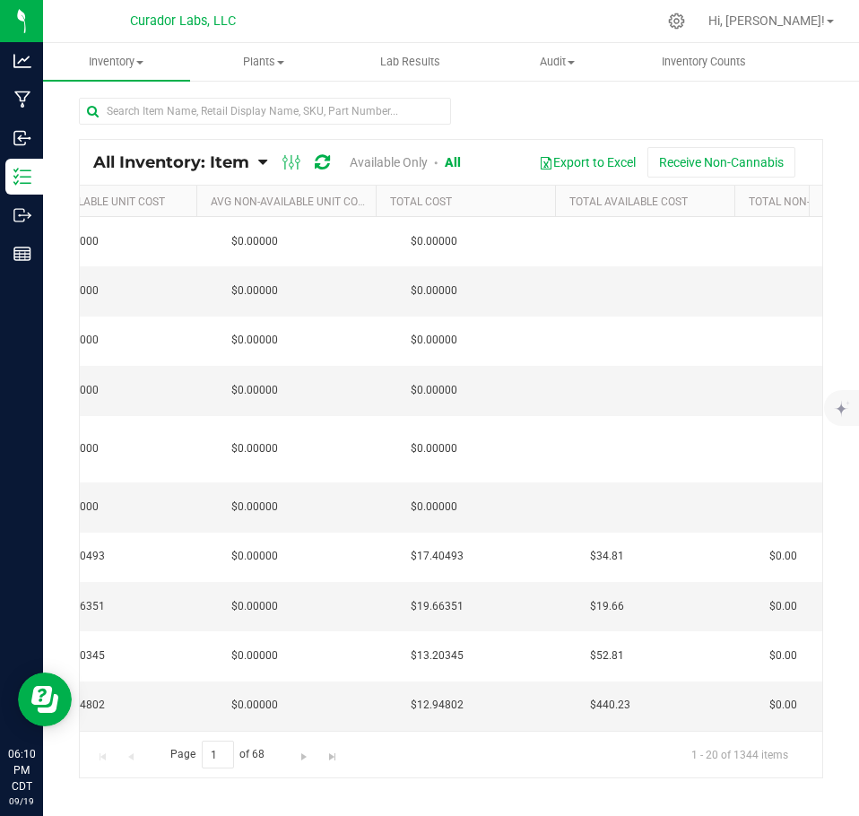
scroll to position [0, 1025]
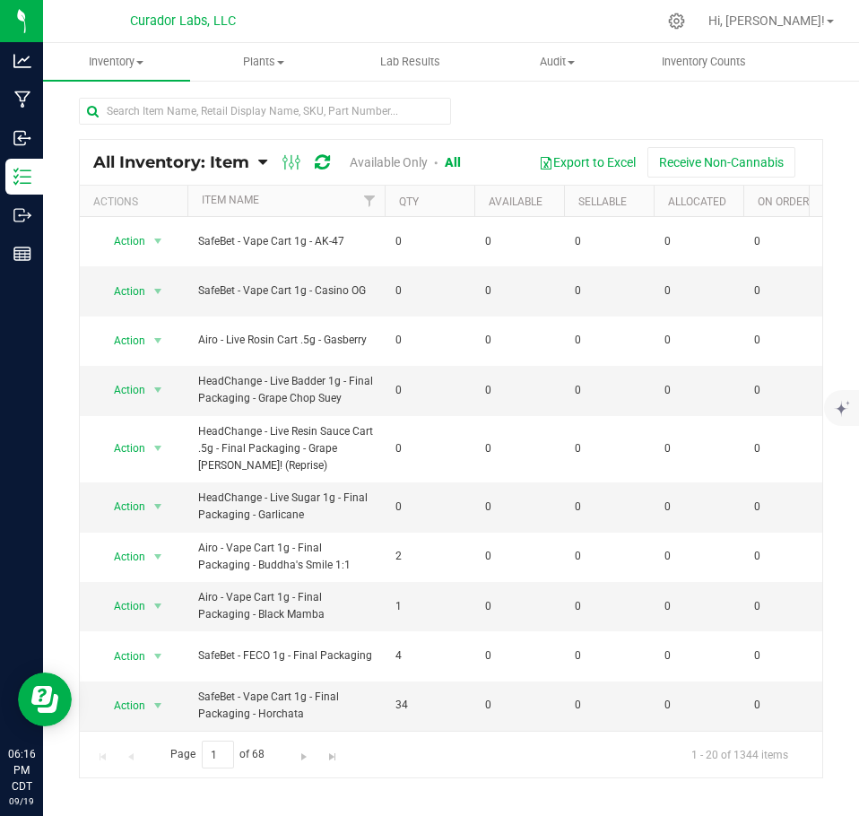
click at [590, 214] on th "Sellable" at bounding box center [609, 201] width 90 height 31
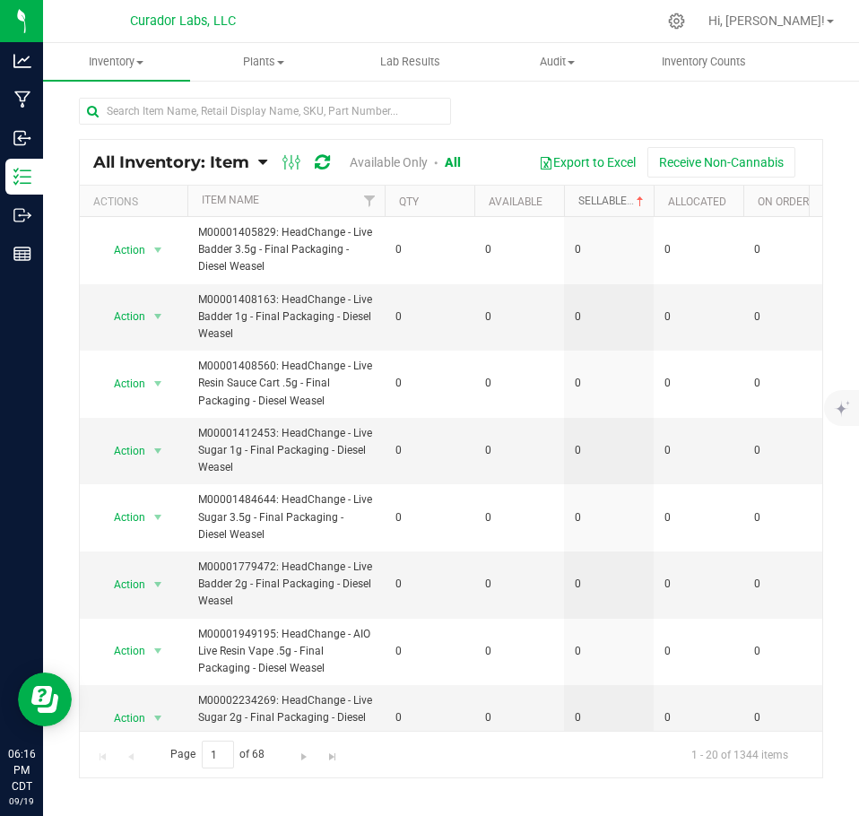
click at [592, 203] on link "Sellable" at bounding box center [612, 201] width 69 height 13
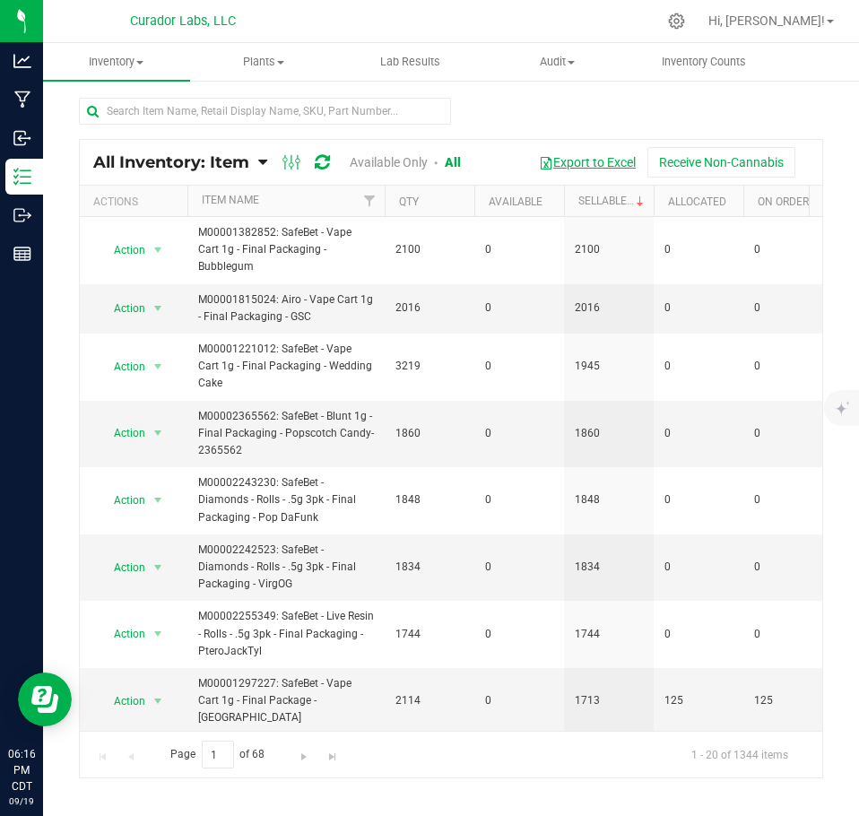
click at [604, 173] on button "Export to Excel" at bounding box center [587, 162] width 120 height 30
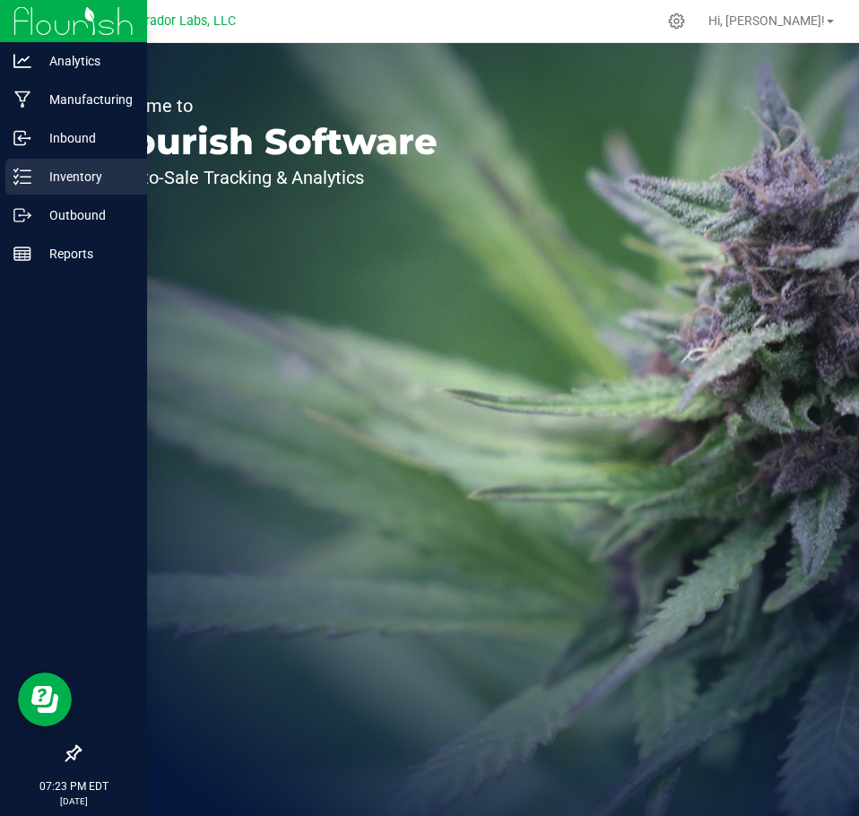
click at [25, 188] on div "Inventory" at bounding box center [76, 177] width 142 height 36
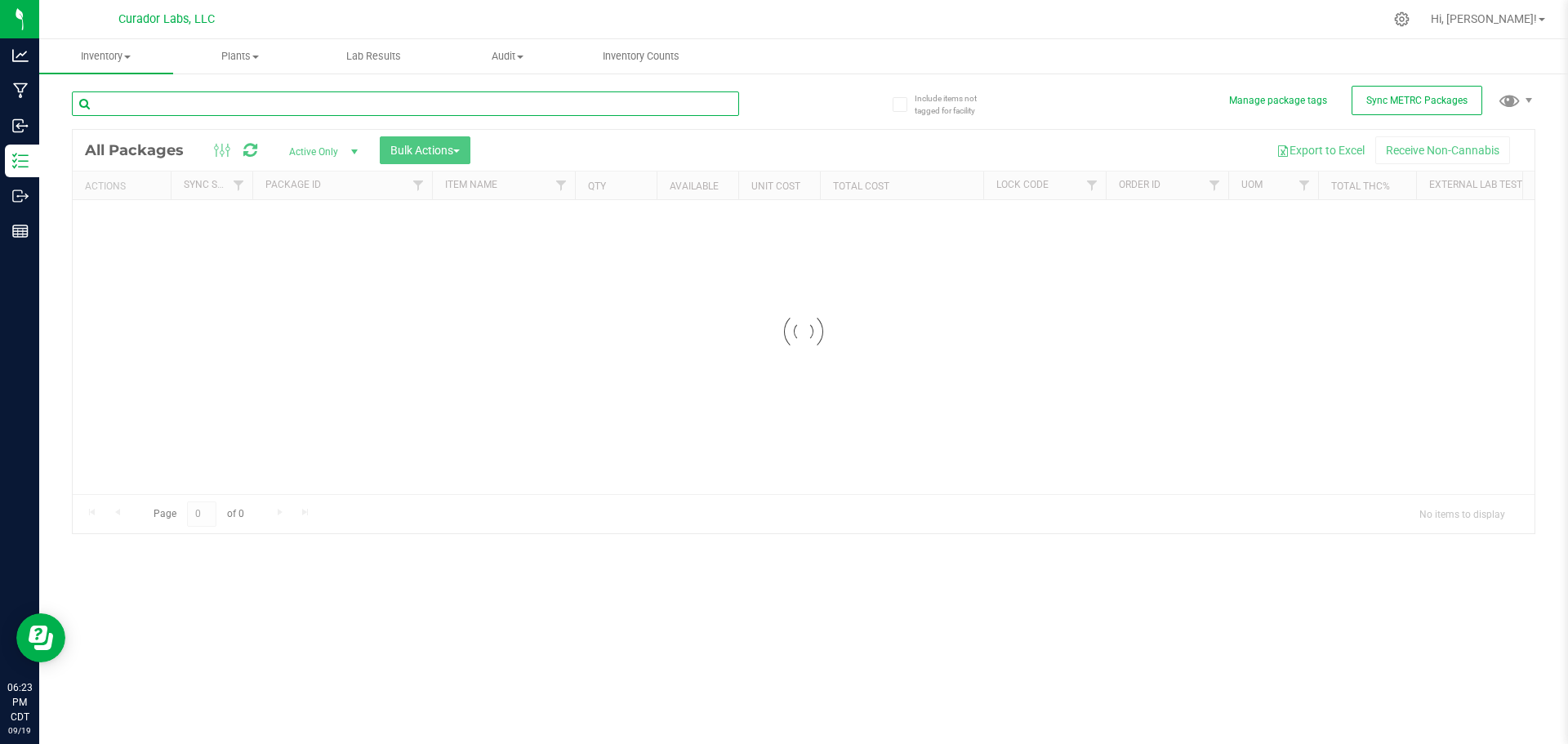
click at [175, 104] on input "text" at bounding box center [405, 103] width 667 height 25
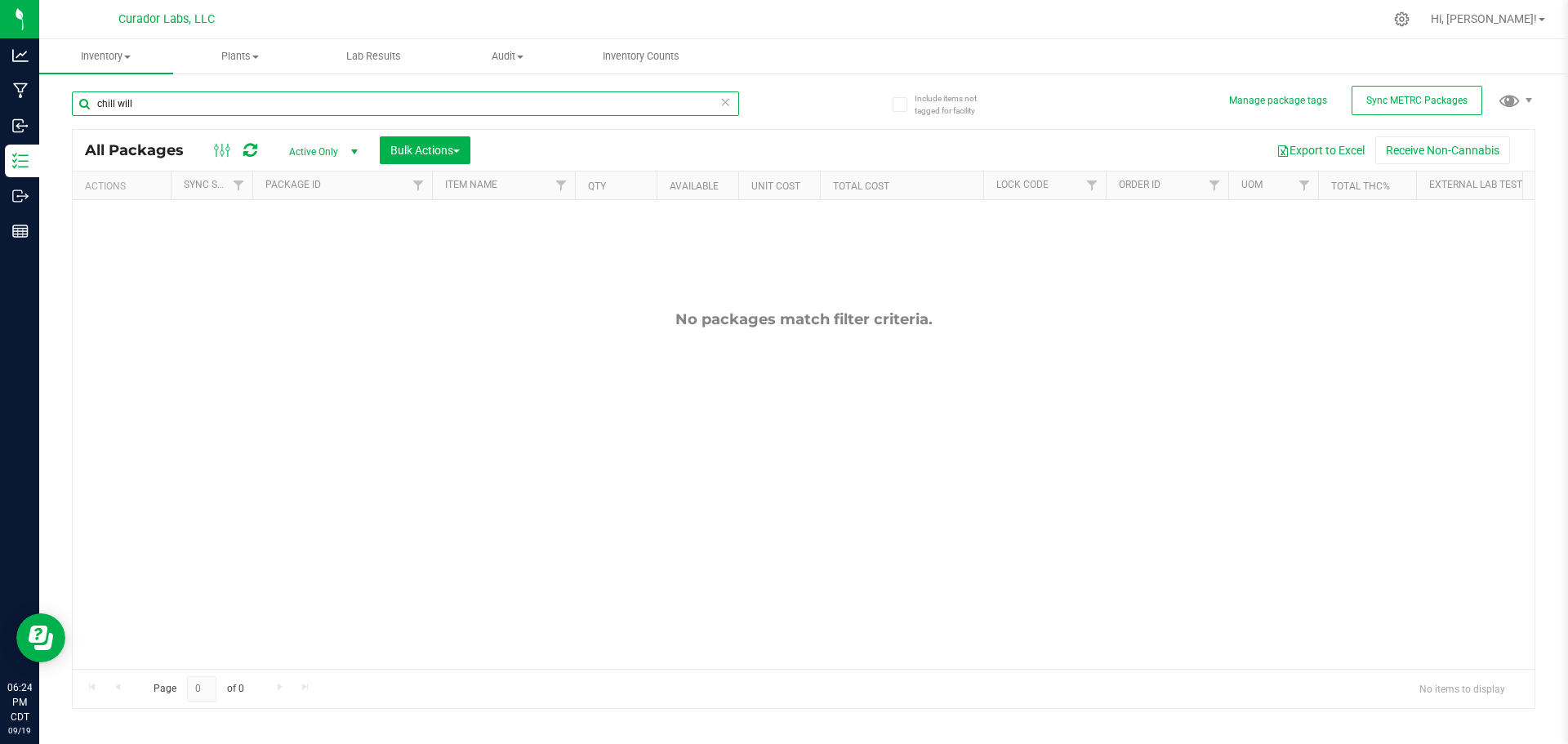
click at [121, 102] on input "chill will" at bounding box center [405, 103] width 667 height 25
type input "chillwill"
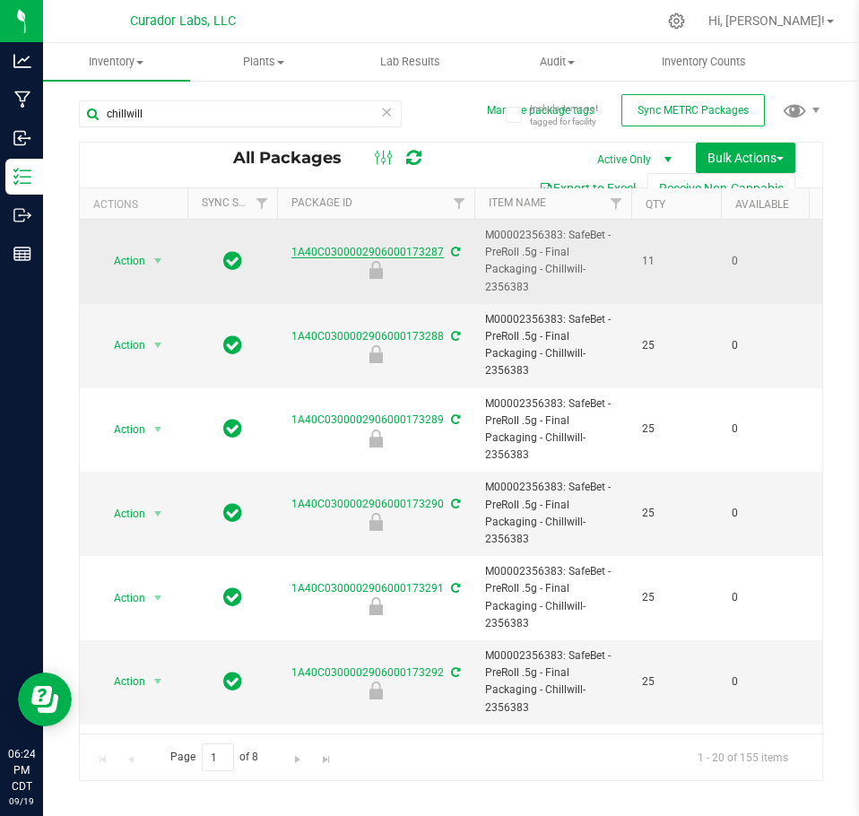
click at [363, 250] on link "1A40C0300002906000173287" at bounding box center [367, 252] width 152 height 13
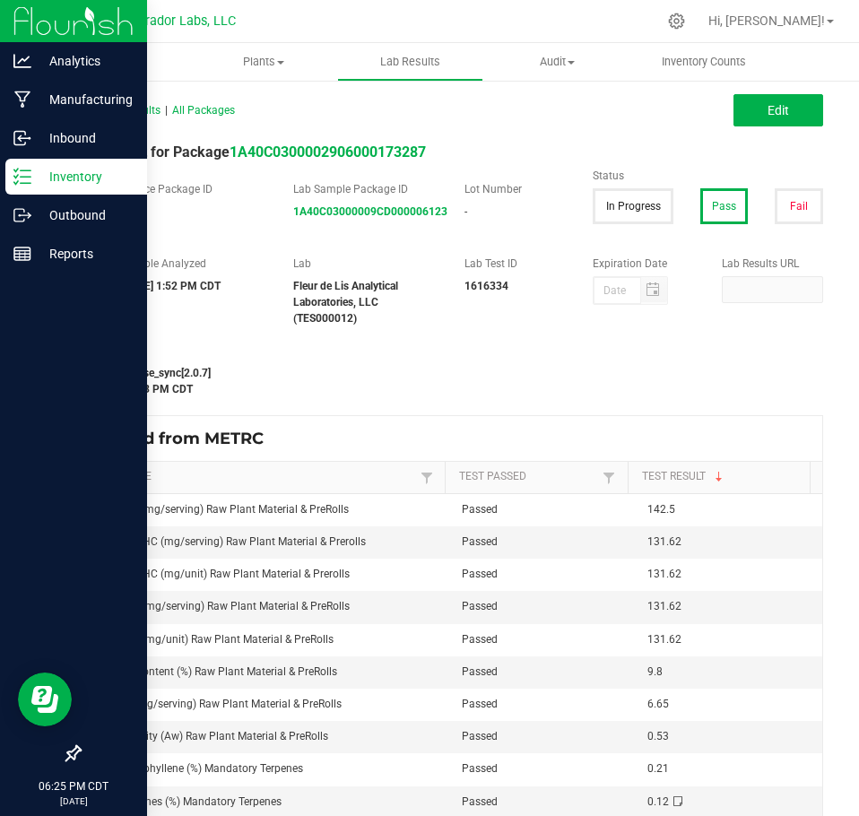
click at [30, 173] on icon at bounding box center [22, 177] width 18 height 18
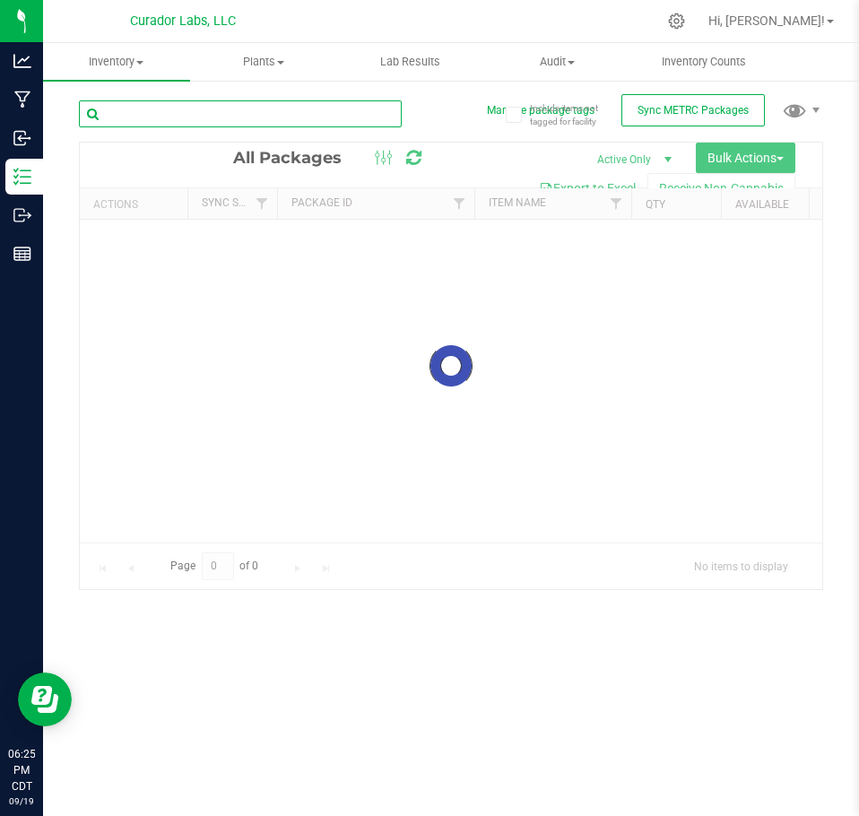
click at [245, 121] on input "text" at bounding box center [240, 113] width 323 height 27
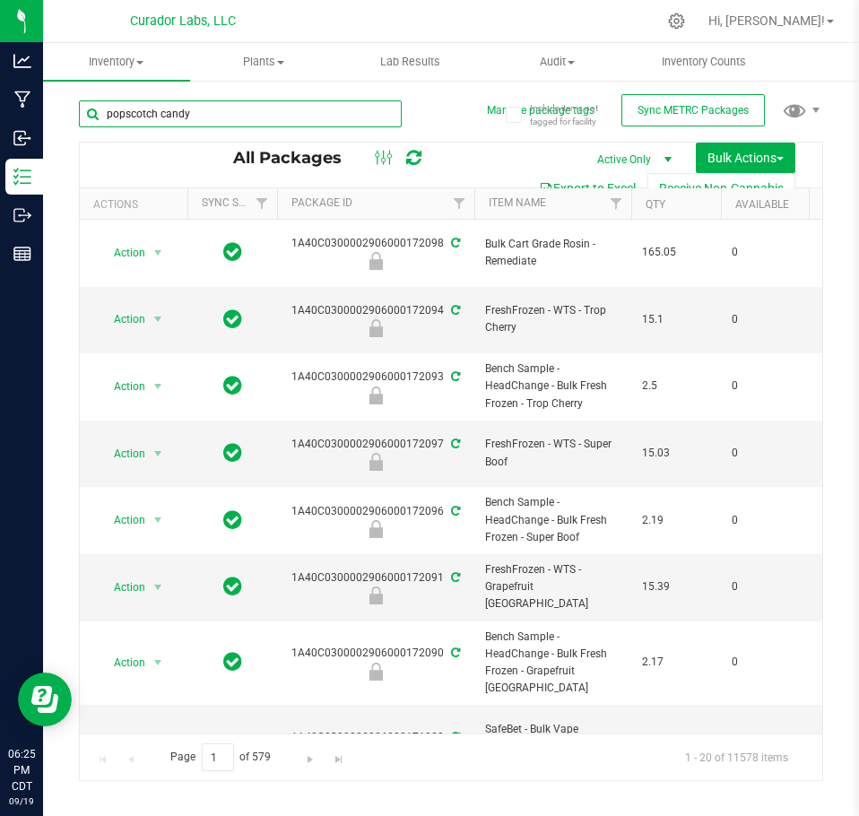
type input "popscotch candy"
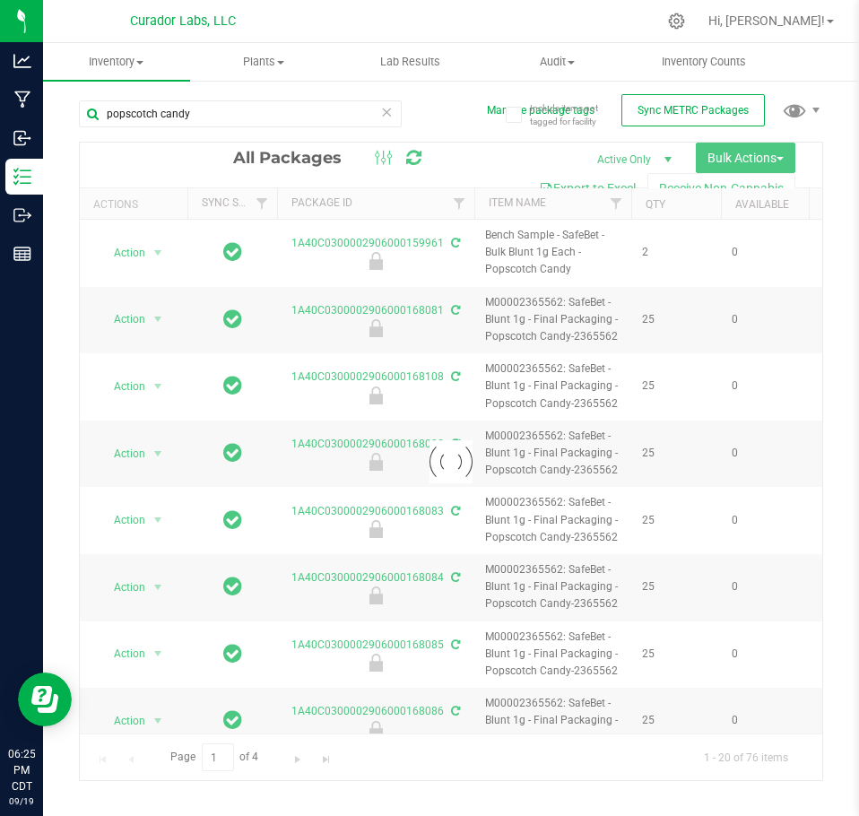
click at [402, 241] on div at bounding box center [451, 461] width 742 height 637
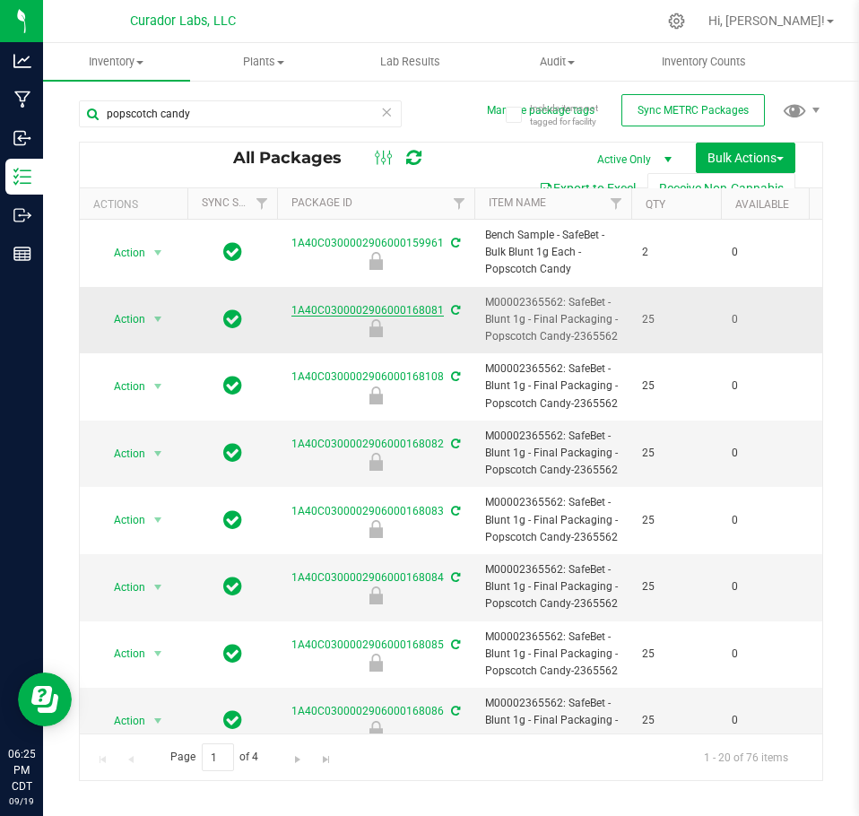
click at [423, 307] on link "1A40C0300002906000168081" at bounding box center [367, 310] width 152 height 13
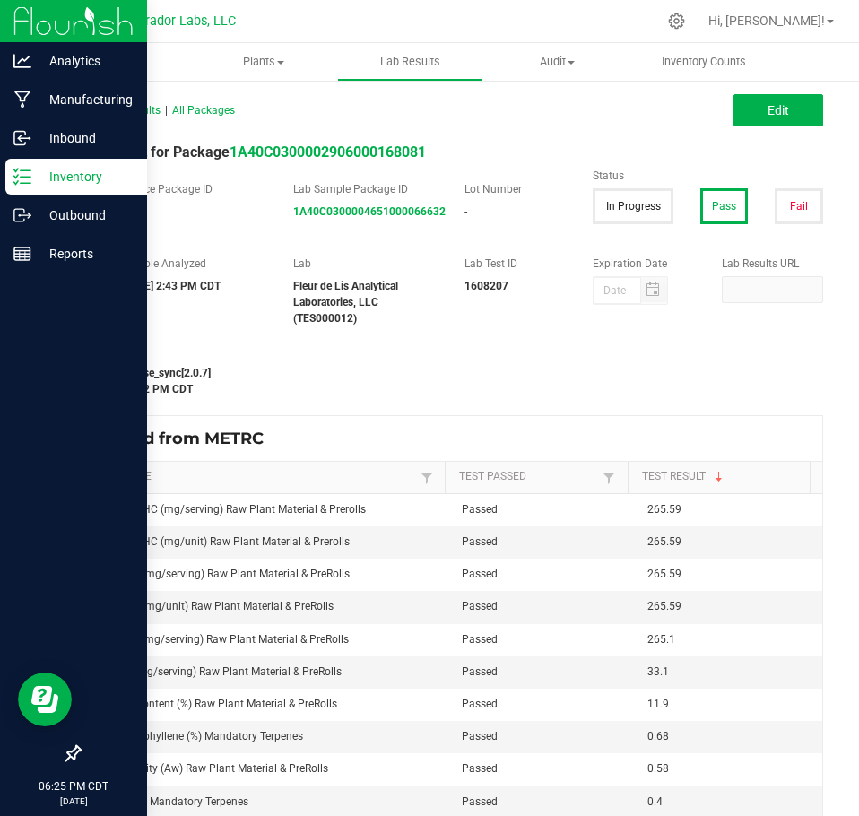
click at [28, 176] on icon at bounding box center [22, 177] width 18 height 18
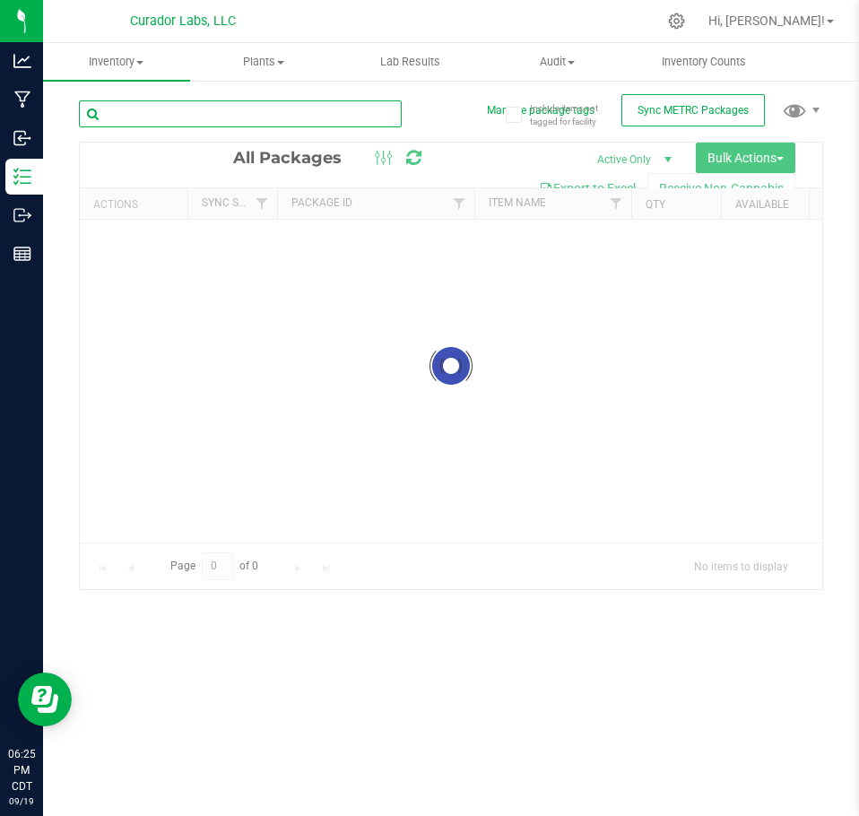
click at [207, 119] on input "text" at bounding box center [240, 113] width 323 height 27
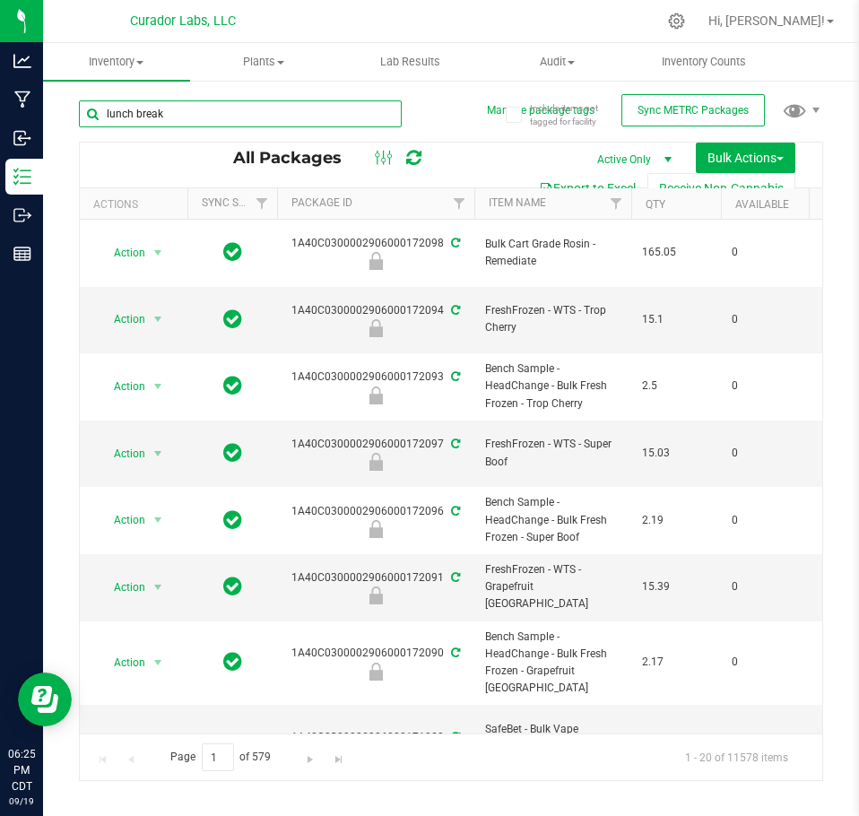
type input "lunch break"
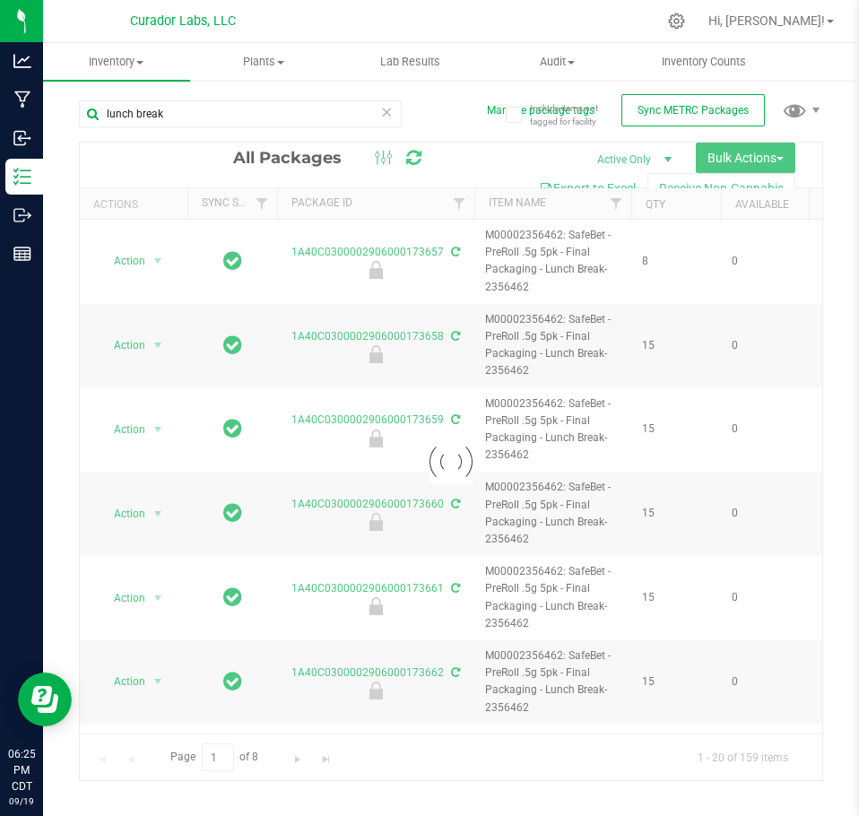
click at [422, 247] on div at bounding box center [451, 461] width 742 height 637
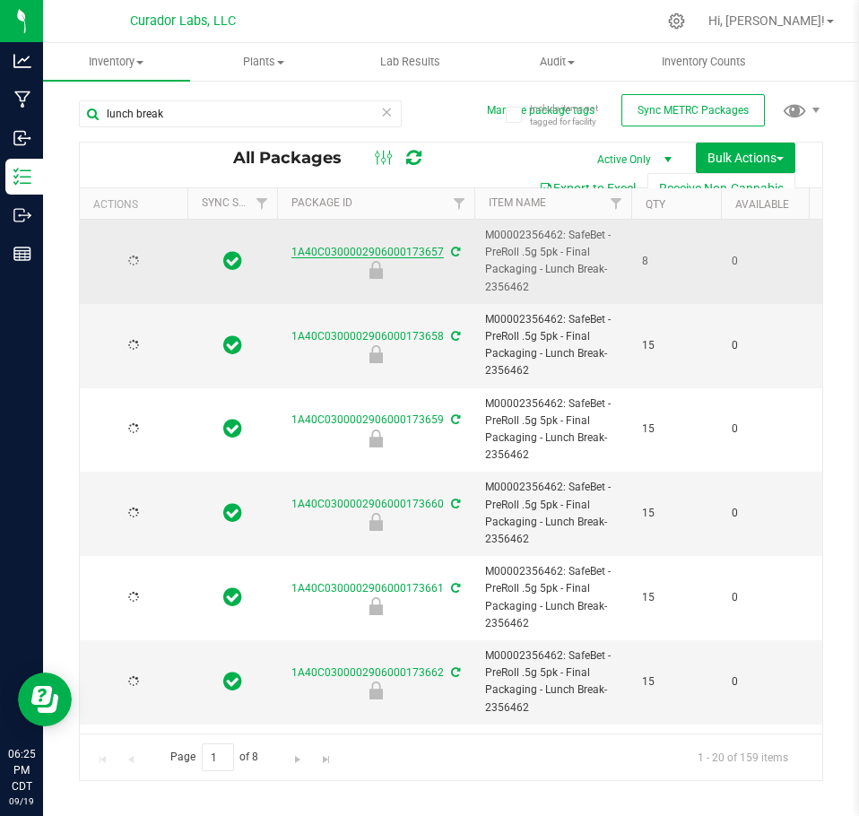
click at [422, 248] on link "1A40C0300002906000173657" at bounding box center [367, 252] width 152 height 13
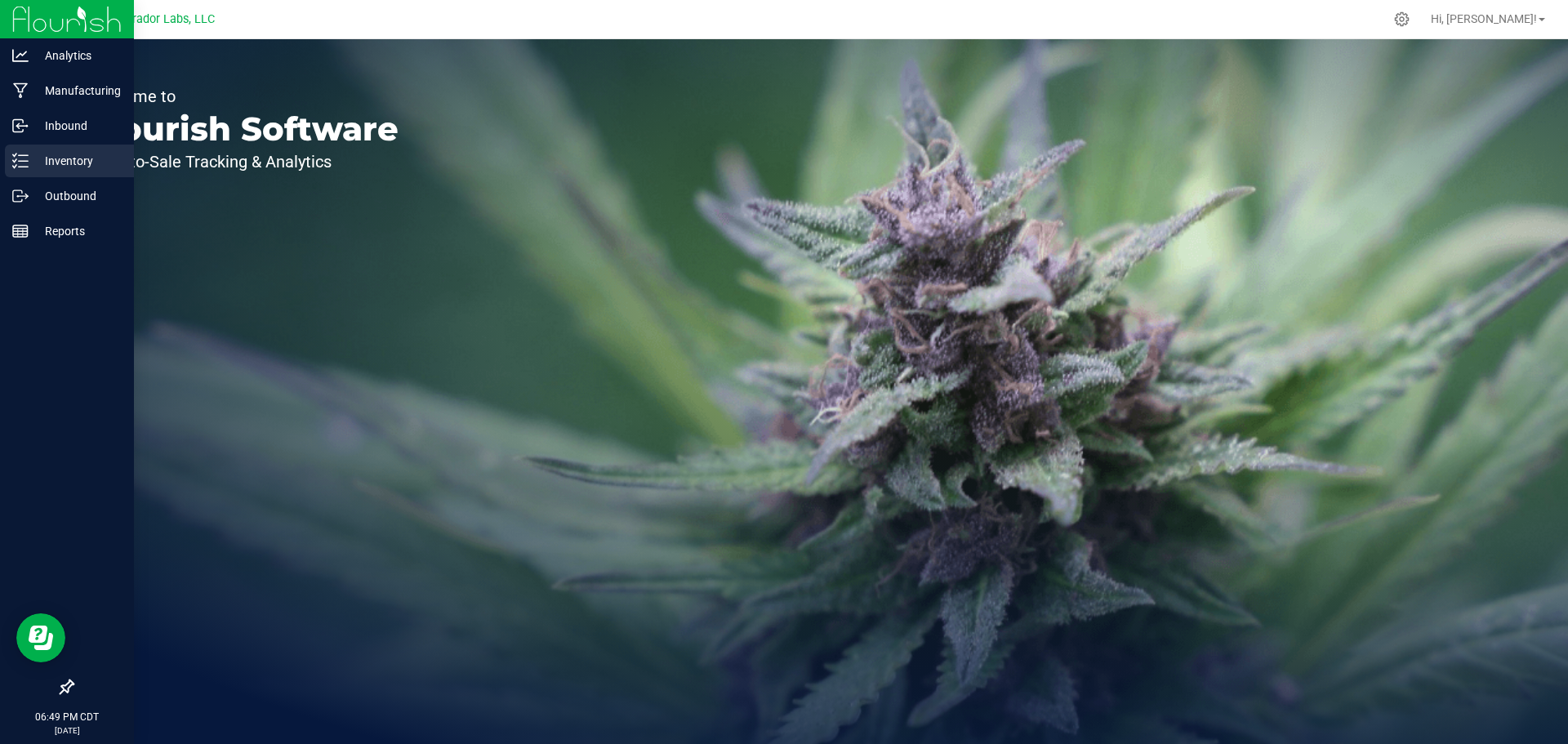
click at [14, 169] on div "Inventory" at bounding box center [69, 161] width 129 height 33
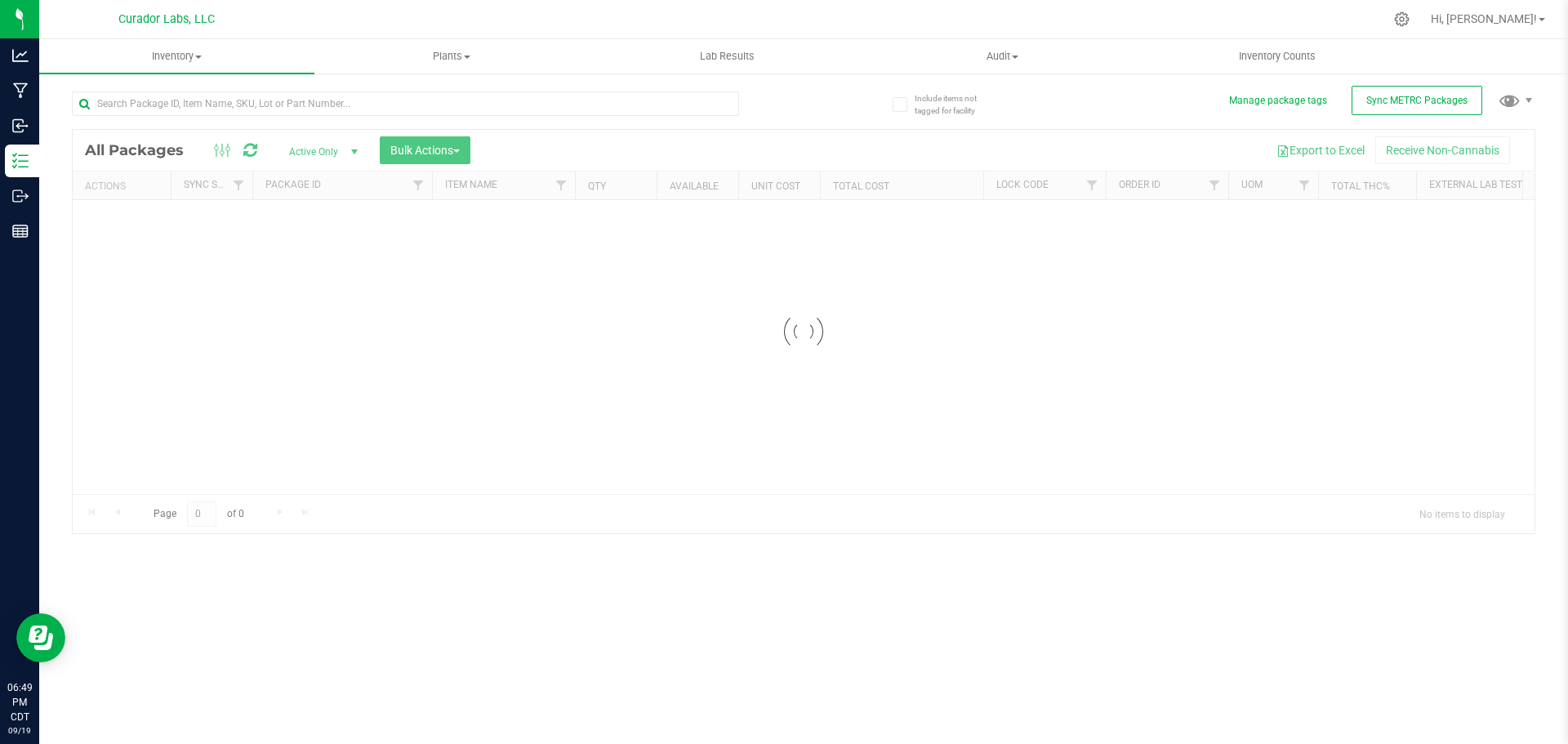
click at [180, 75] on div "Include items not tagged for facility Manage package tags Sync METRC Packages L…" at bounding box center [804, 321] width 1529 height 498
click at [213, 97] on input "text" at bounding box center [405, 103] width 667 height 25
type input "PAPA [PERSON_NAME]"
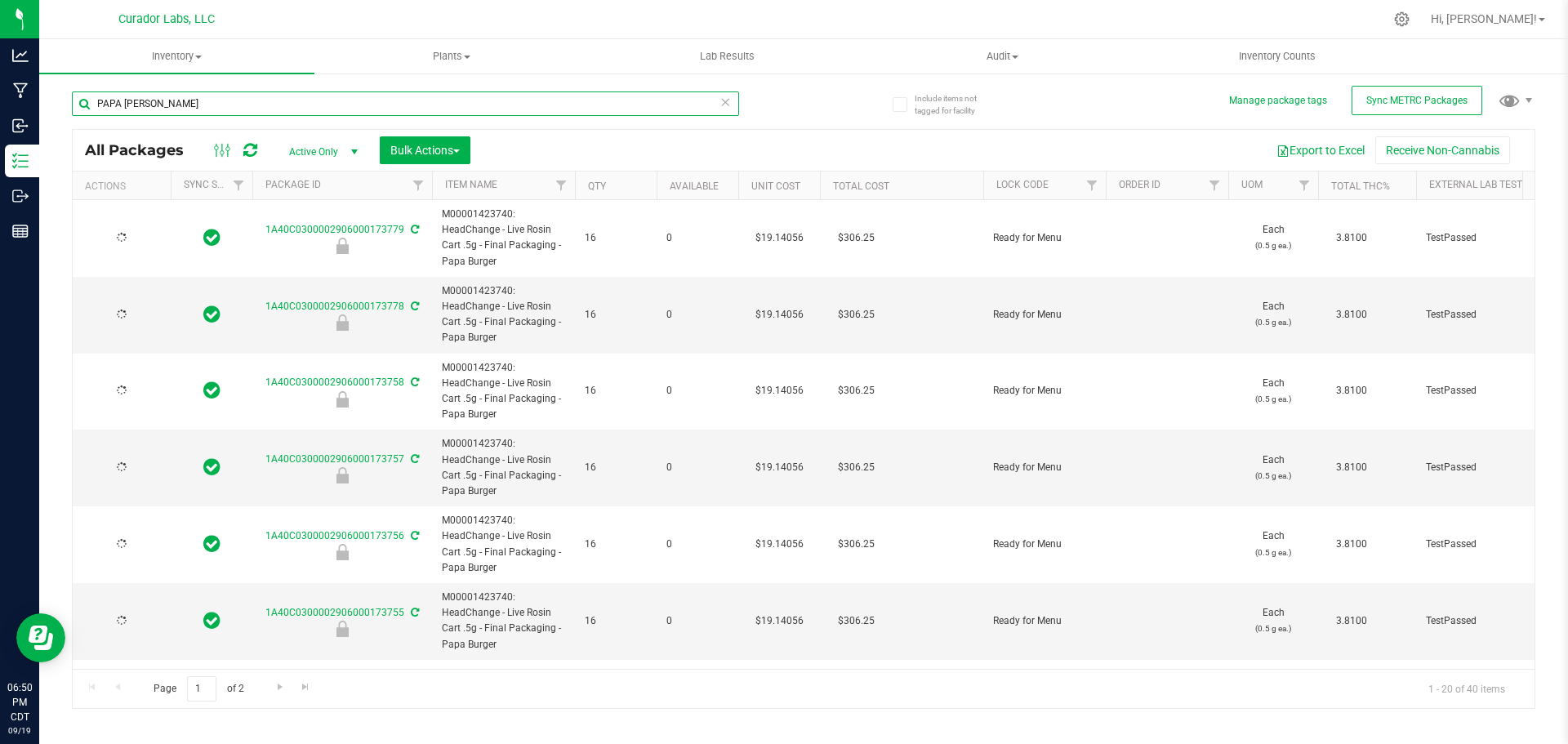
type input "[DATE]"
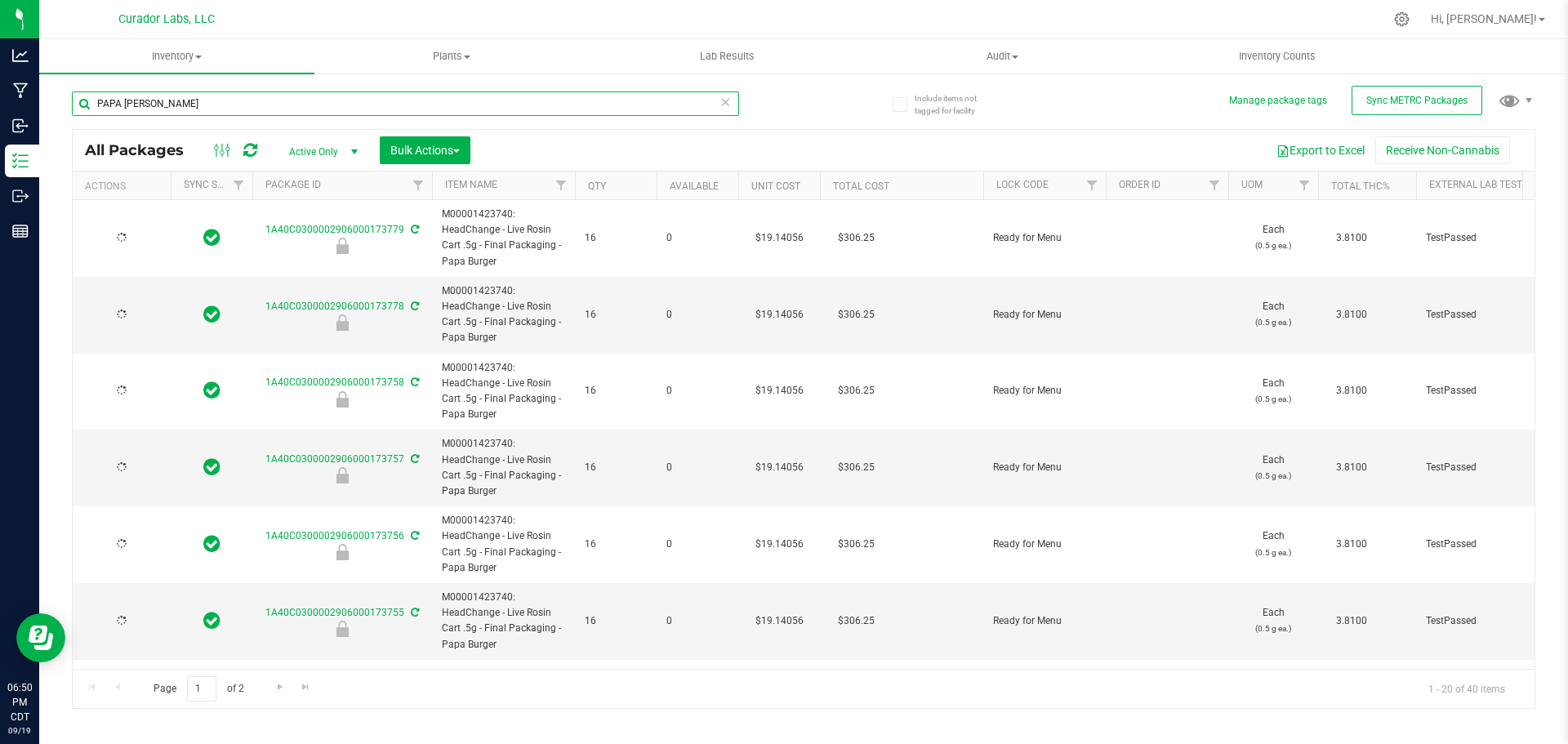
type input "[DATE]"
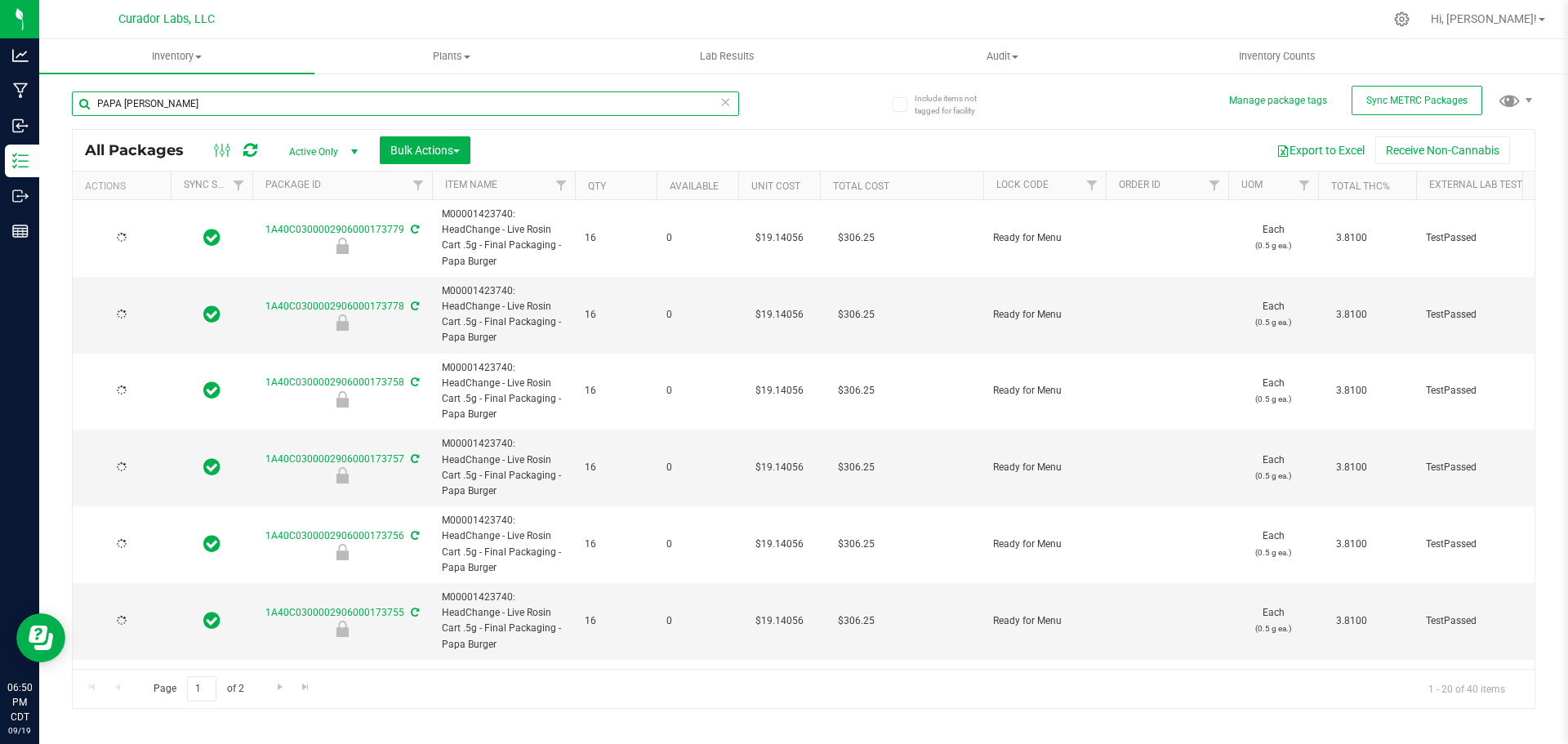
type input "[DATE]"
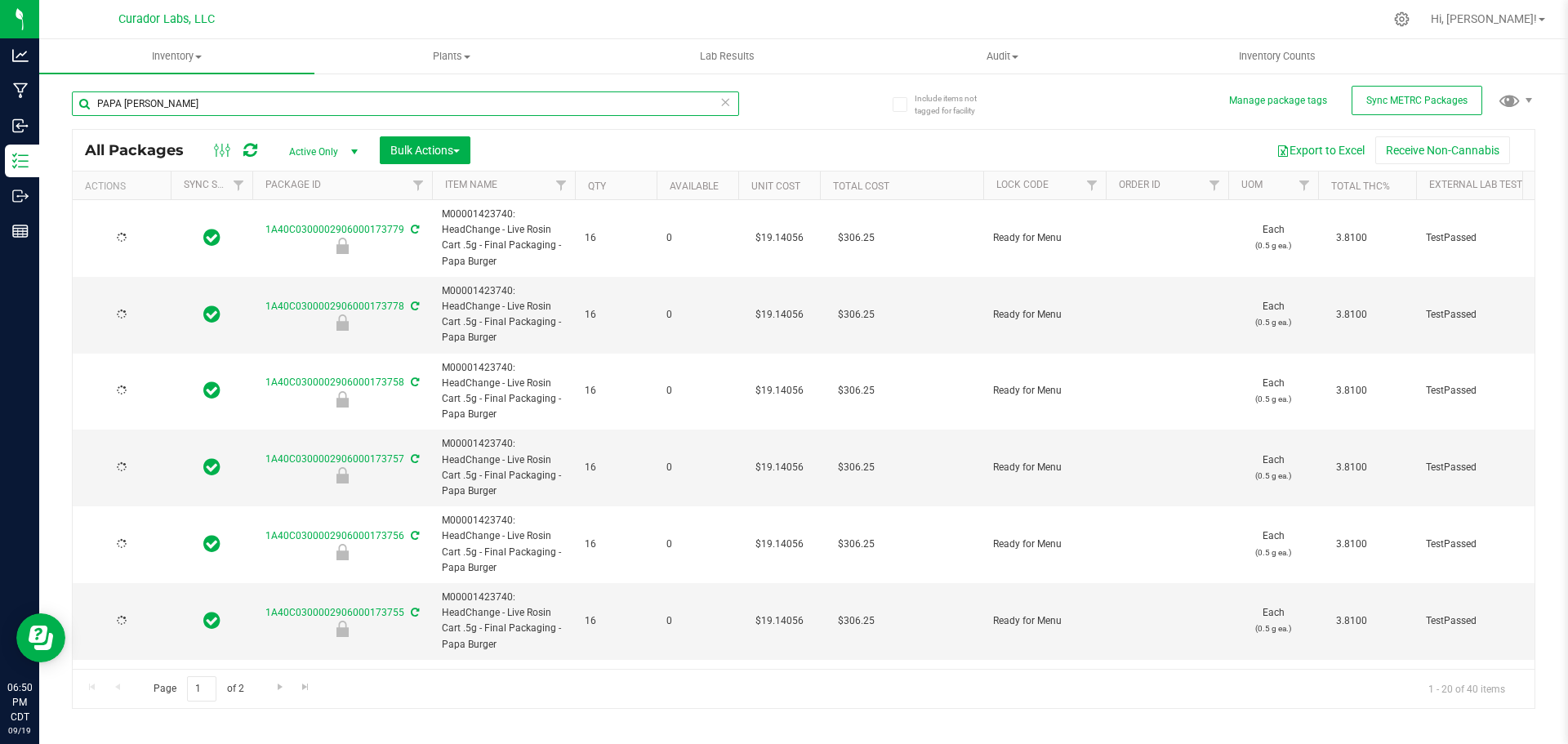
type input "[DATE]"
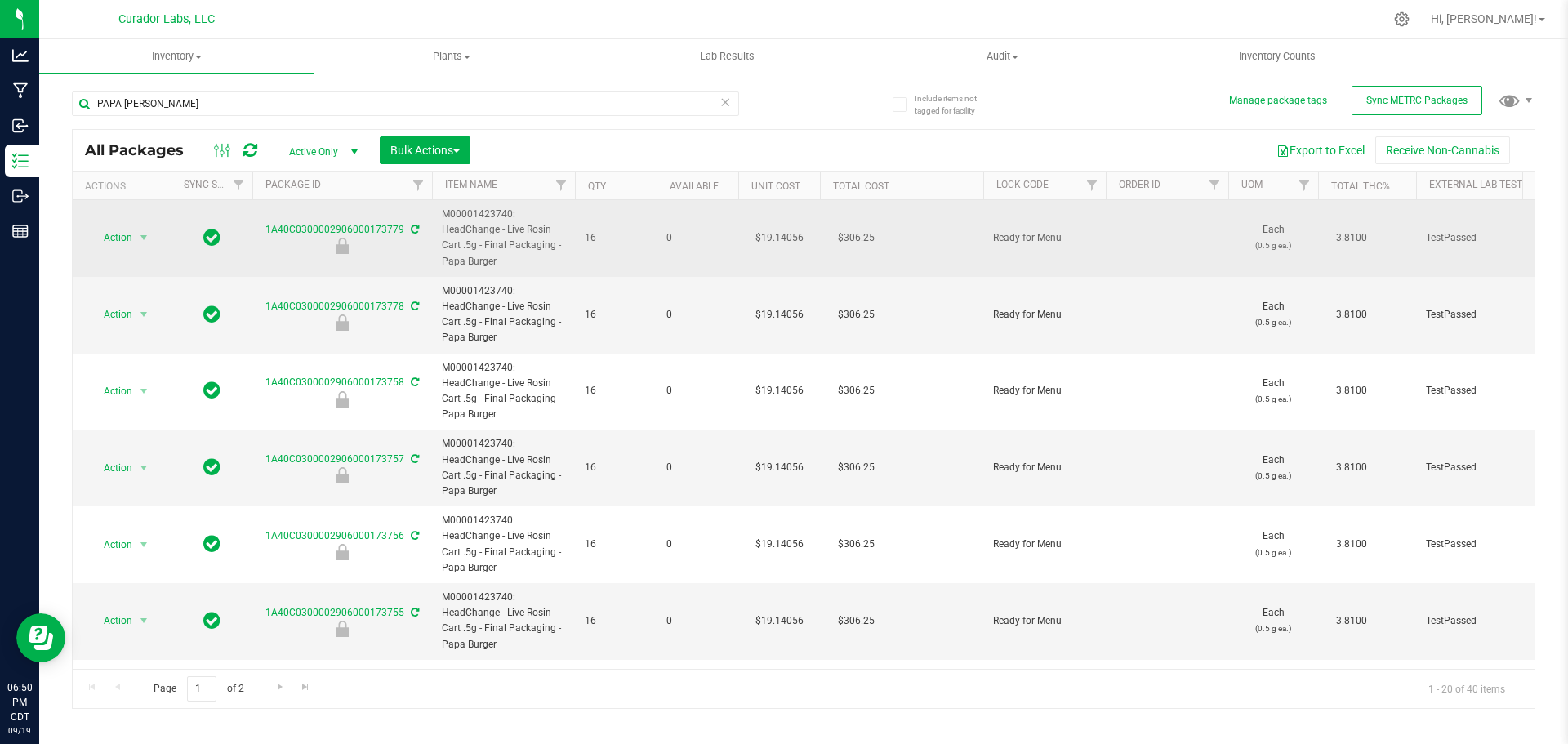
click at [466, 259] on span "M00001423740: HeadChange - Live Rosin Cart .5g - Final Packaging - Papa Burger" at bounding box center [503, 238] width 123 height 63
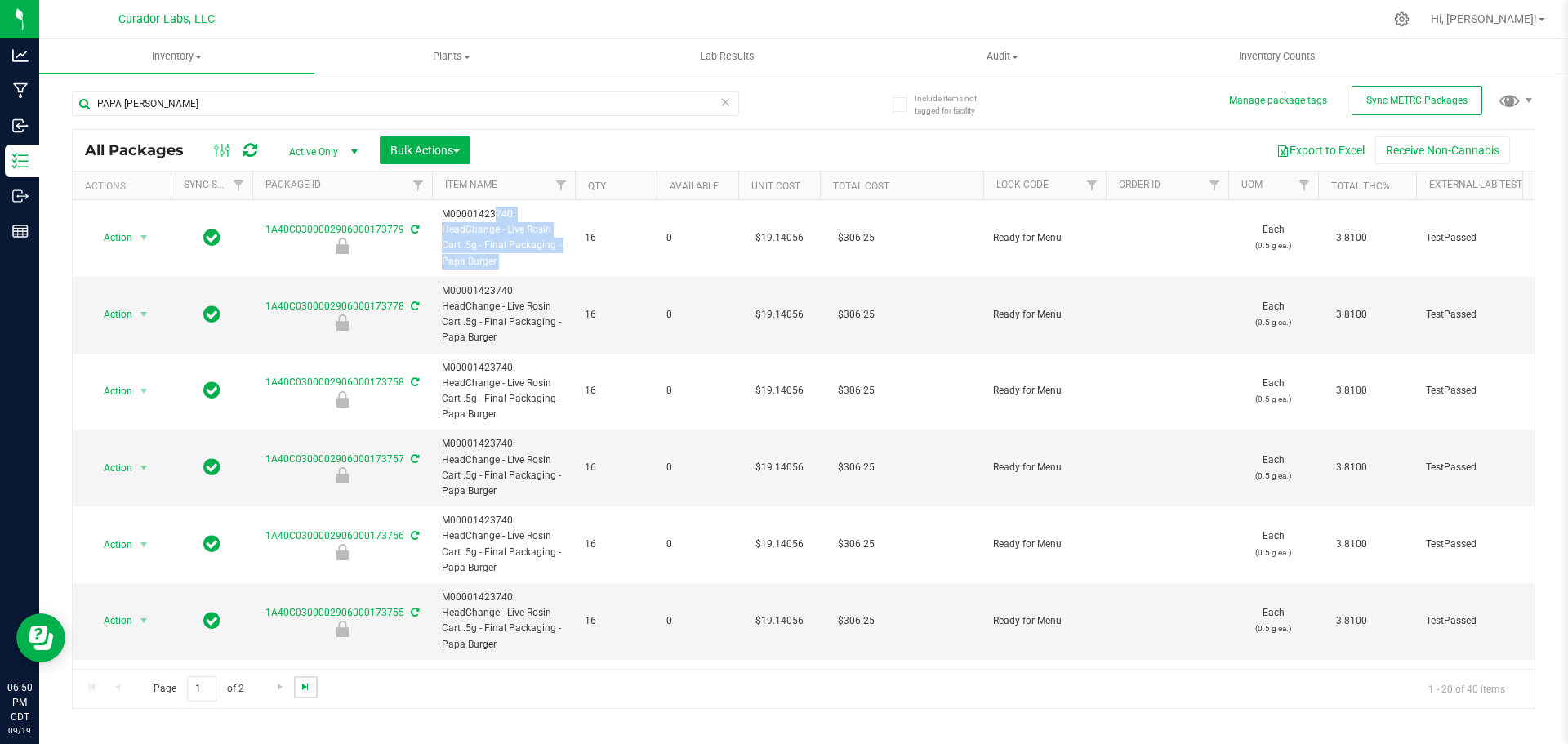
click at [299, 687] on span "Go to the last page" at bounding box center [305, 687] width 13 height 13
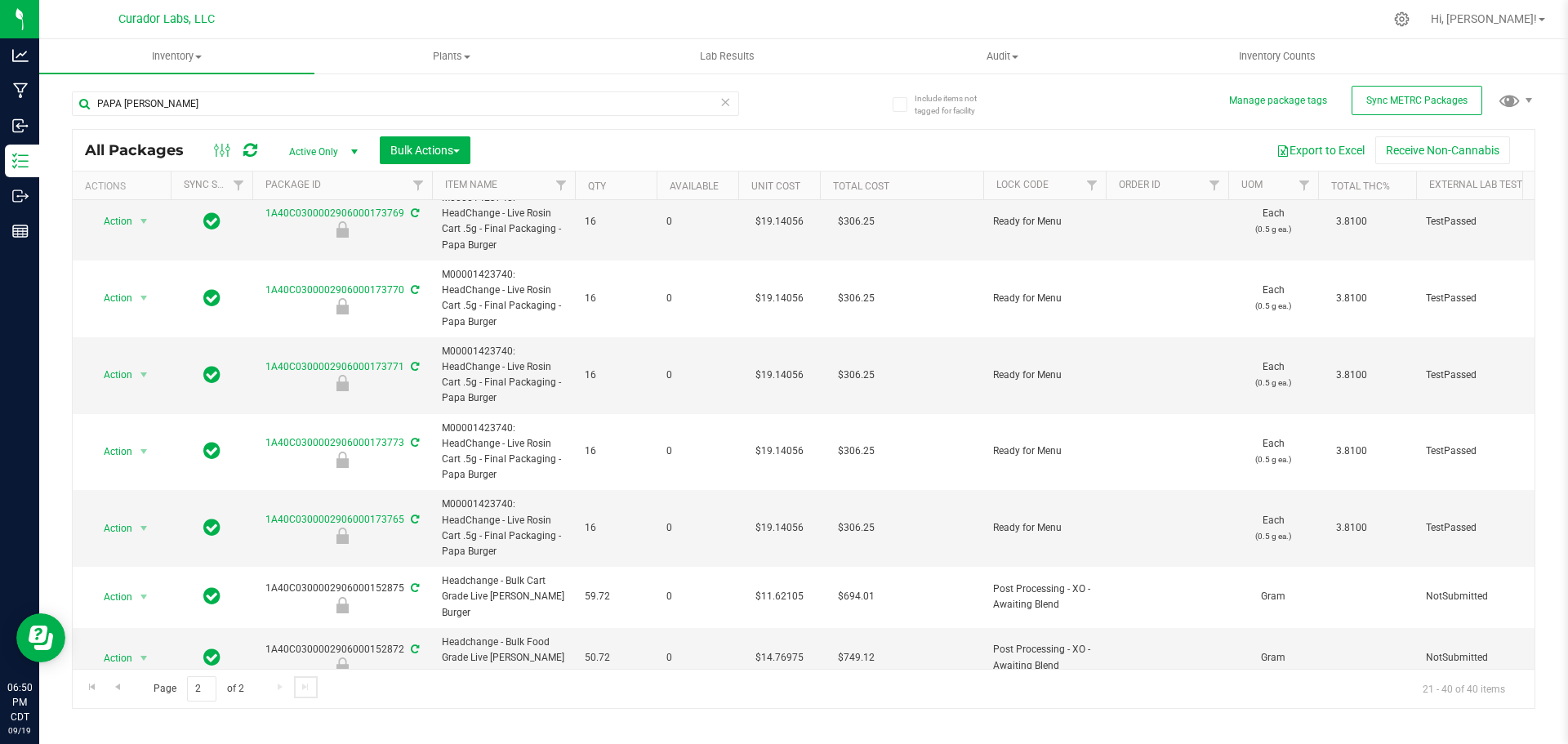
scroll to position [71, 0]
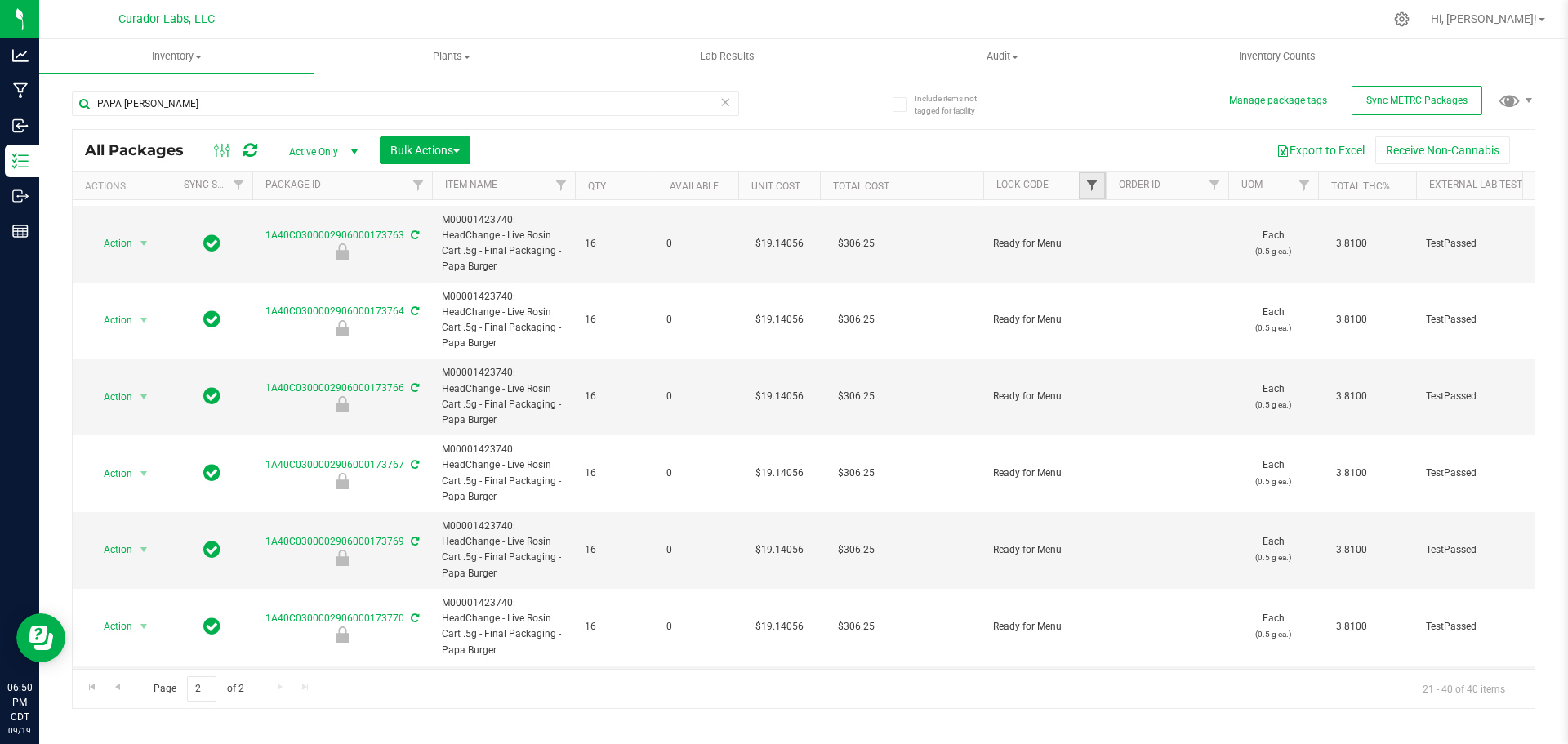
click at [1085, 189] on span "Filter" at bounding box center [1091, 185] width 13 height 13
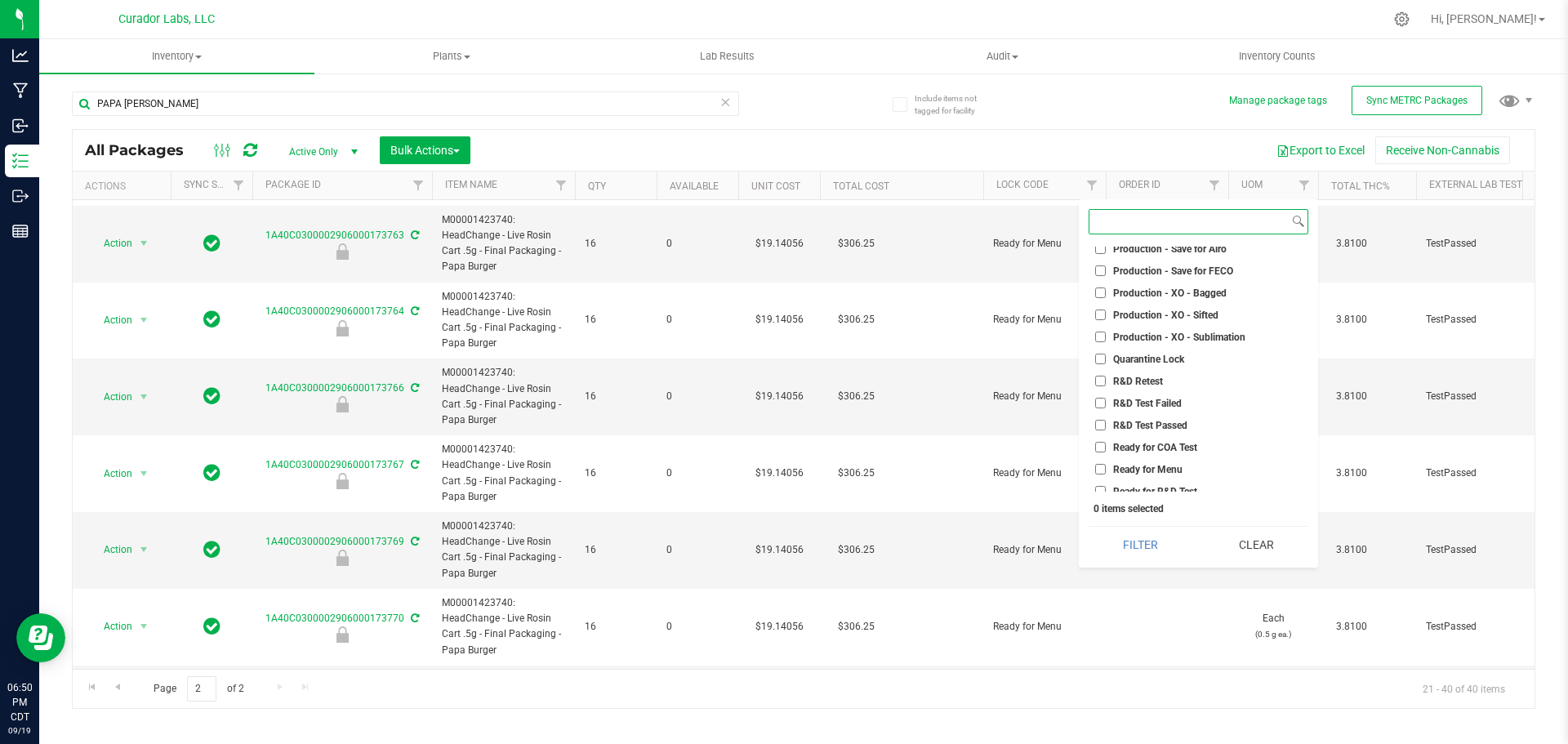
scroll to position [963, 0]
click at [1128, 439] on span "Ready for Menu" at bounding box center [1148, 439] width 69 height 10
click at [1106, 439] on input "Ready for Menu" at bounding box center [1101, 439] width 11 height 11
checkbox input "true"
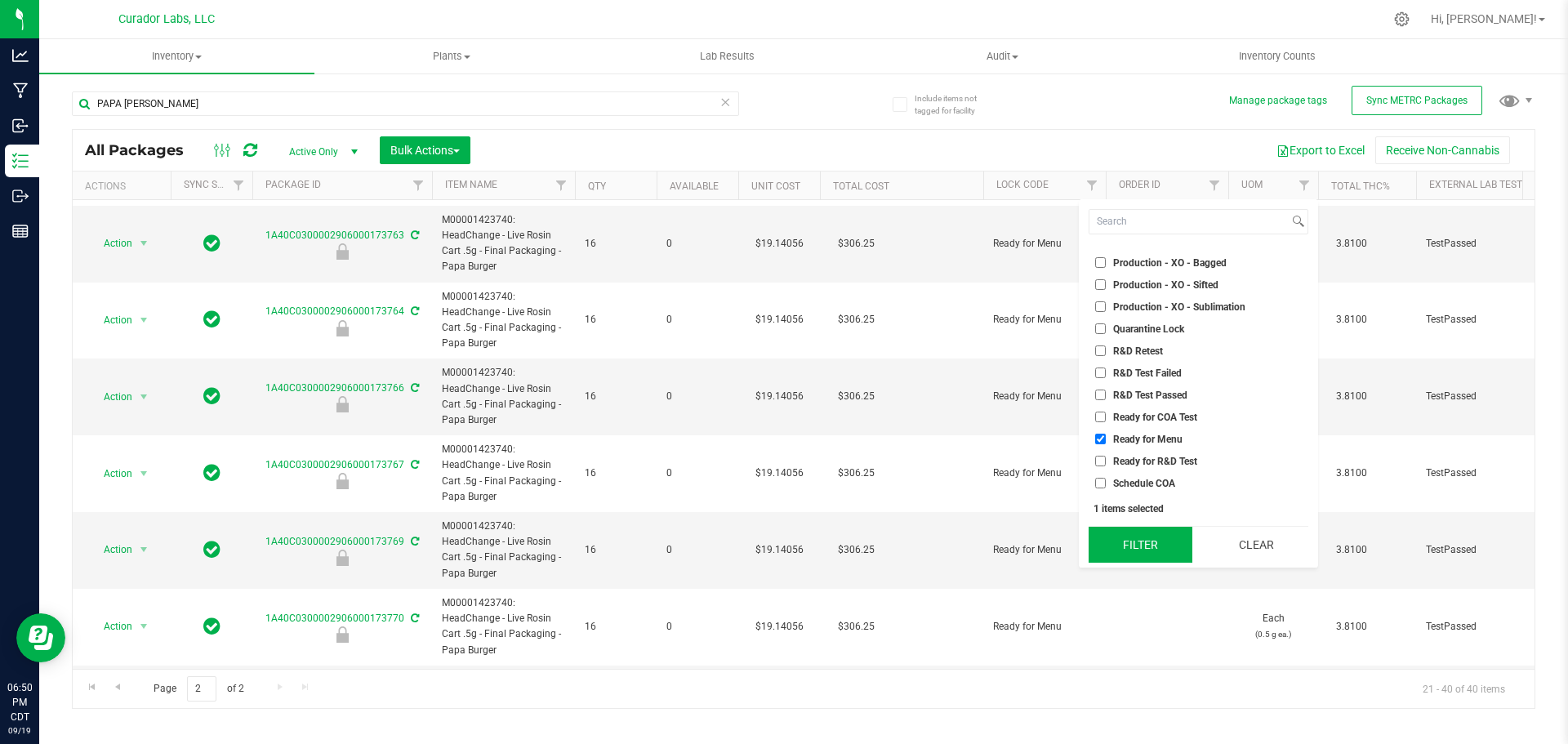
click at [1137, 551] on button "Filter" at bounding box center [1141, 544] width 104 height 36
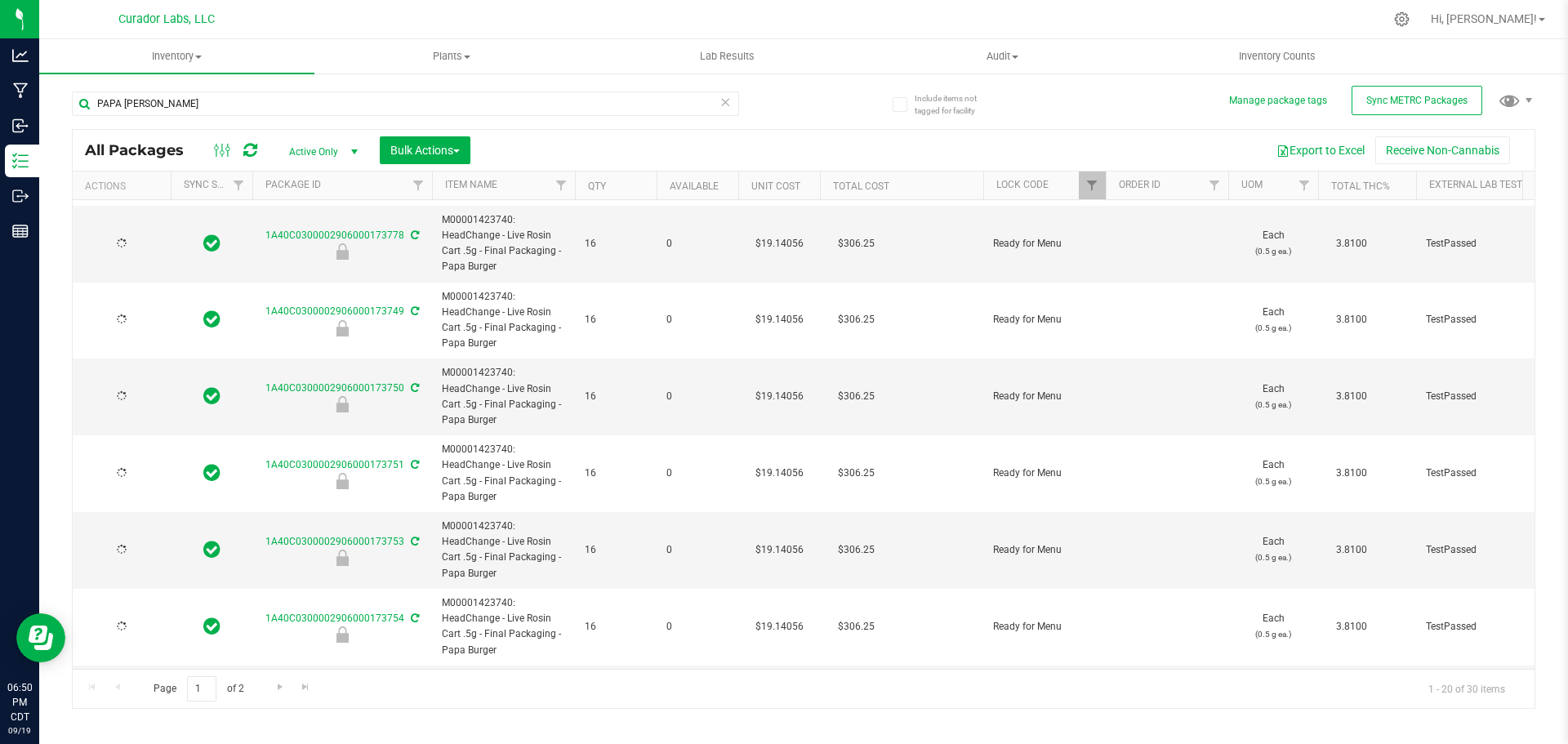
type input "[DATE]"
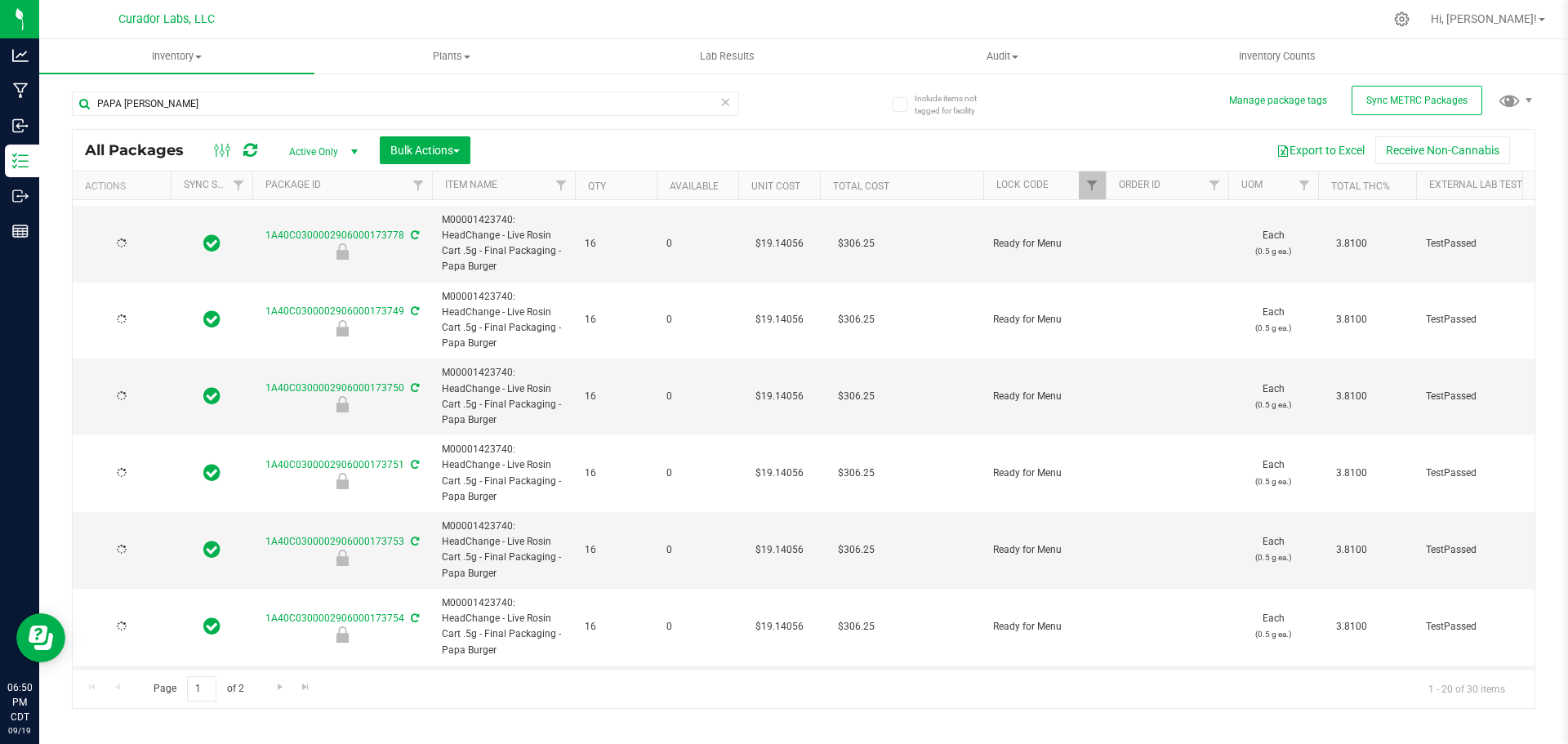
type input "[DATE]"
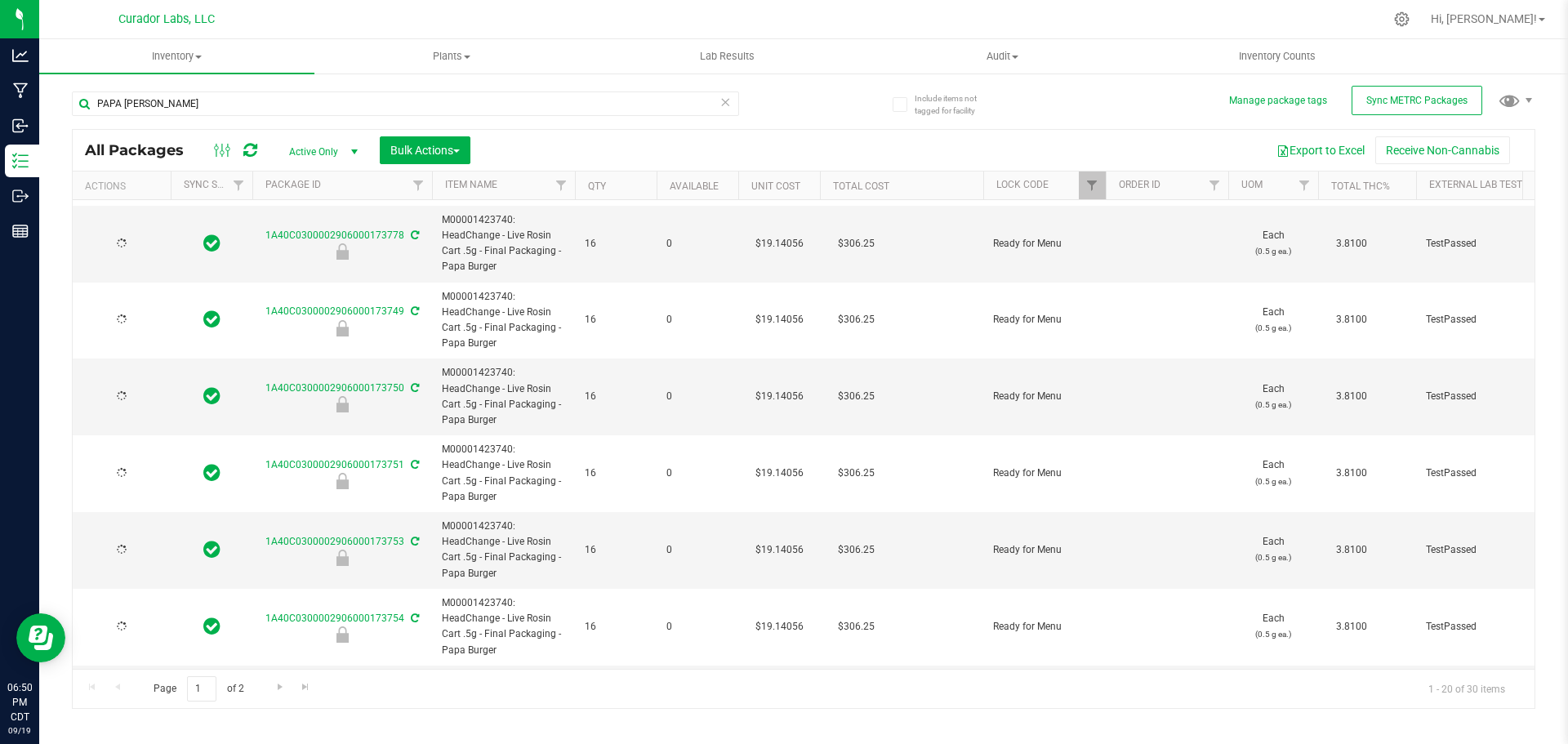
type input "[DATE]"
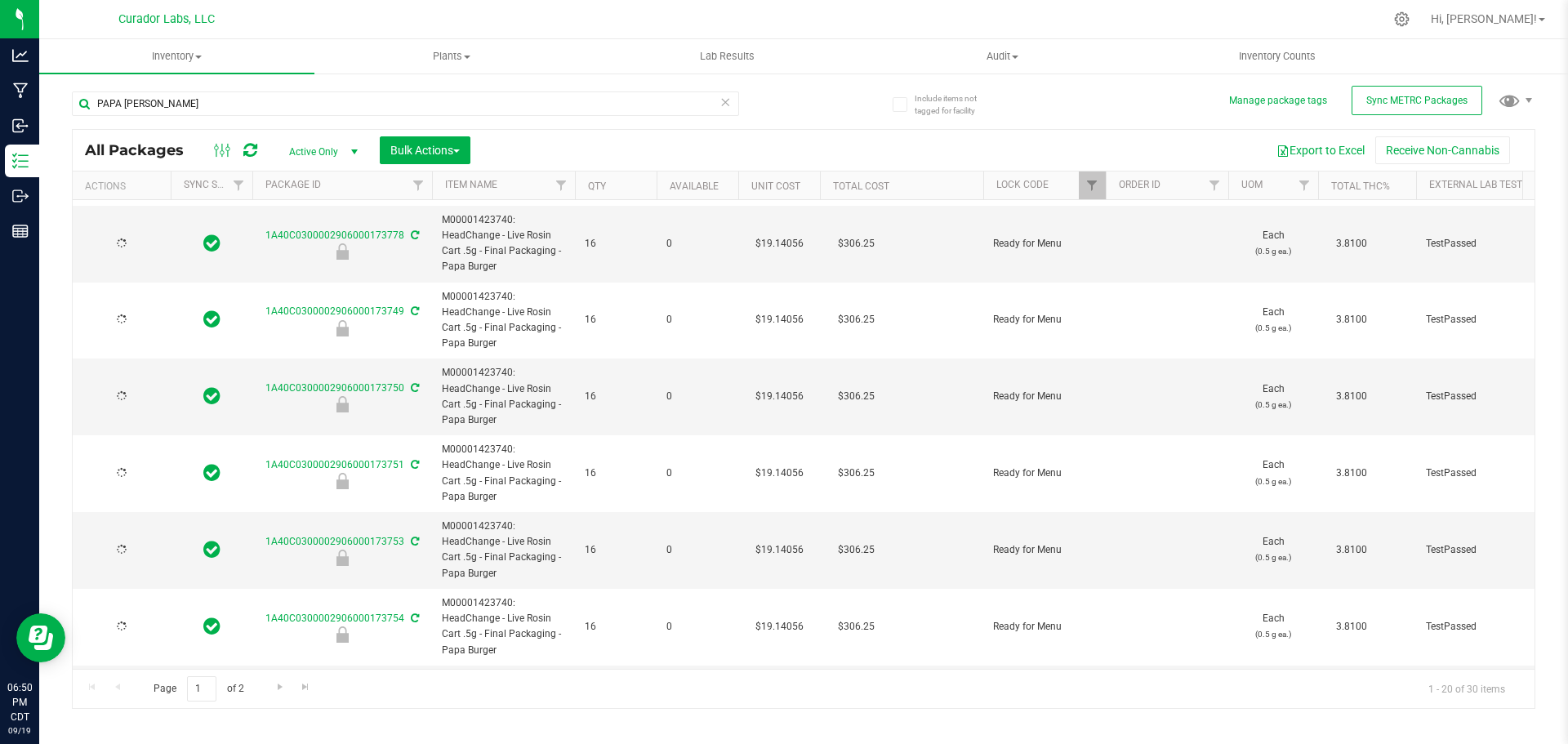
type input "[DATE]"
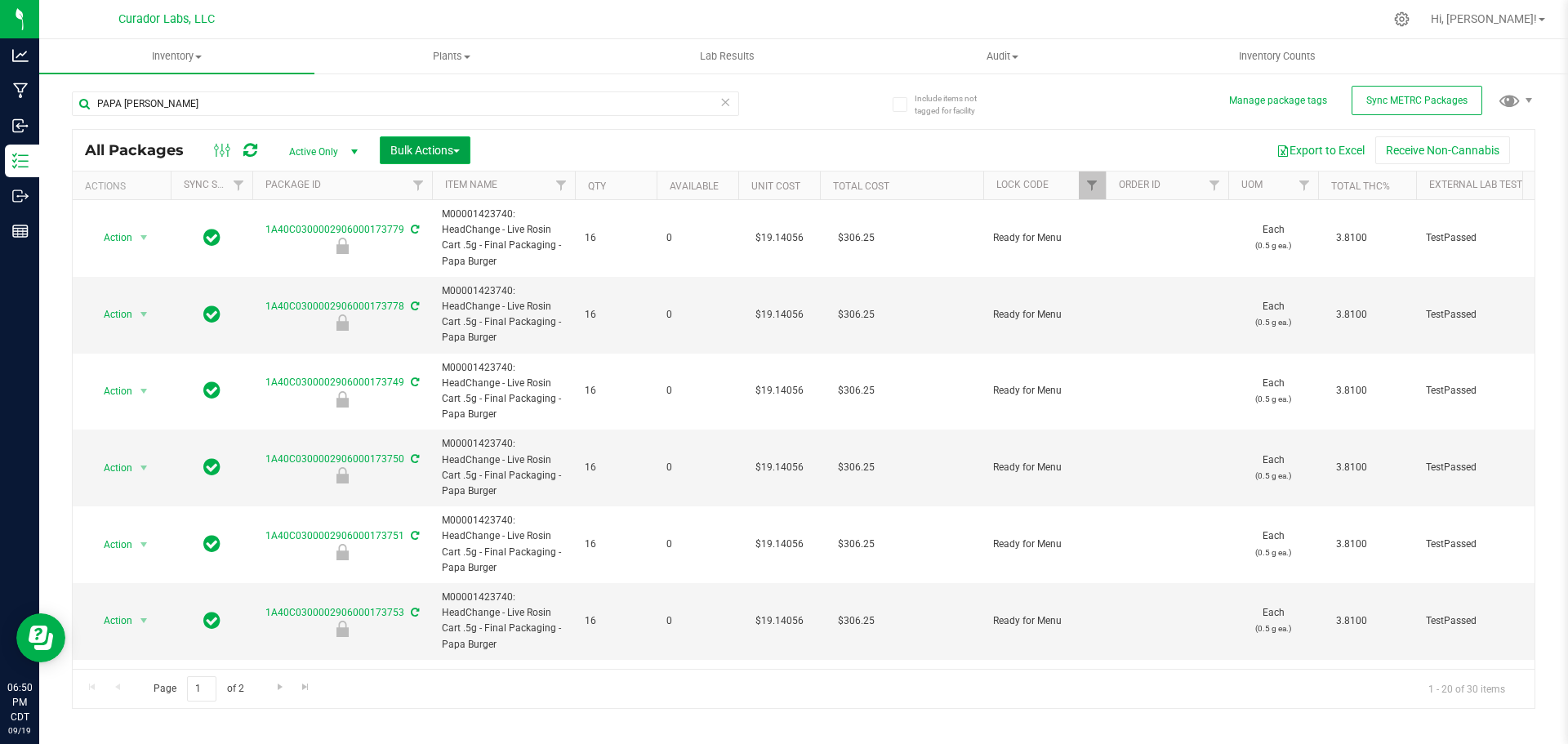
click at [433, 158] on button "Bulk Actions" at bounding box center [425, 150] width 91 height 27
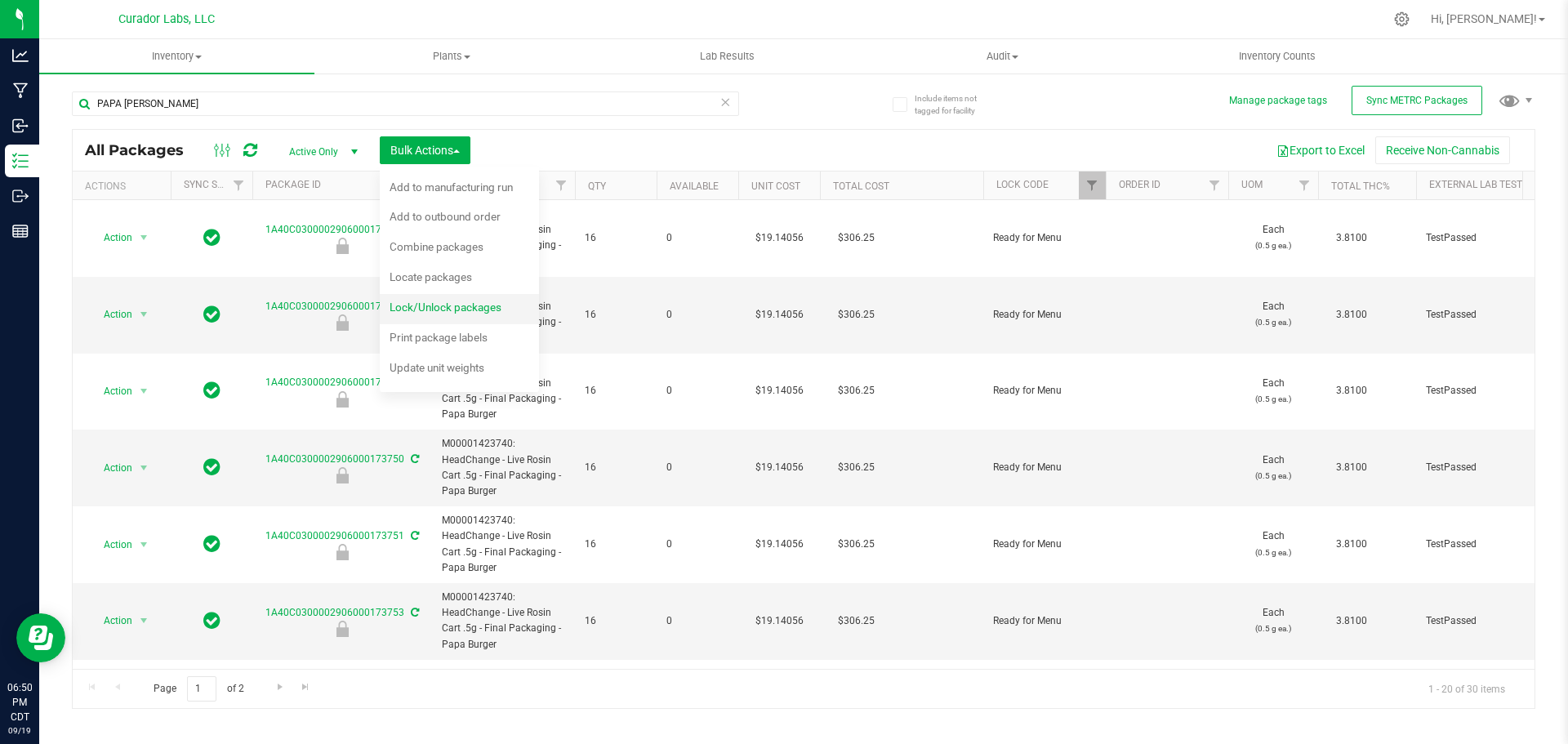
click at [465, 301] on span "Lock/Unlock packages" at bounding box center [446, 307] width 112 height 13
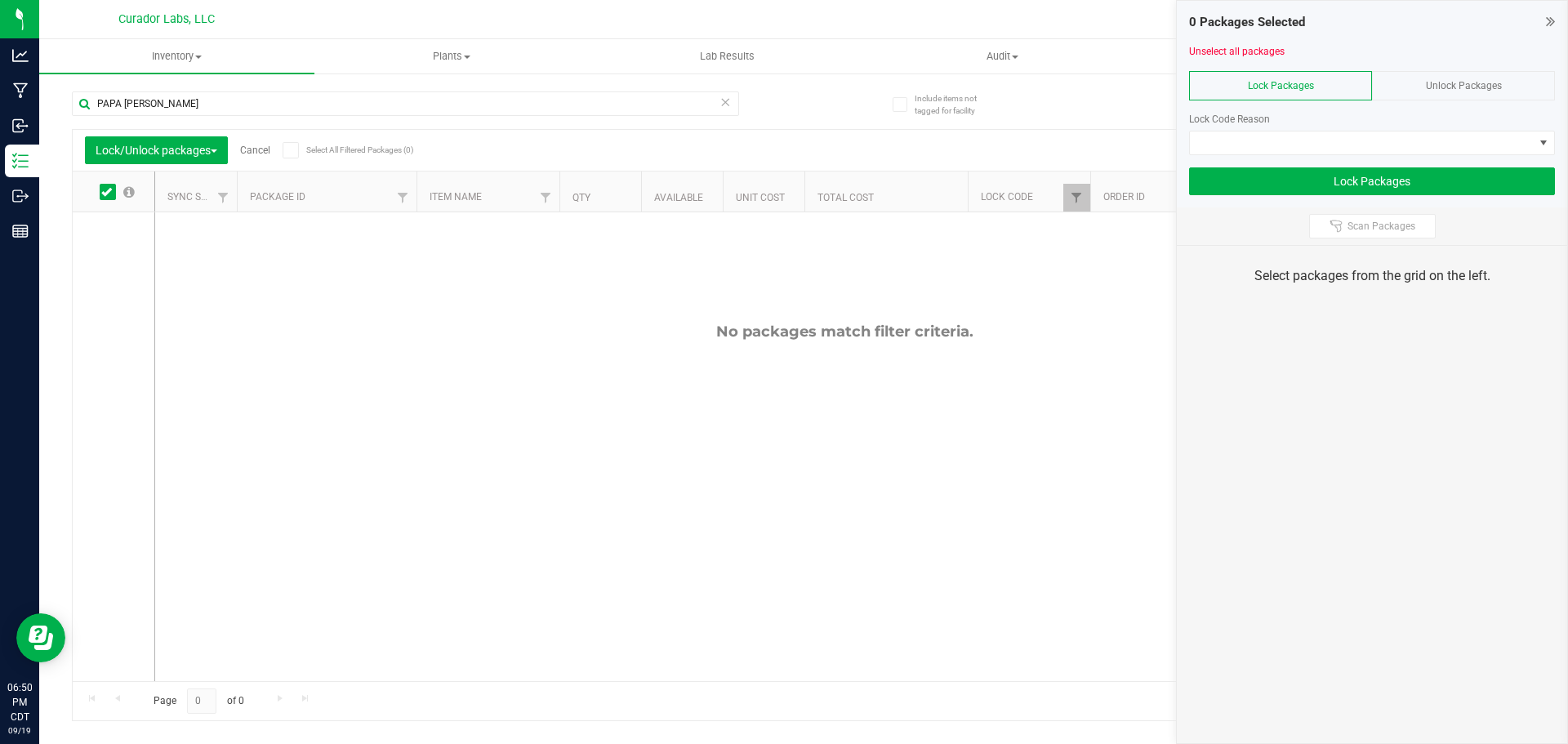
click at [1454, 91] on span "Unlock Packages" at bounding box center [1463, 86] width 76 height 12
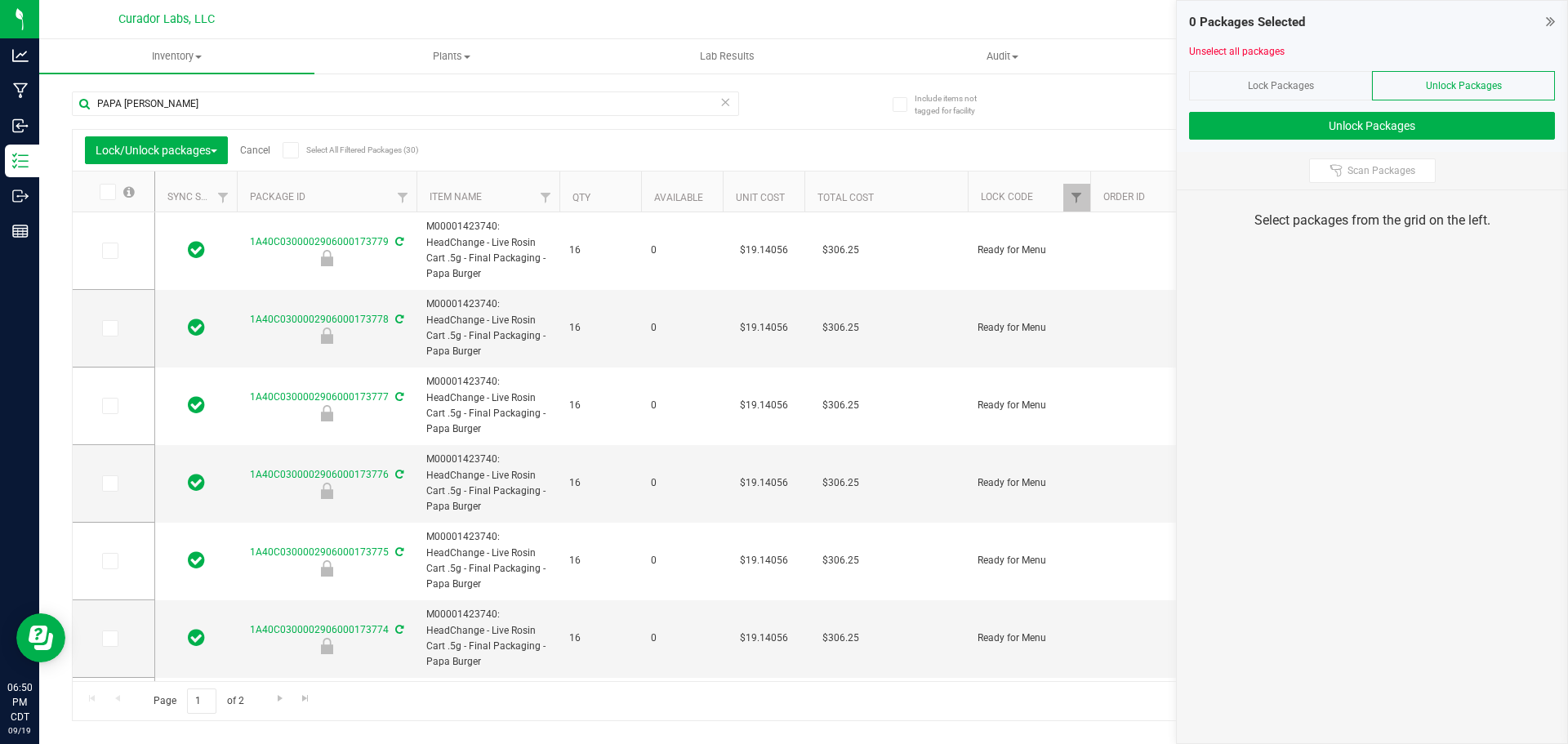
click at [312, 148] on span "Select All Filtered Packages (30)" at bounding box center [347, 150] width 82 height 9
click at [0, 0] on input "Select All Filtered Packages (30)" at bounding box center [0, 0] width 0 height 0
type input "[DATE]"
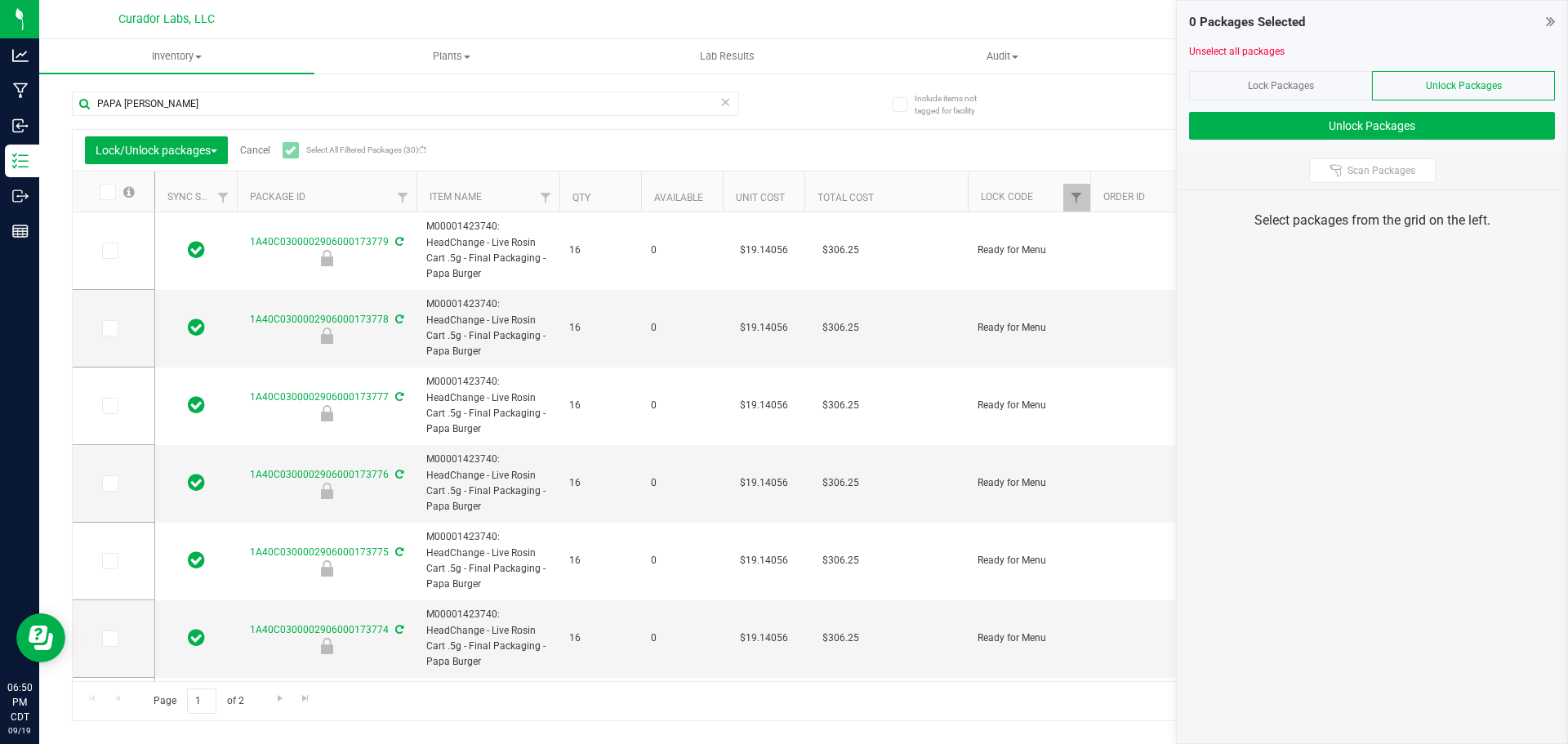
type input "[DATE]"
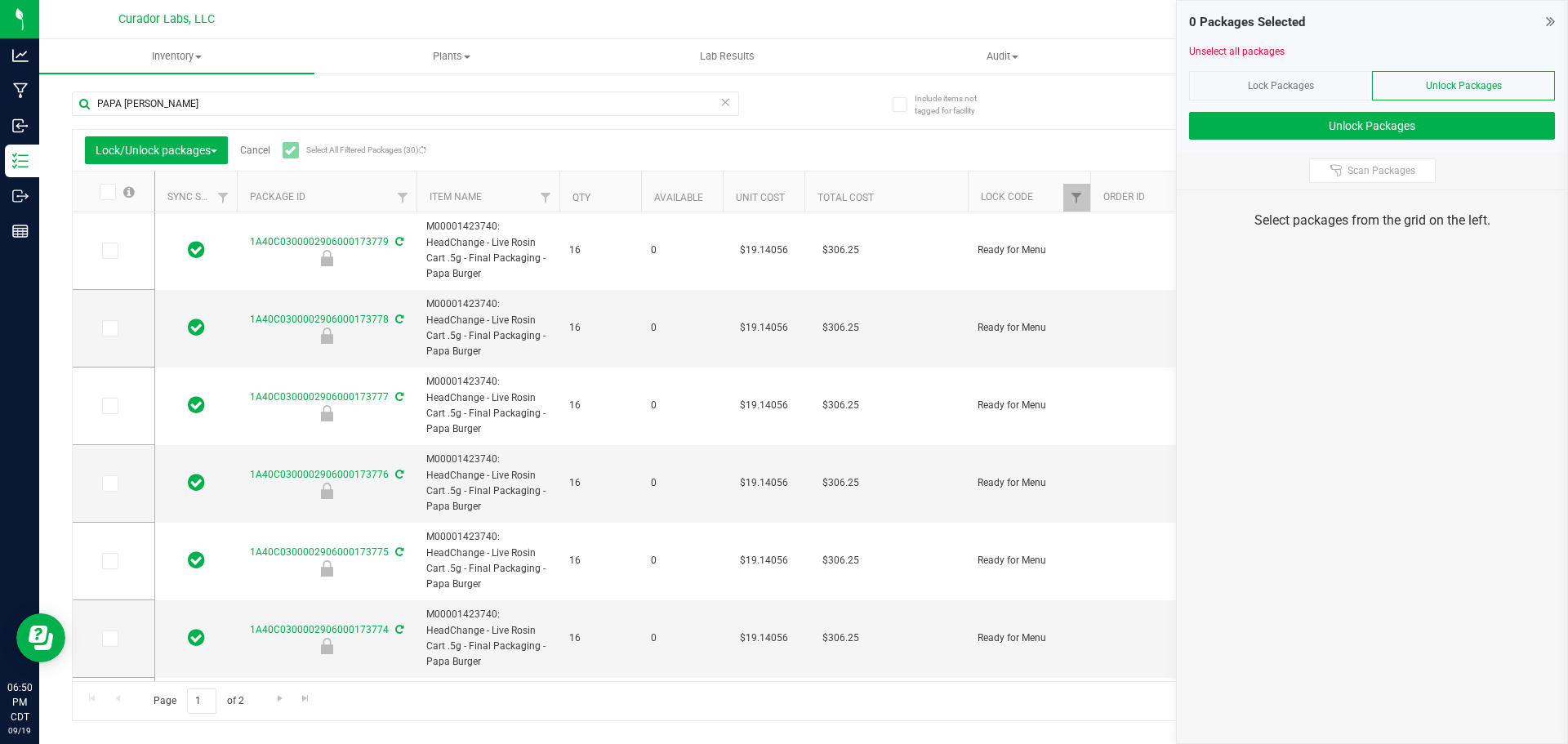
type input "[DATE]"
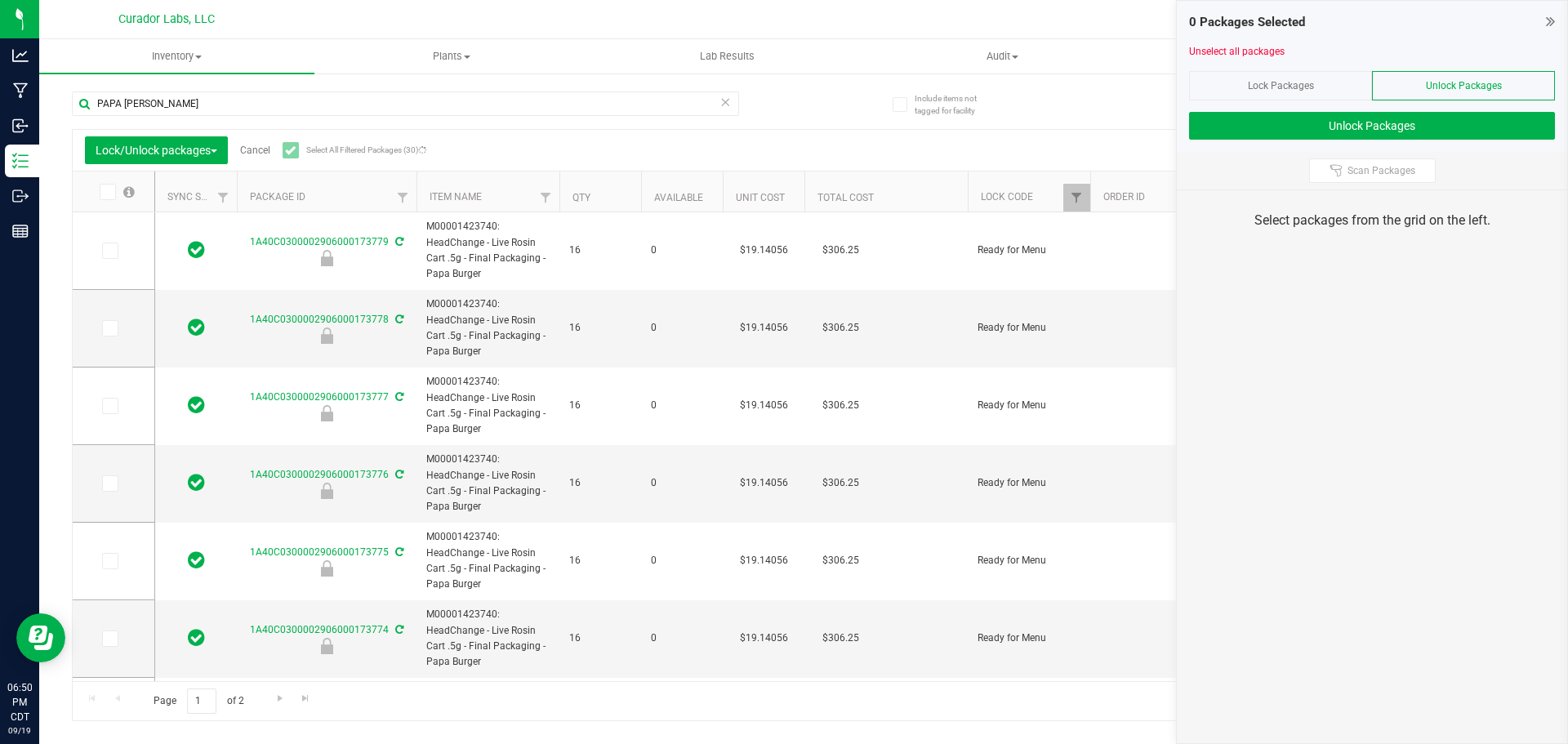
type input "[DATE]"
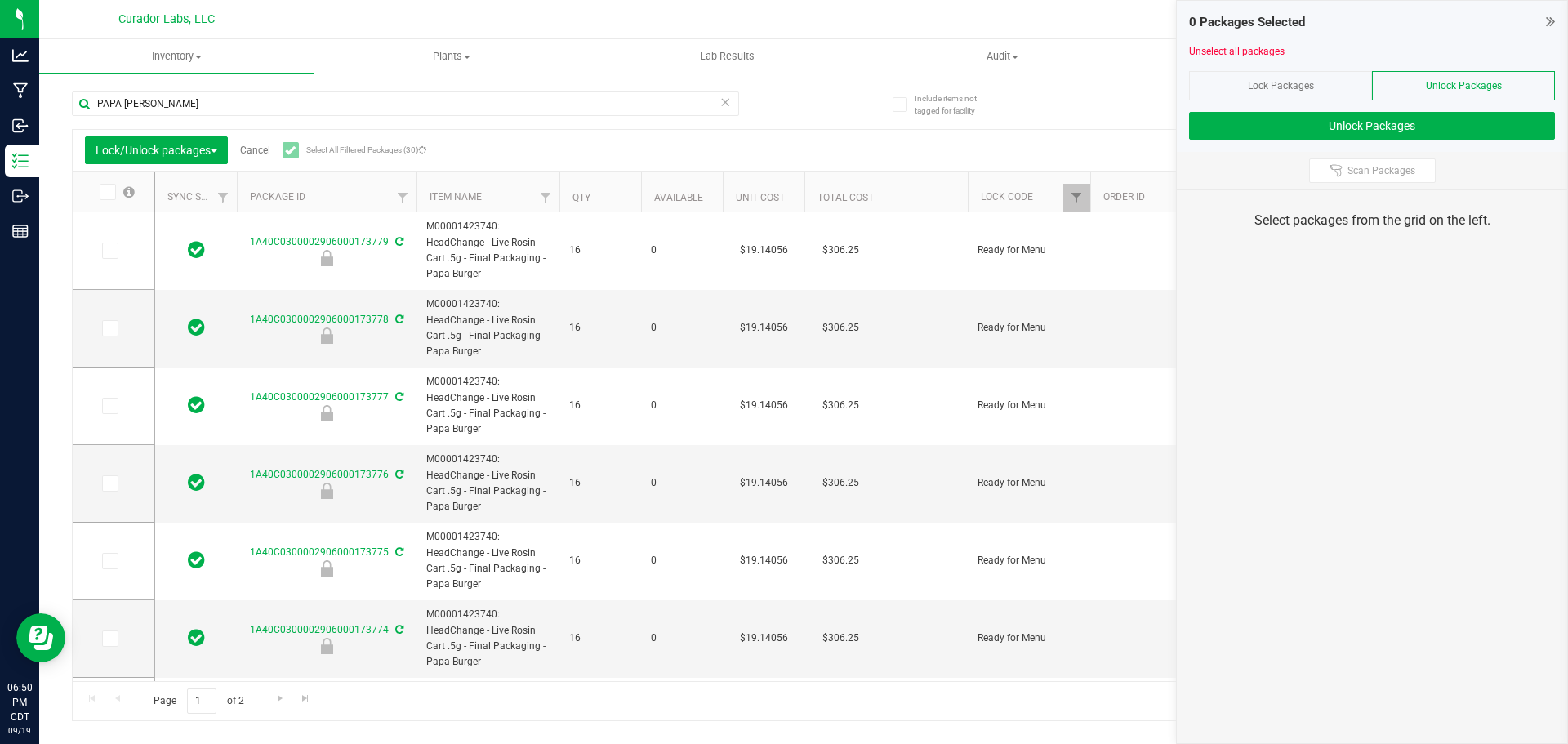
type input "[DATE]"
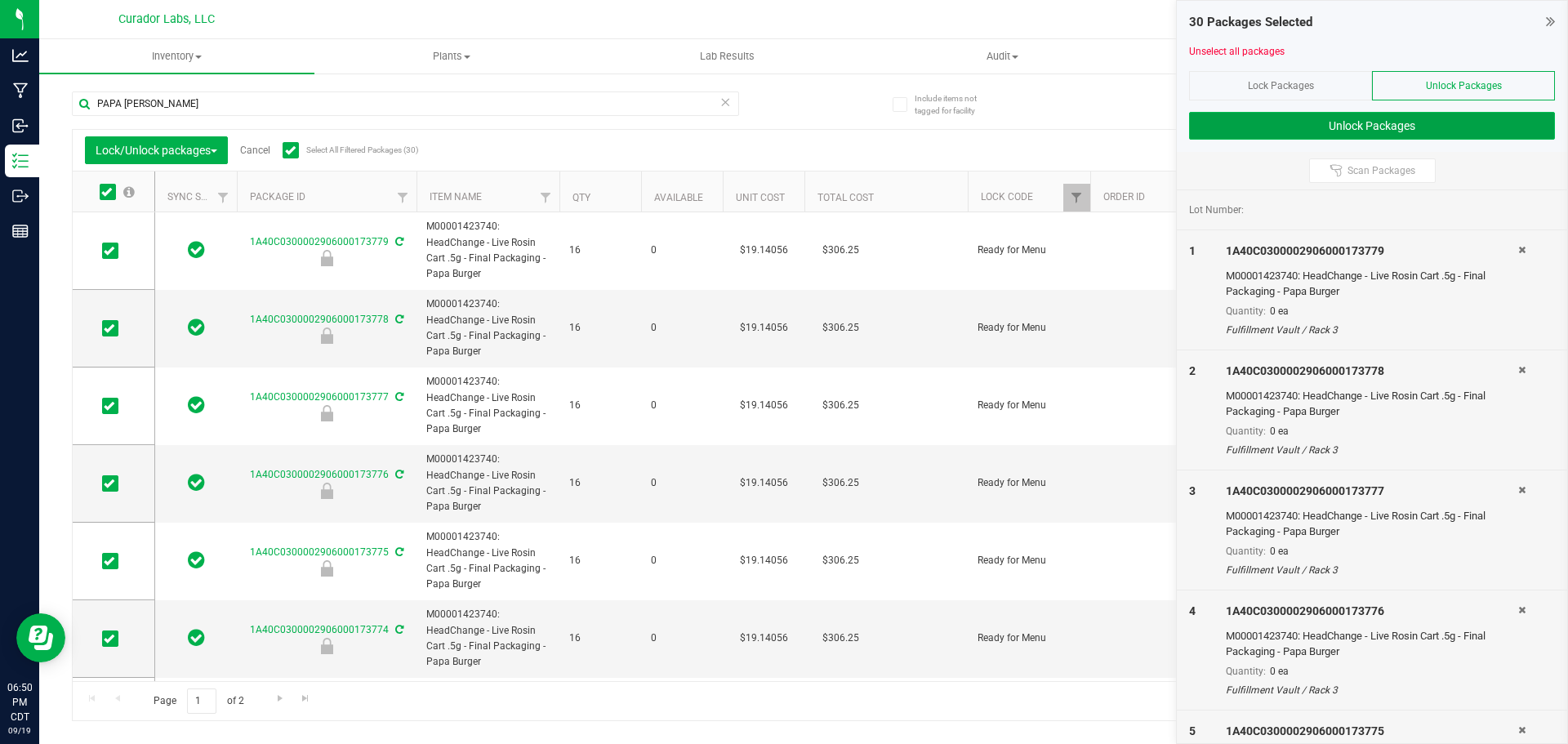
click at [1251, 129] on button "Unlock Packages" at bounding box center [1372, 126] width 366 height 27
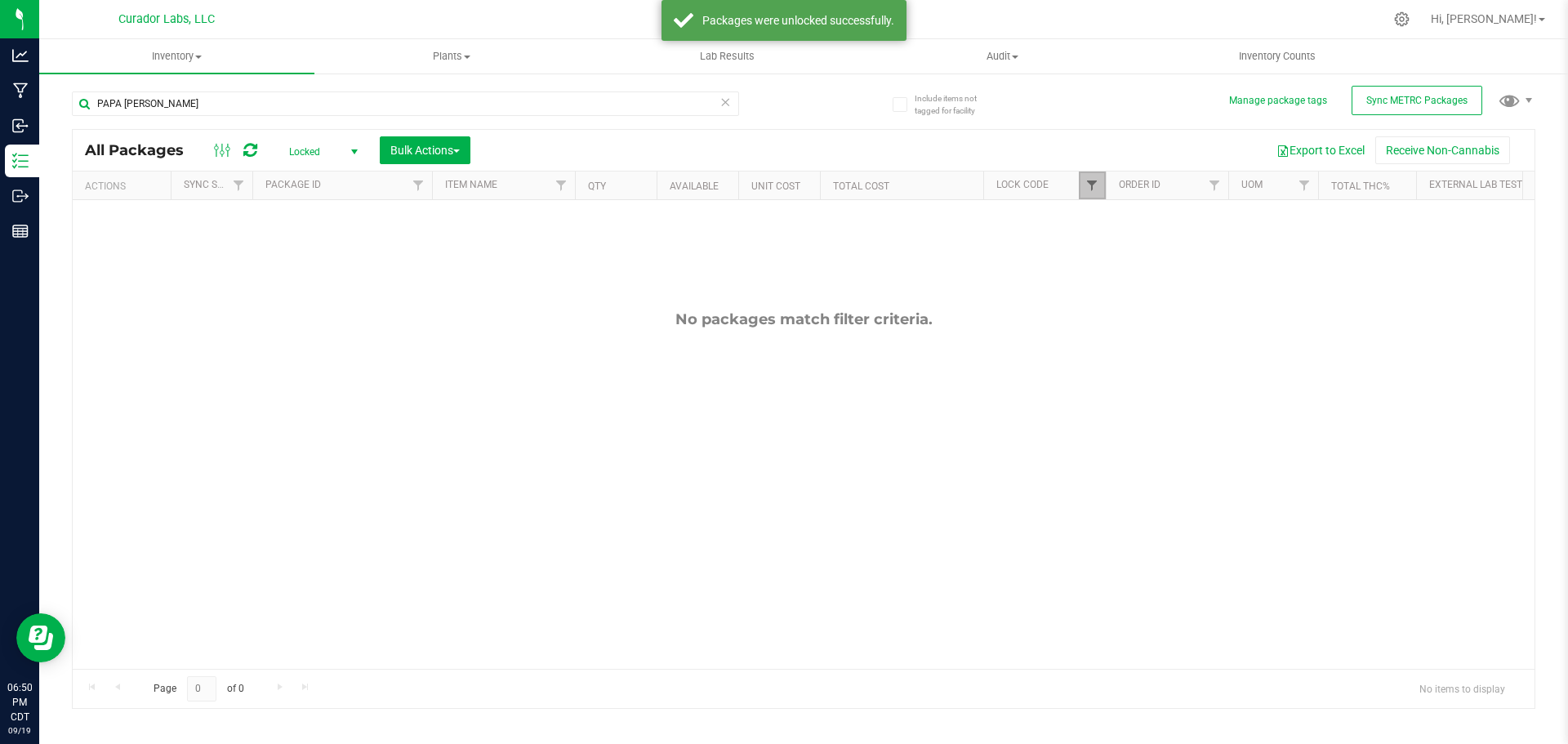
click at [1097, 187] on span "Filter" at bounding box center [1091, 185] width 13 height 13
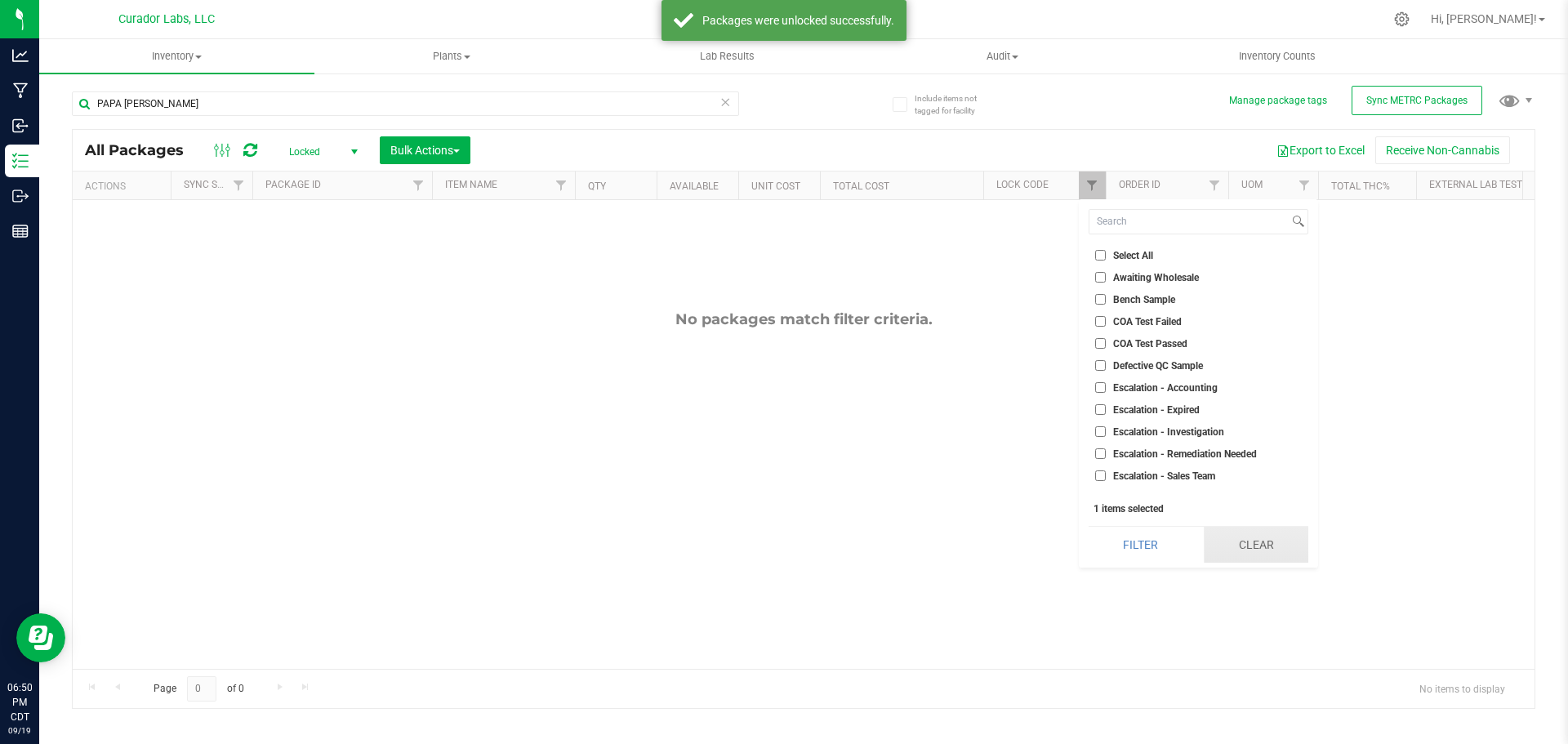
click at [1269, 541] on button "Clear" at bounding box center [1255, 544] width 105 height 36
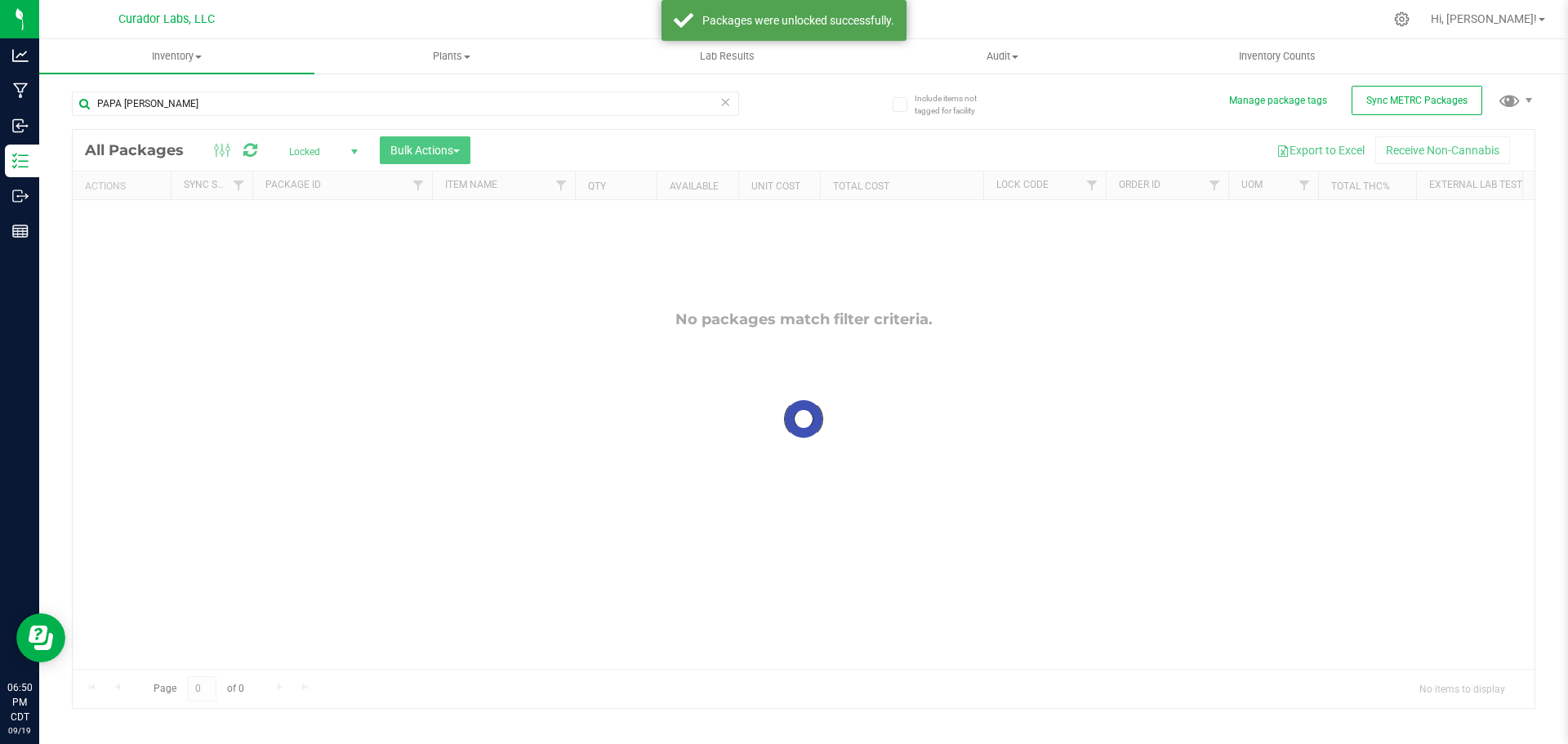
click at [320, 149] on div at bounding box center [804, 419] width 1462 height 578
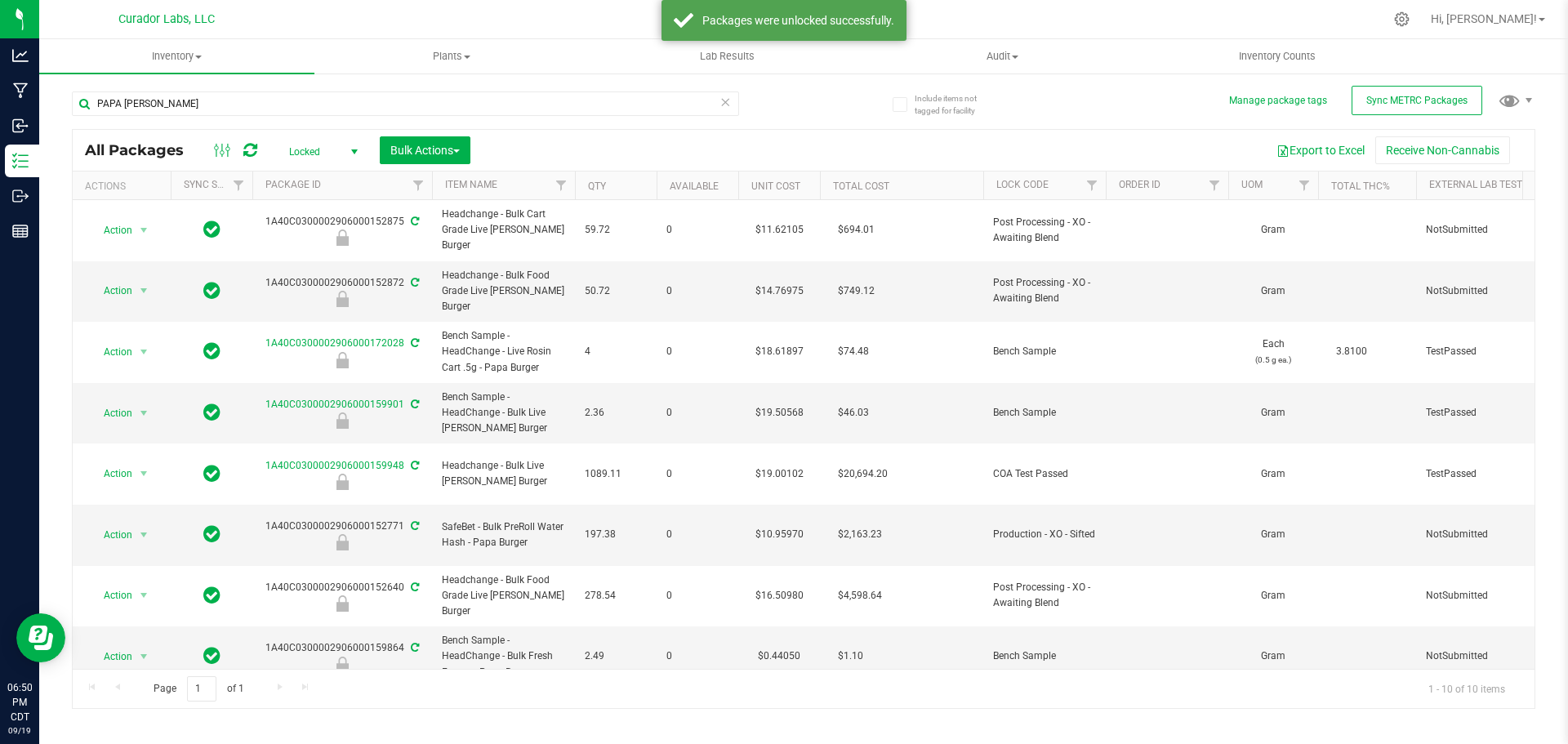
click at [329, 151] on span "Locked" at bounding box center [320, 151] width 90 height 23
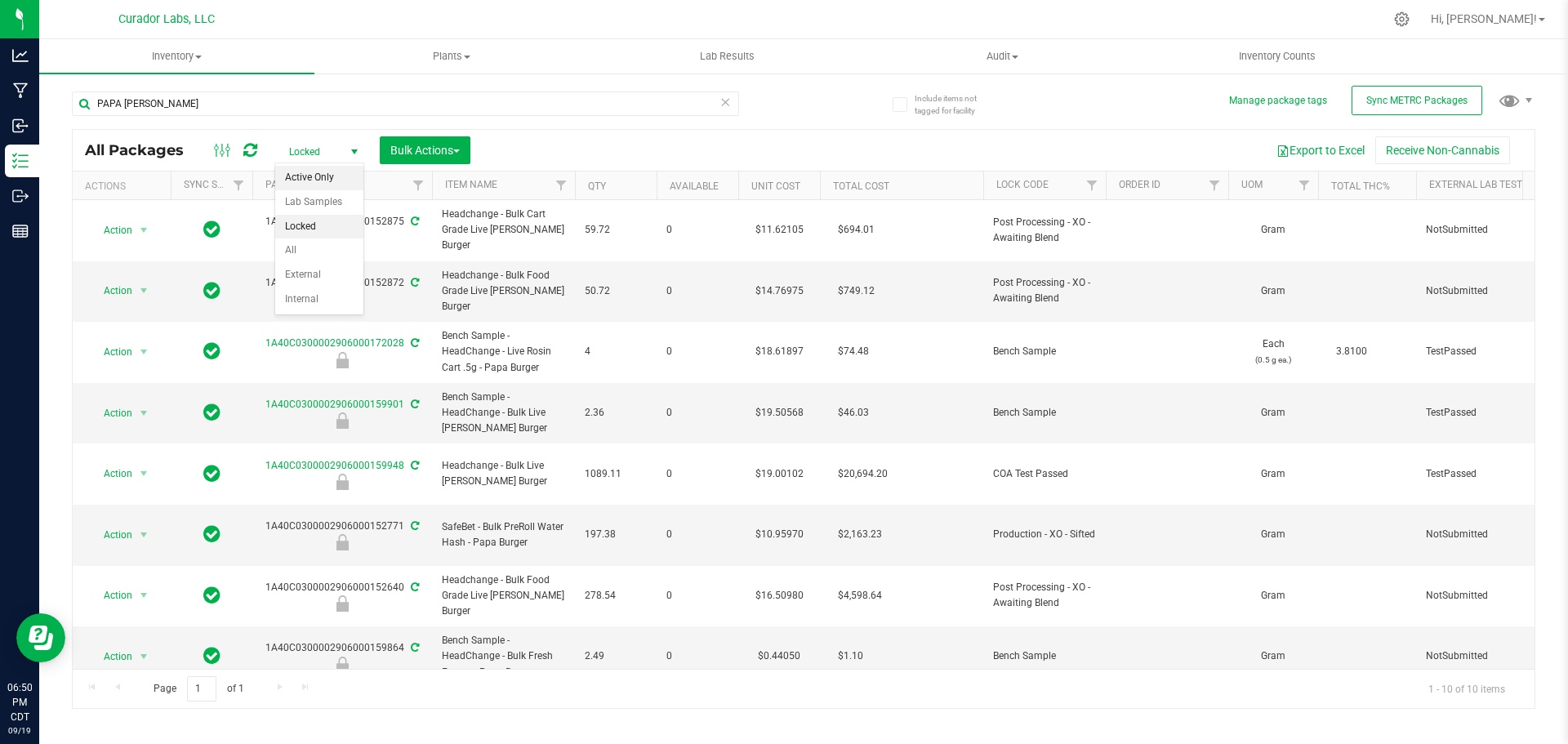
click at [353, 178] on li "Active Only" at bounding box center [319, 178] width 88 height 25
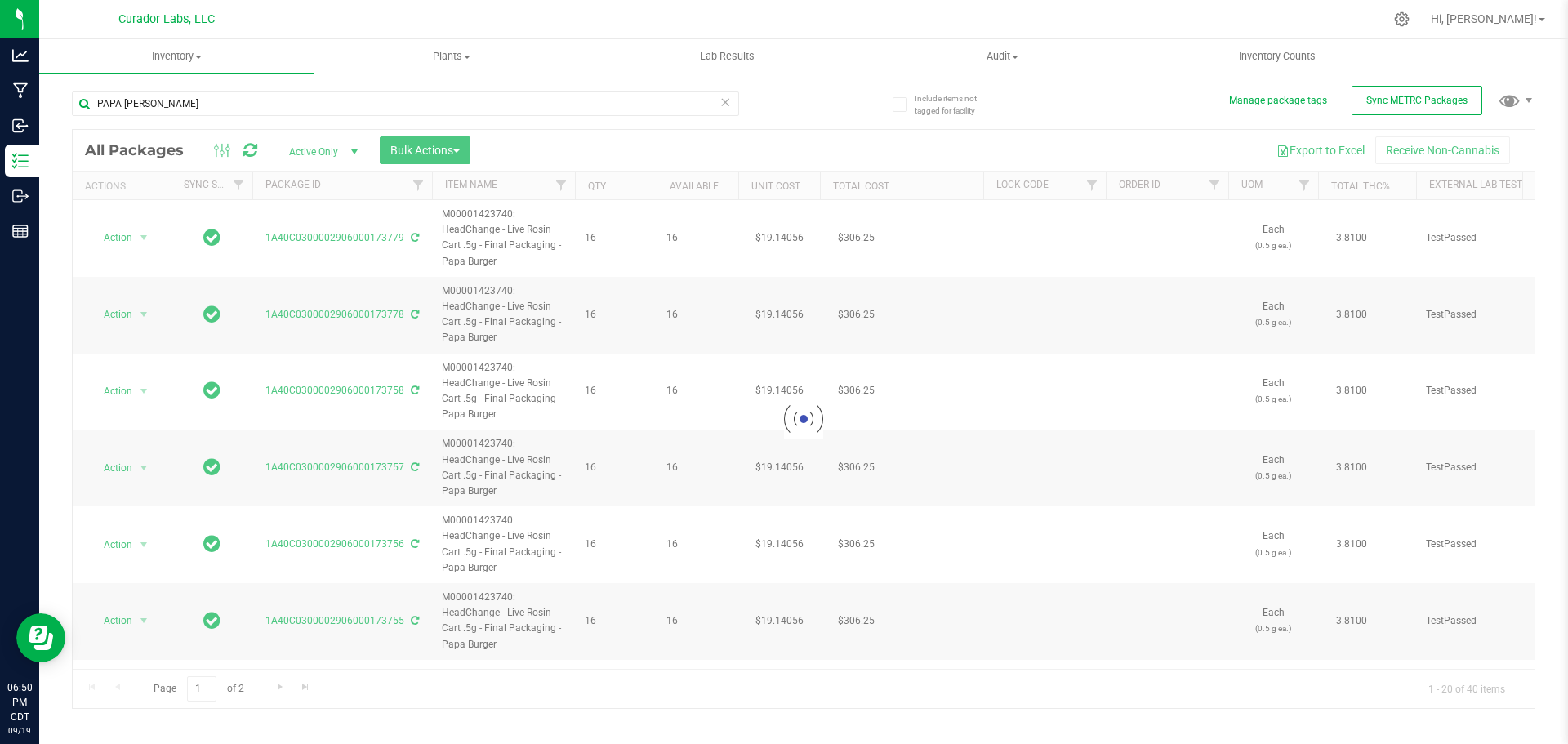
click at [457, 157] on div at bounding box center [804, 419] width 1462 height 578
click at [466, 158] on button "Bulk Actions" at bounding box center [425, 150] width 91 height 27
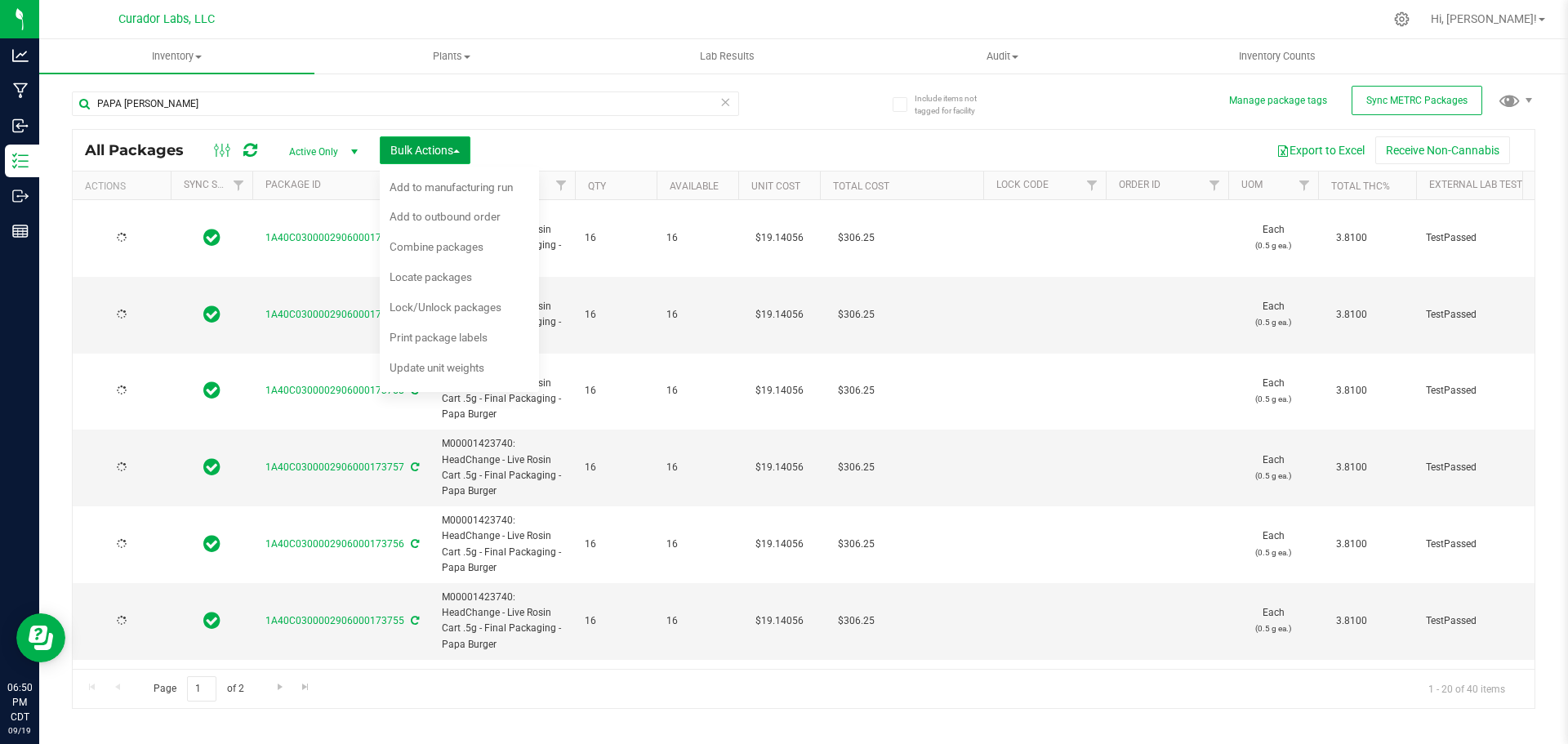
type input "[DATE]"
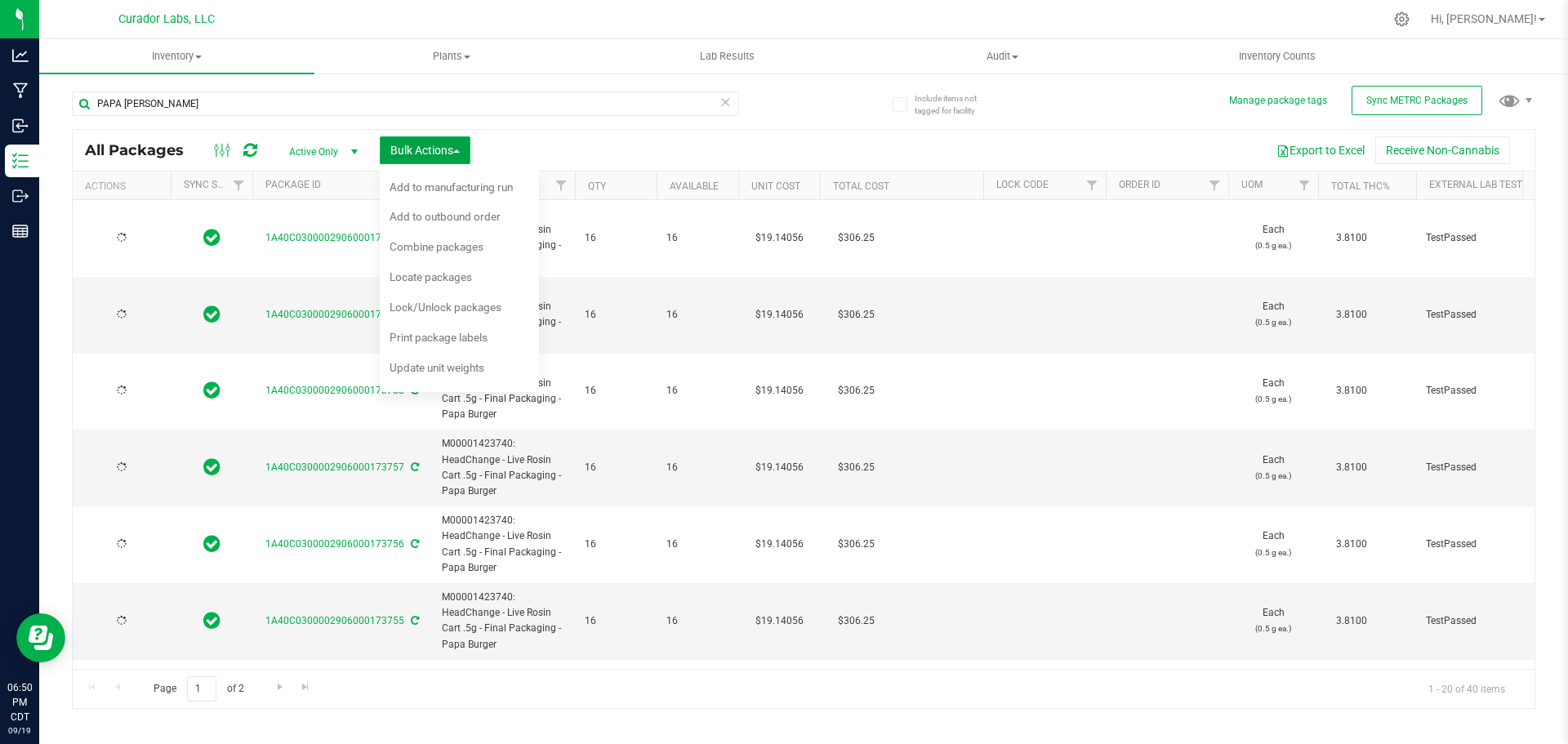
type input "[DATE]"
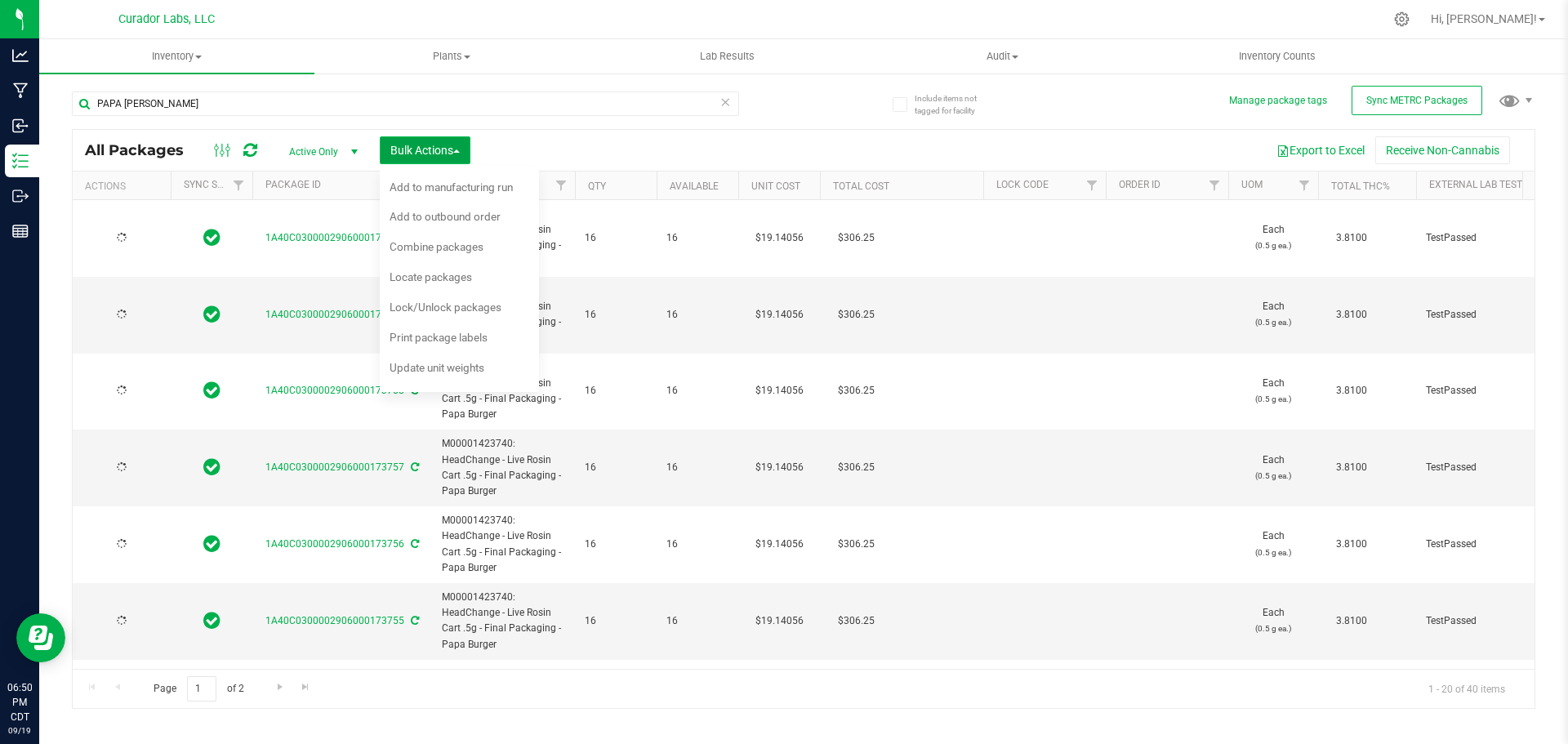
type input "[DATE]"
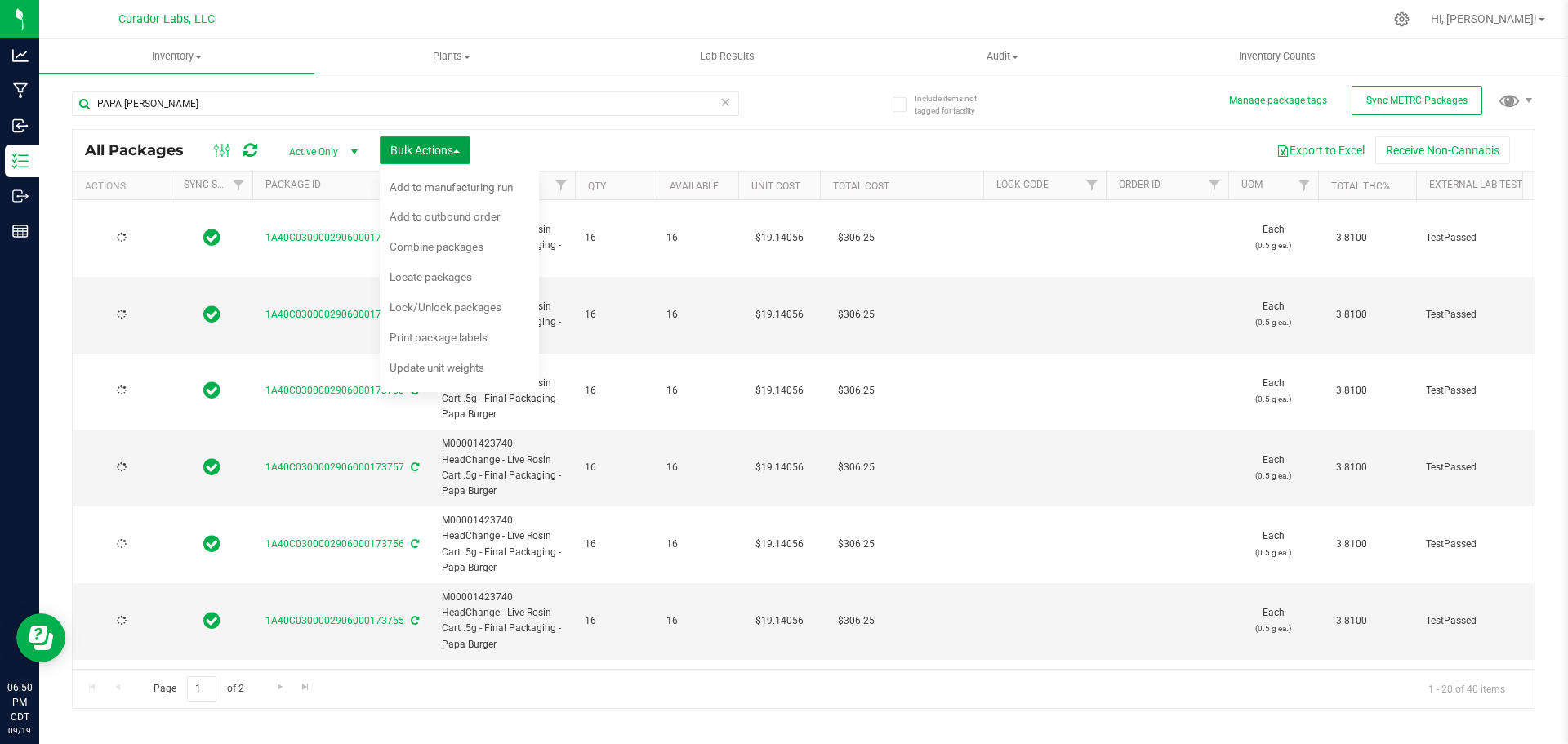
type input "[DATE]"
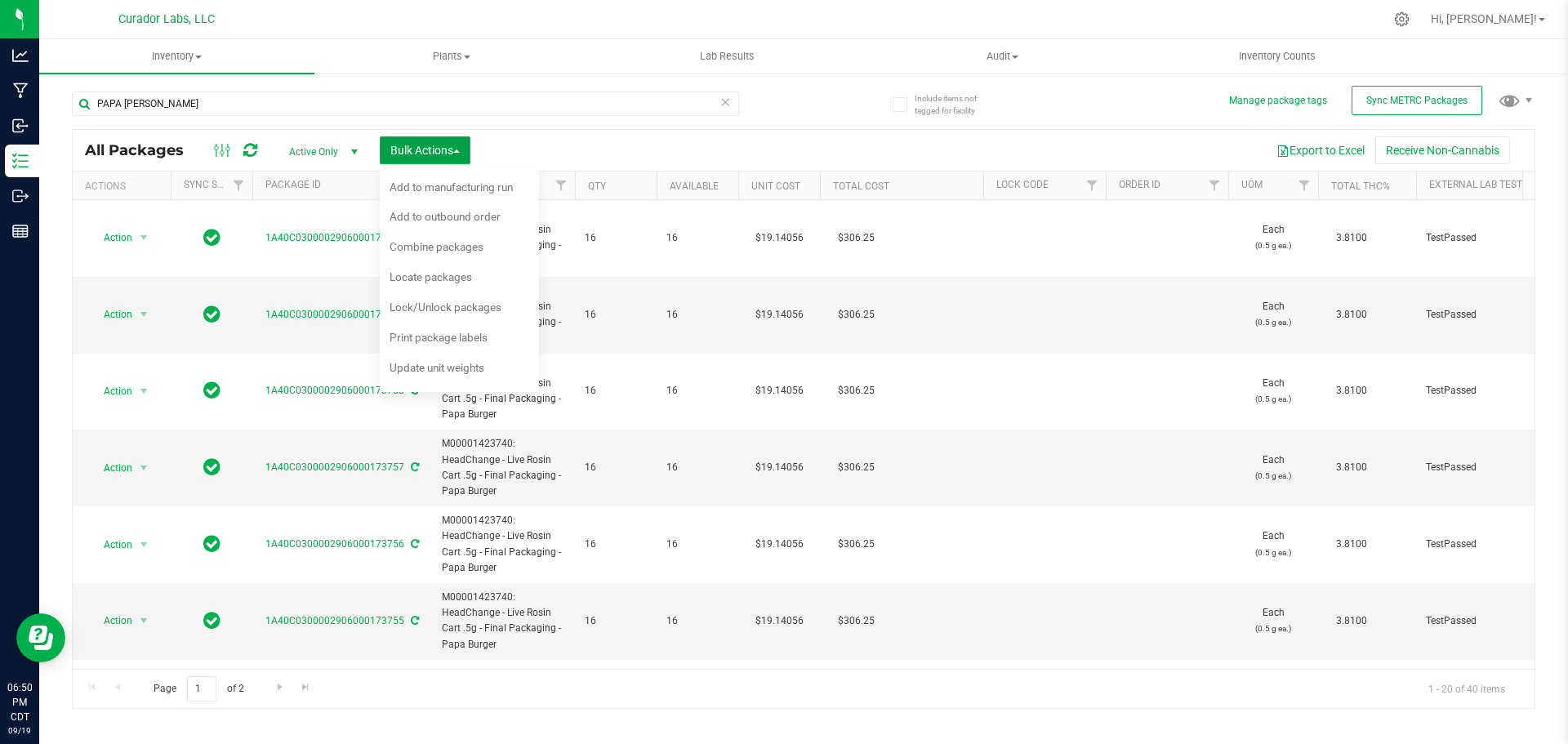
click at [466, 158] on button "Bulk Actions" at bounding box center [425, 150] width 91 height 27
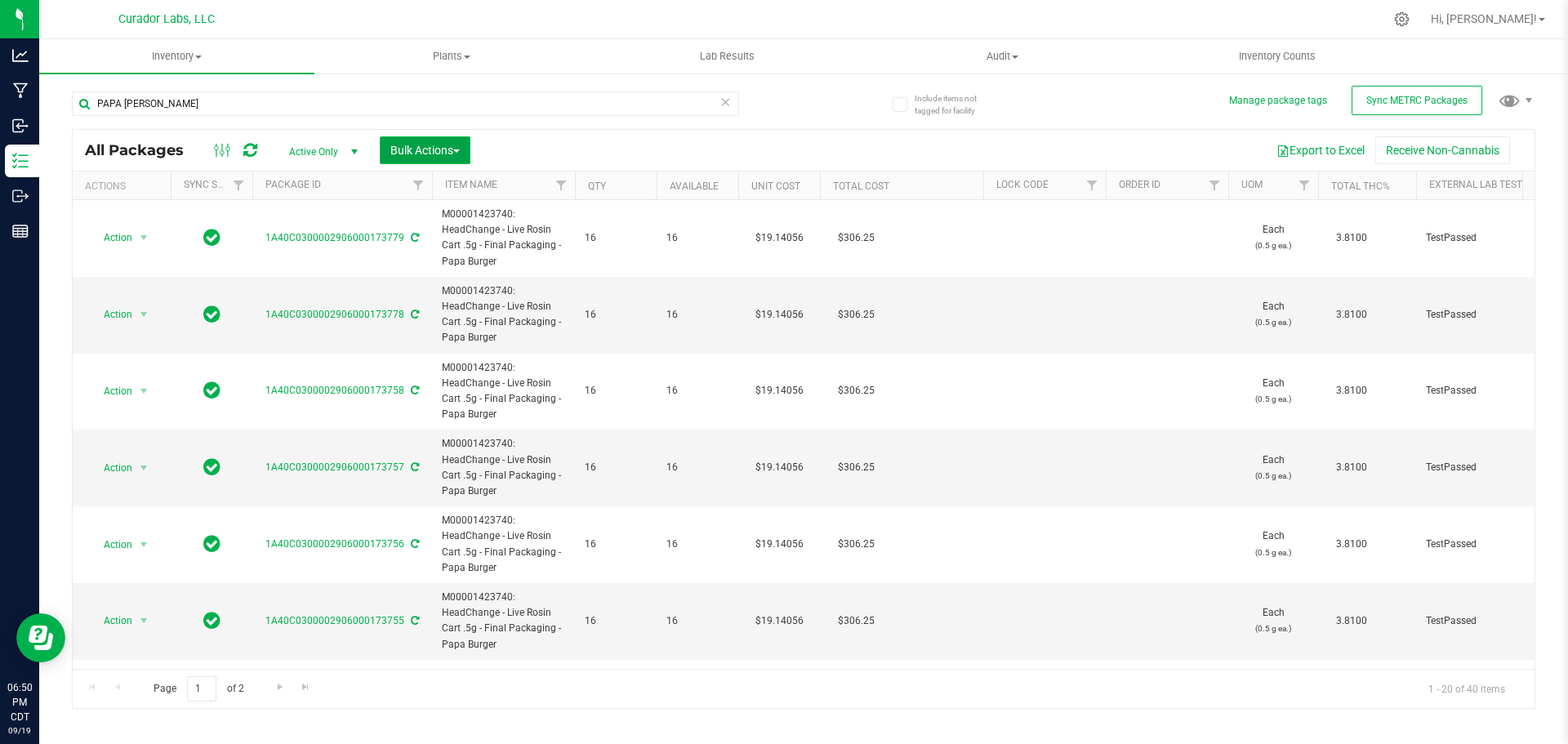
click at [456, 155] on span "Bulk Actions" at bounding box center [425, 150] width 69 height 13
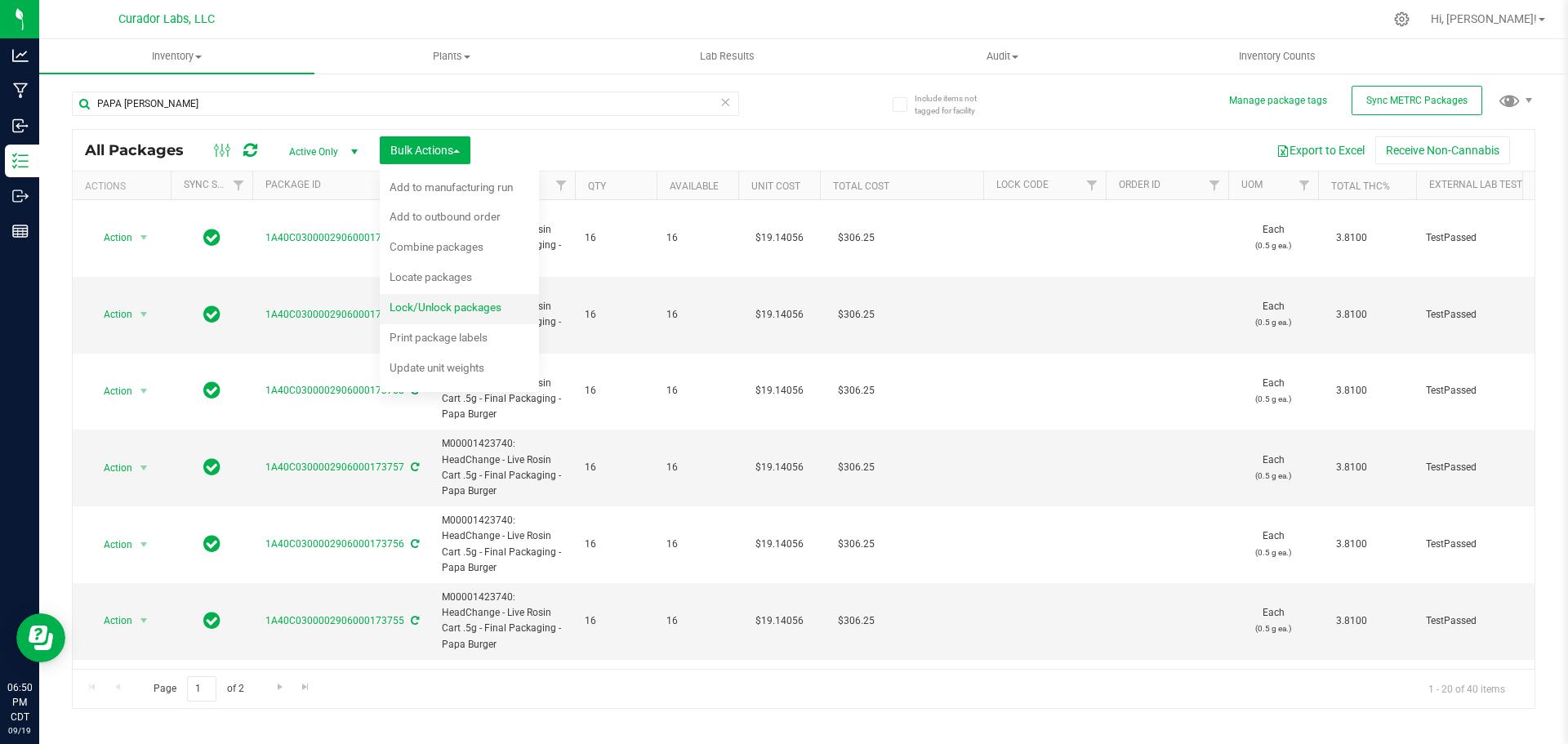
click at [489, 301] on span "Lock/Unlock packages" at bounding box center [446, 307] width 112 height 13
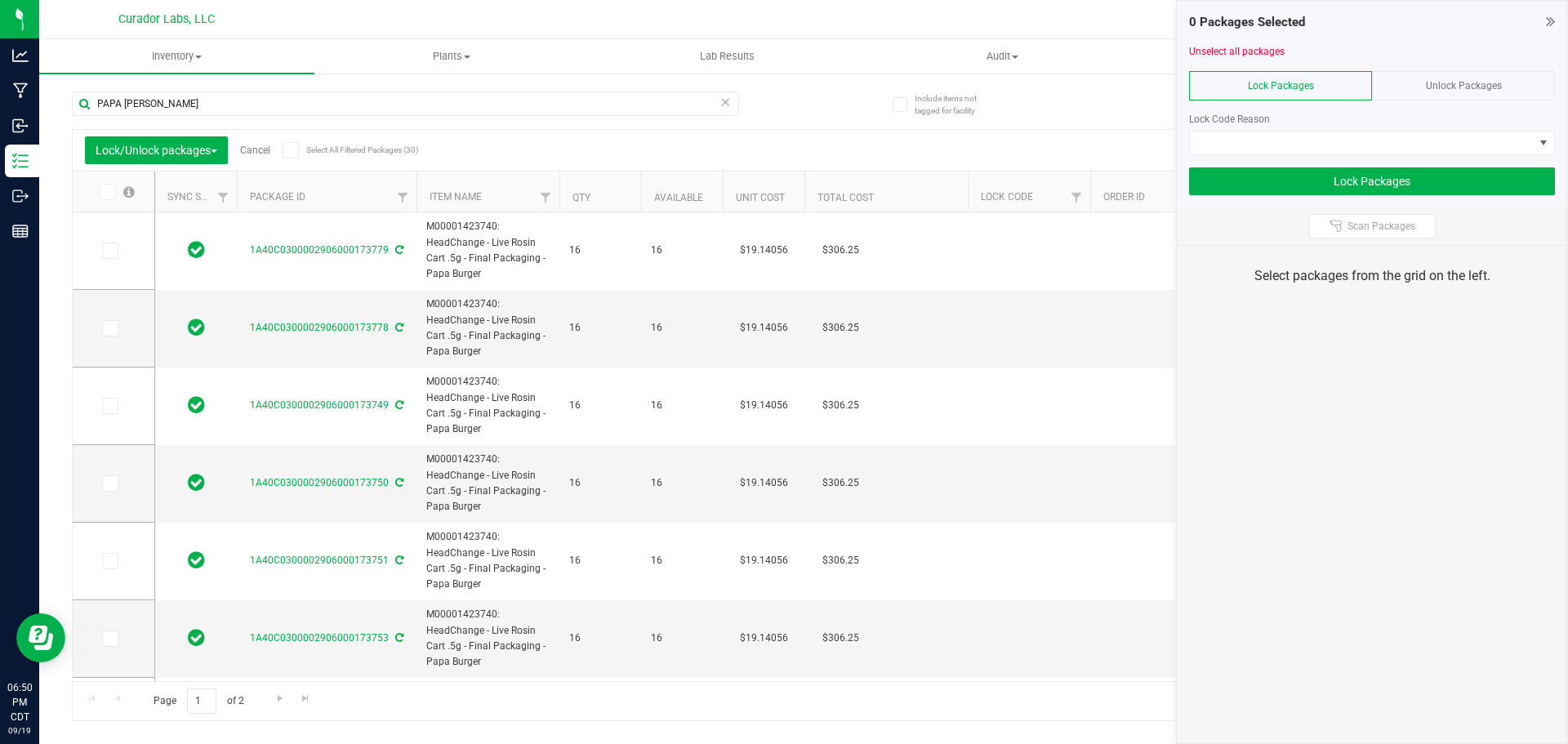
click at [322, 153] on span "Select All Filtered Packages (30)" at bounding box center [347, 150] width 82 height 9
click at [0, 0] on input "Select All Filtered Packages (30)" at bounding box center [0, 0] width 0 height 0
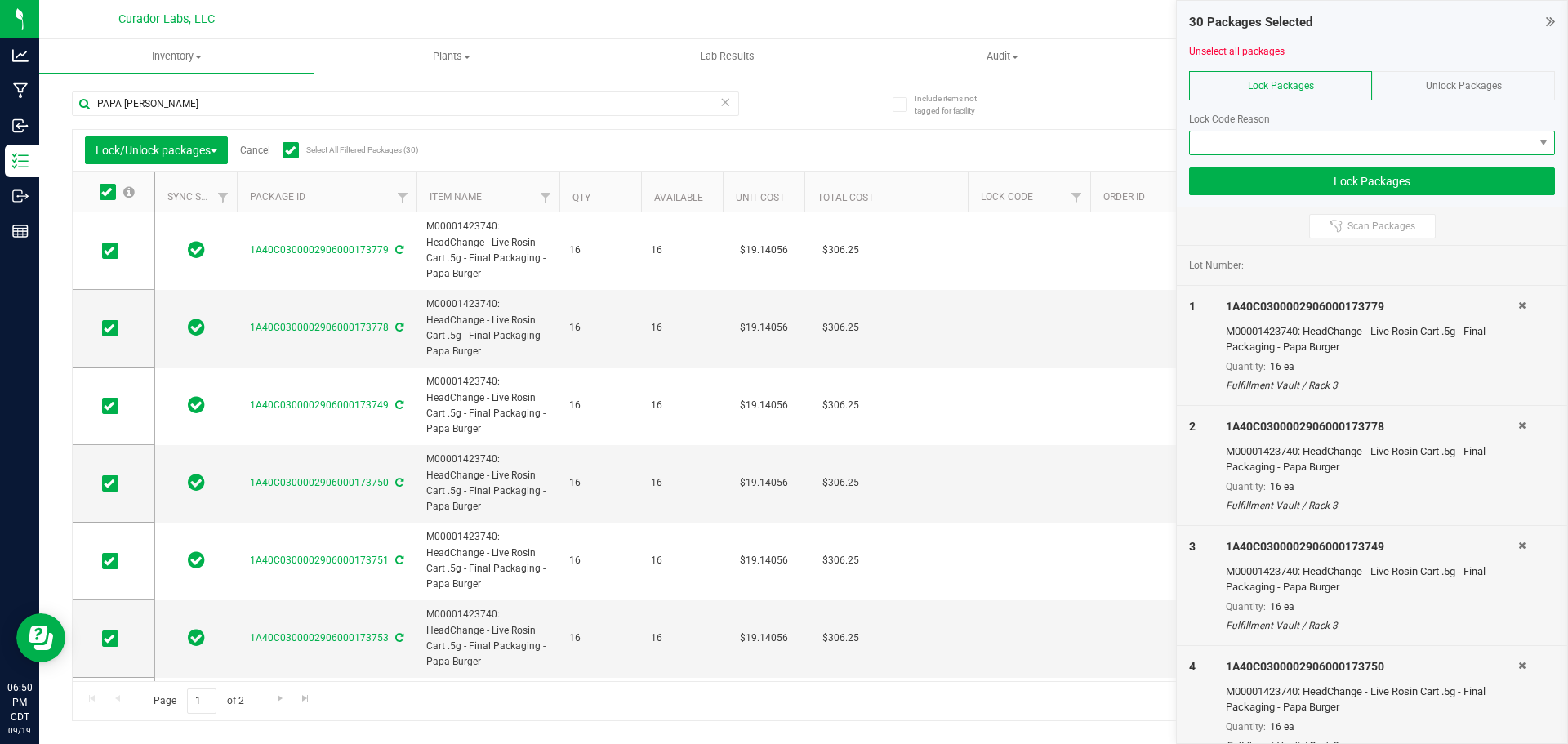
click at [1259, 146] on span at bounding box center [1361, 142] width 343 height 23
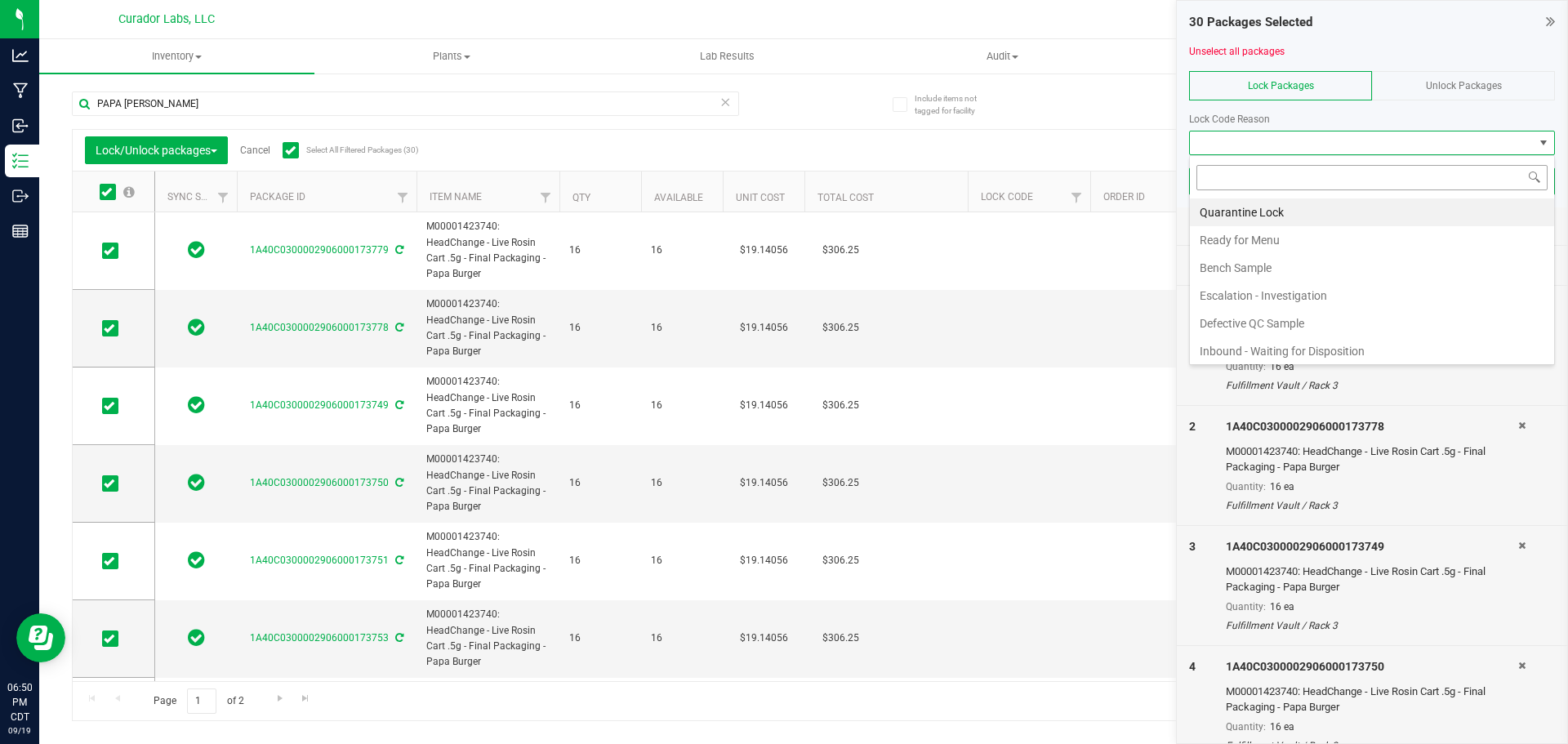
scroll to position [25, 366]
type input "for sale"
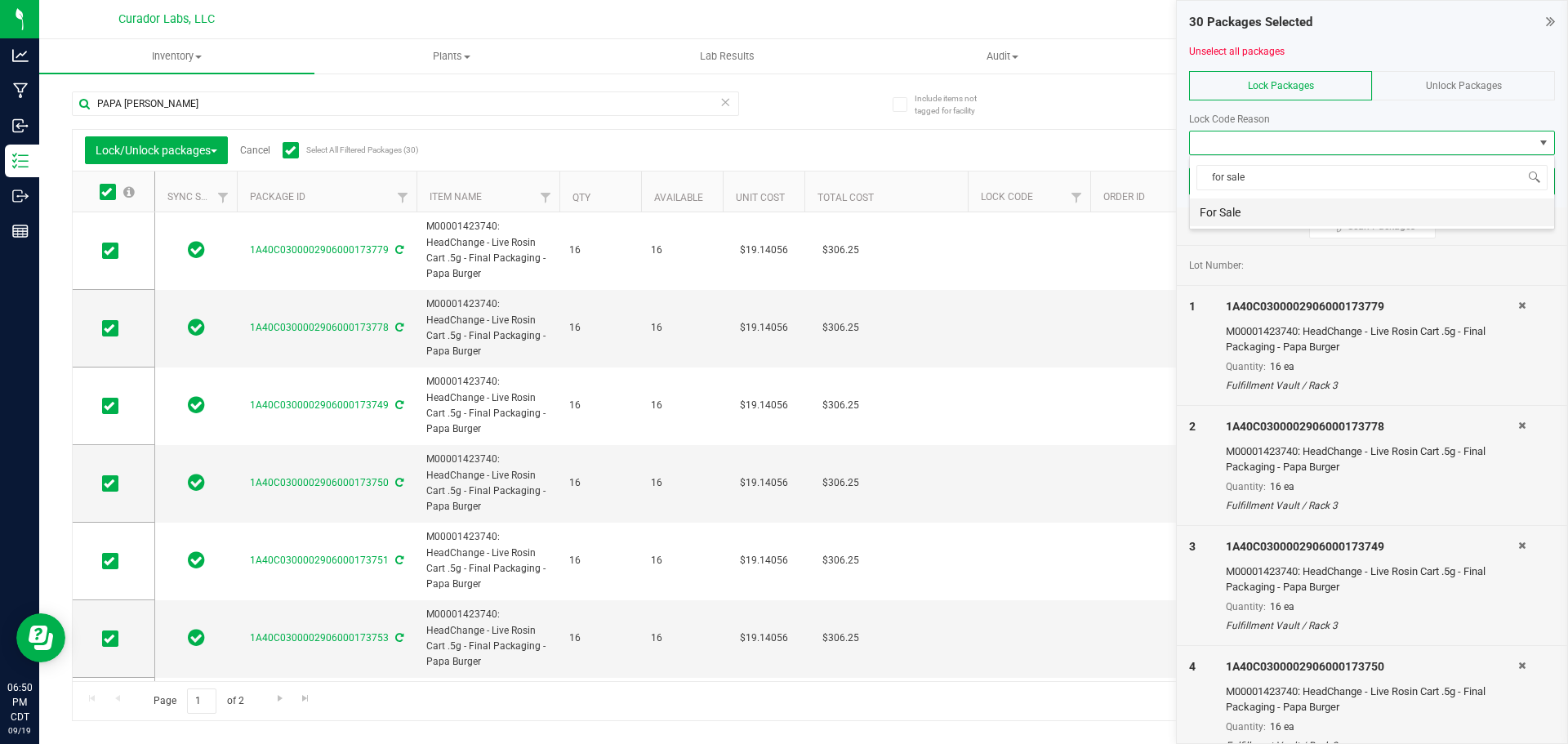
click at [1260, 220] on li "For Sale" at bounding box center [1372, 212] width 364 height 27
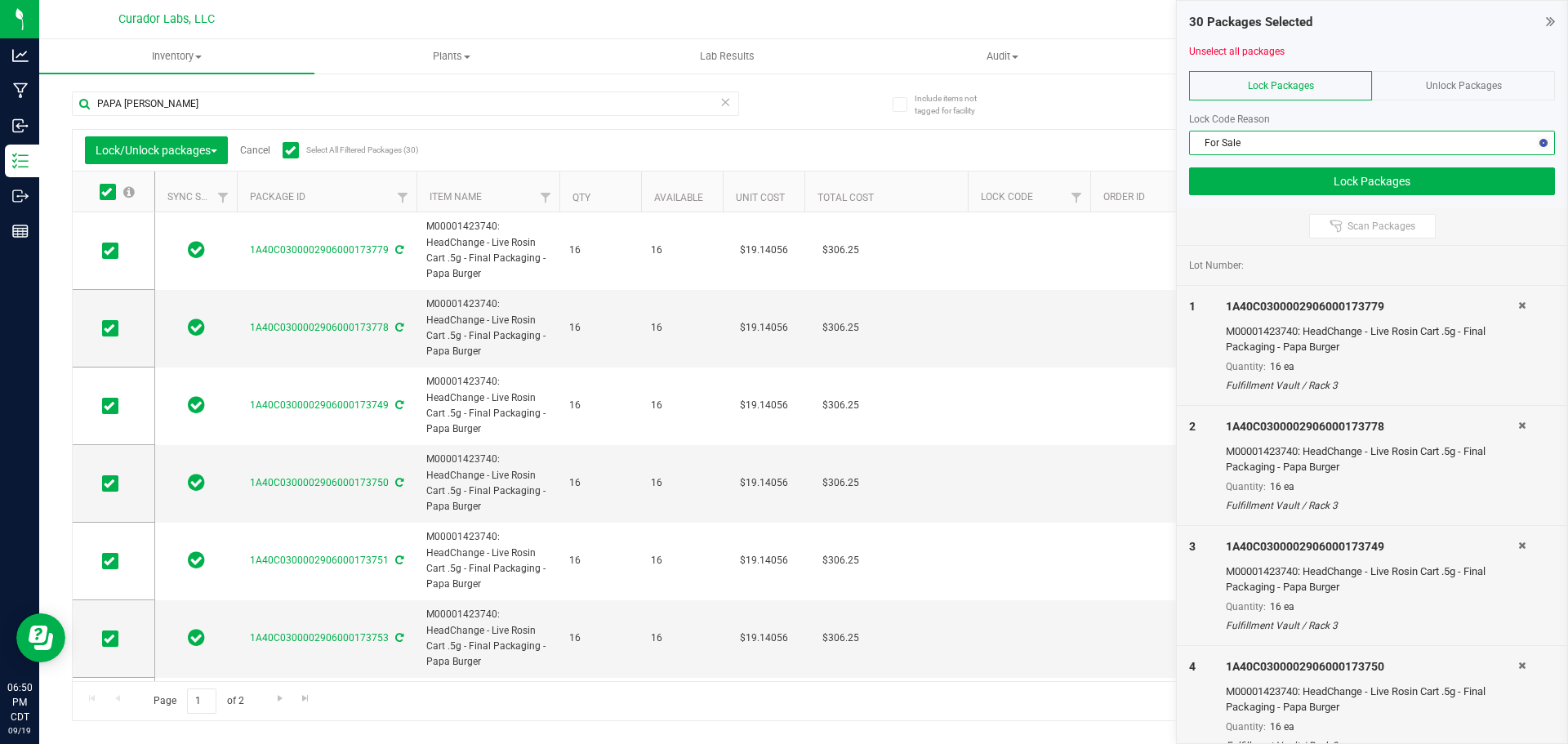
click at [1303, 196] on div "30 Packages Selected Unselect all packages Lock Packages Unlock Packages Lock C…" at bounding box center [1372, 104] width 391 height 207
click at [1296, 188] on button "Lock Packages" at bounding box center [1372, 181] width 366 height 27
